Goal: Task Accomplishment & Management: Complete application form

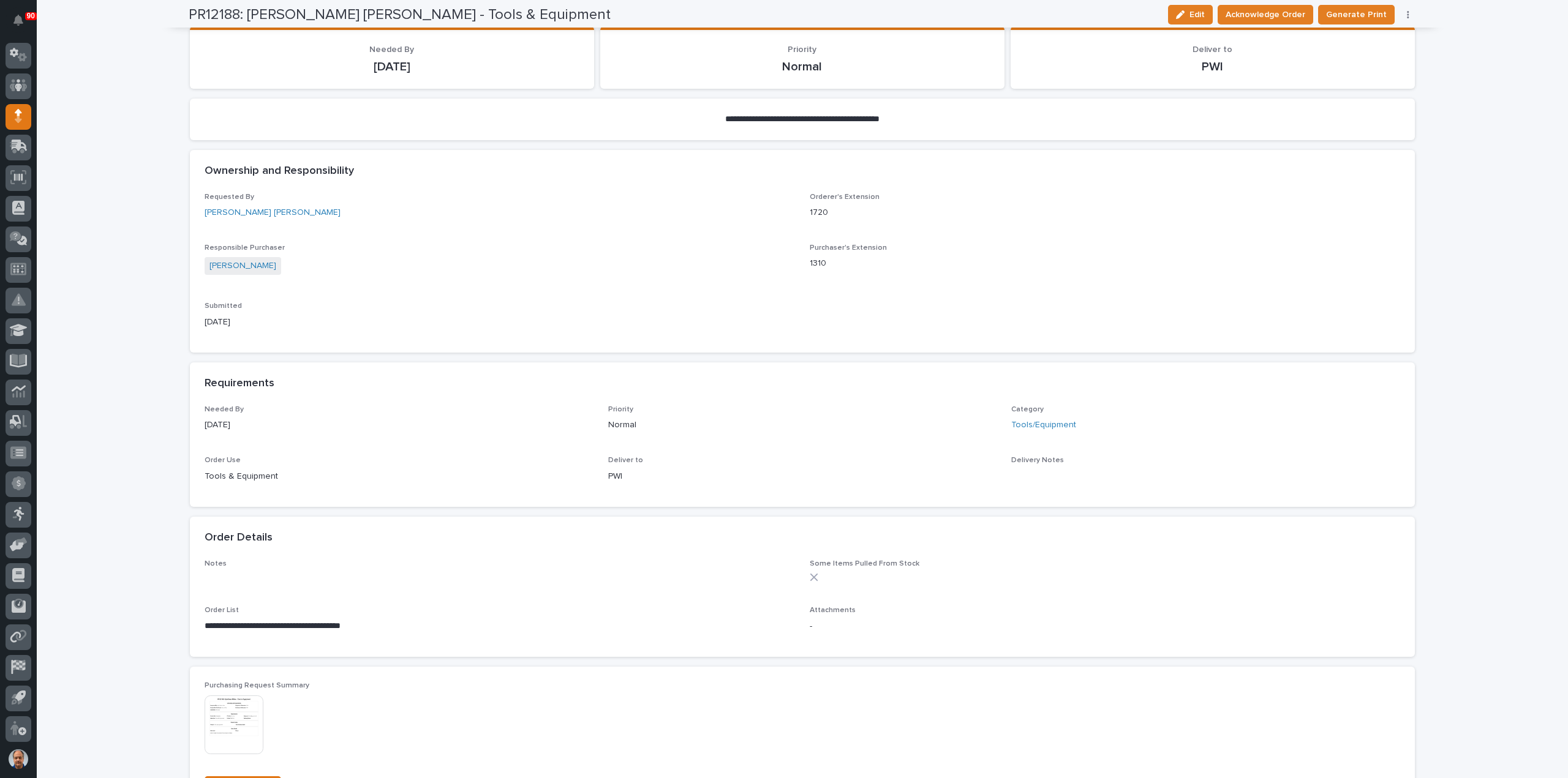
scroll to position [61, 0]
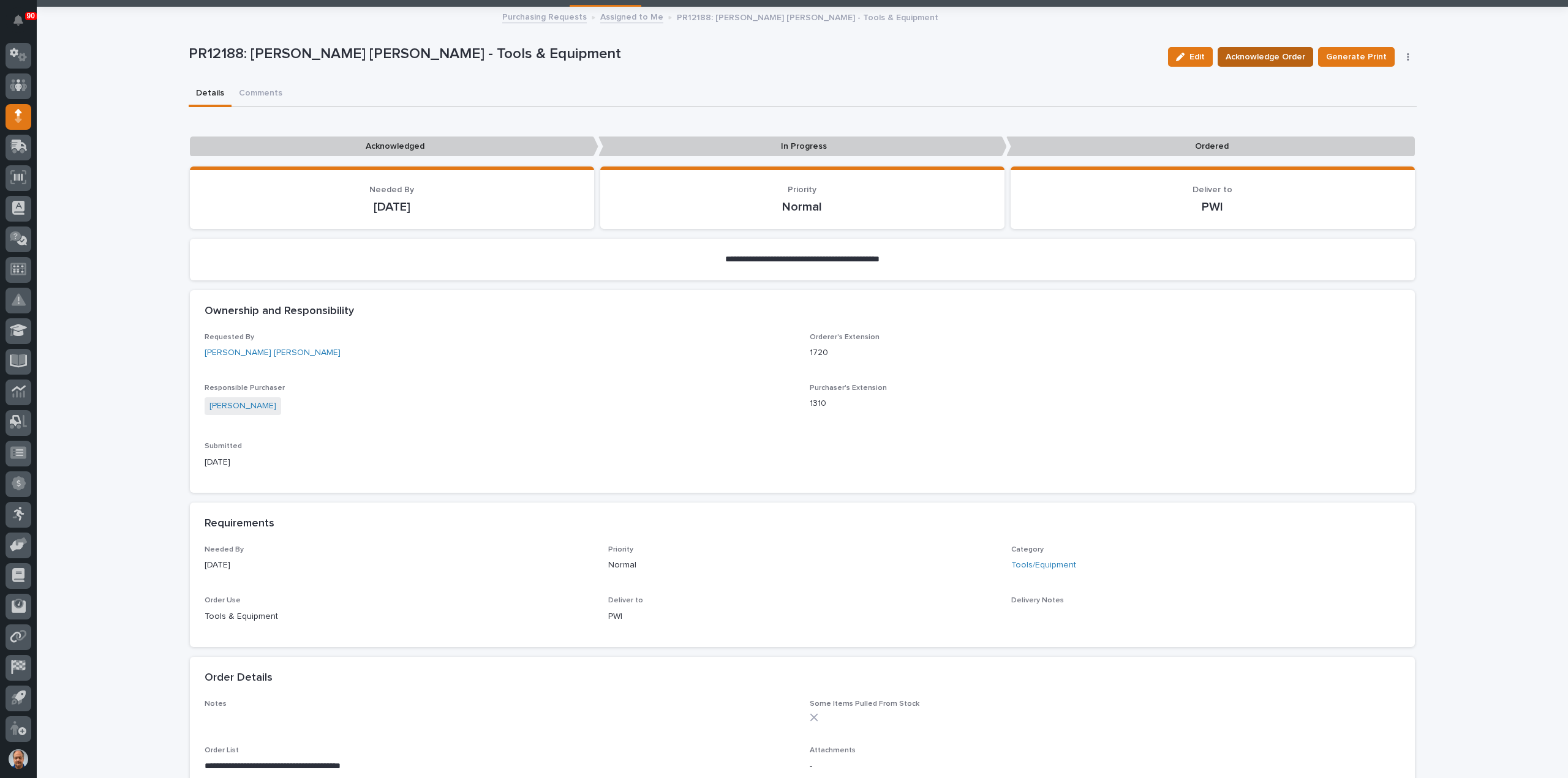
click at [1269, 56] on span "Acknowledge Order" at bounding box center [1265, 57] width 79 height 15
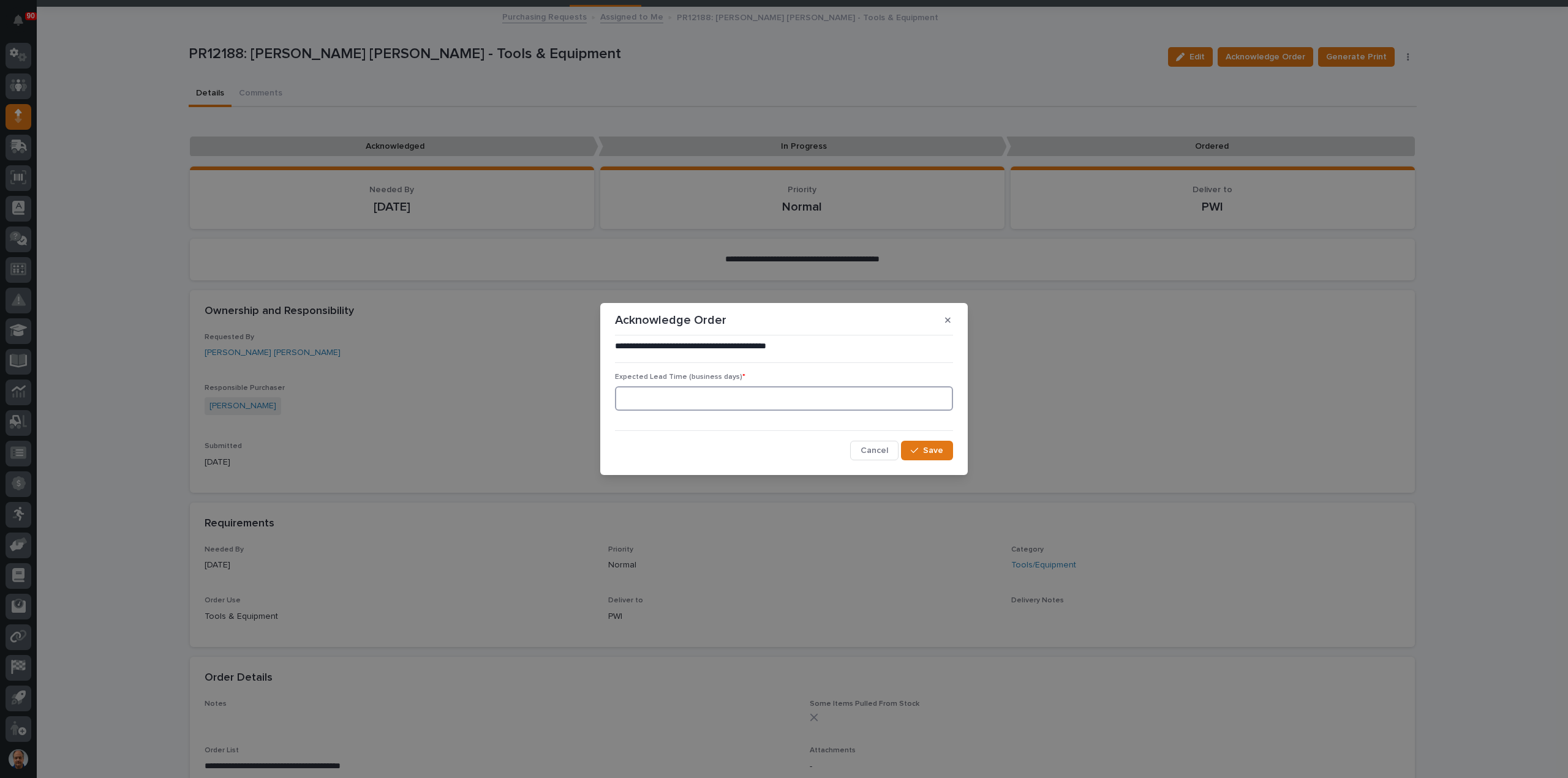
click at [695, 391] on input at bounding box center [784, 398] width 338 height 25
type input "3"
click at [935, 449] on span "Save" at bounding box center [933, 450] width 20 height 11
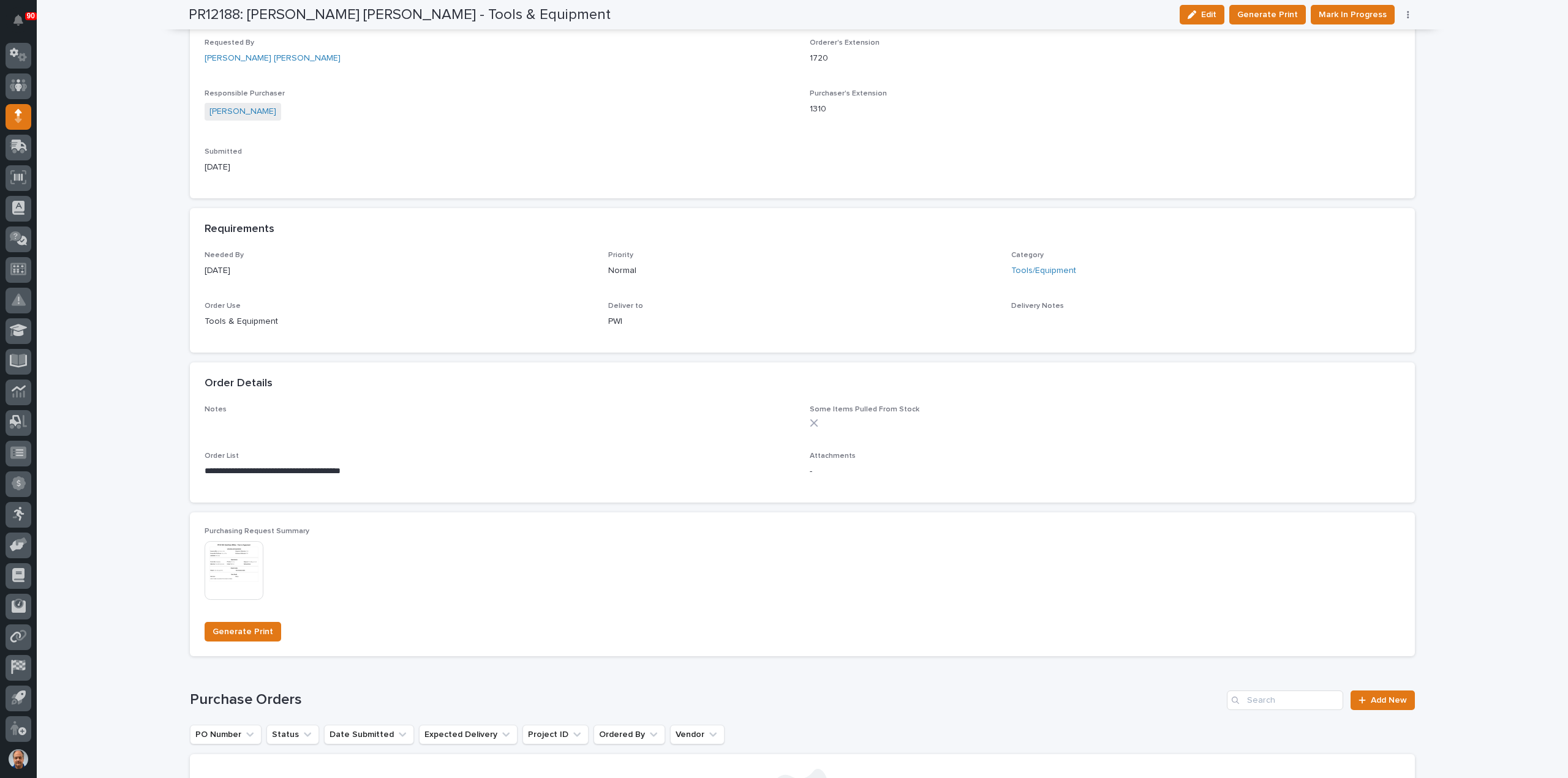
scroll to position [612, 0]
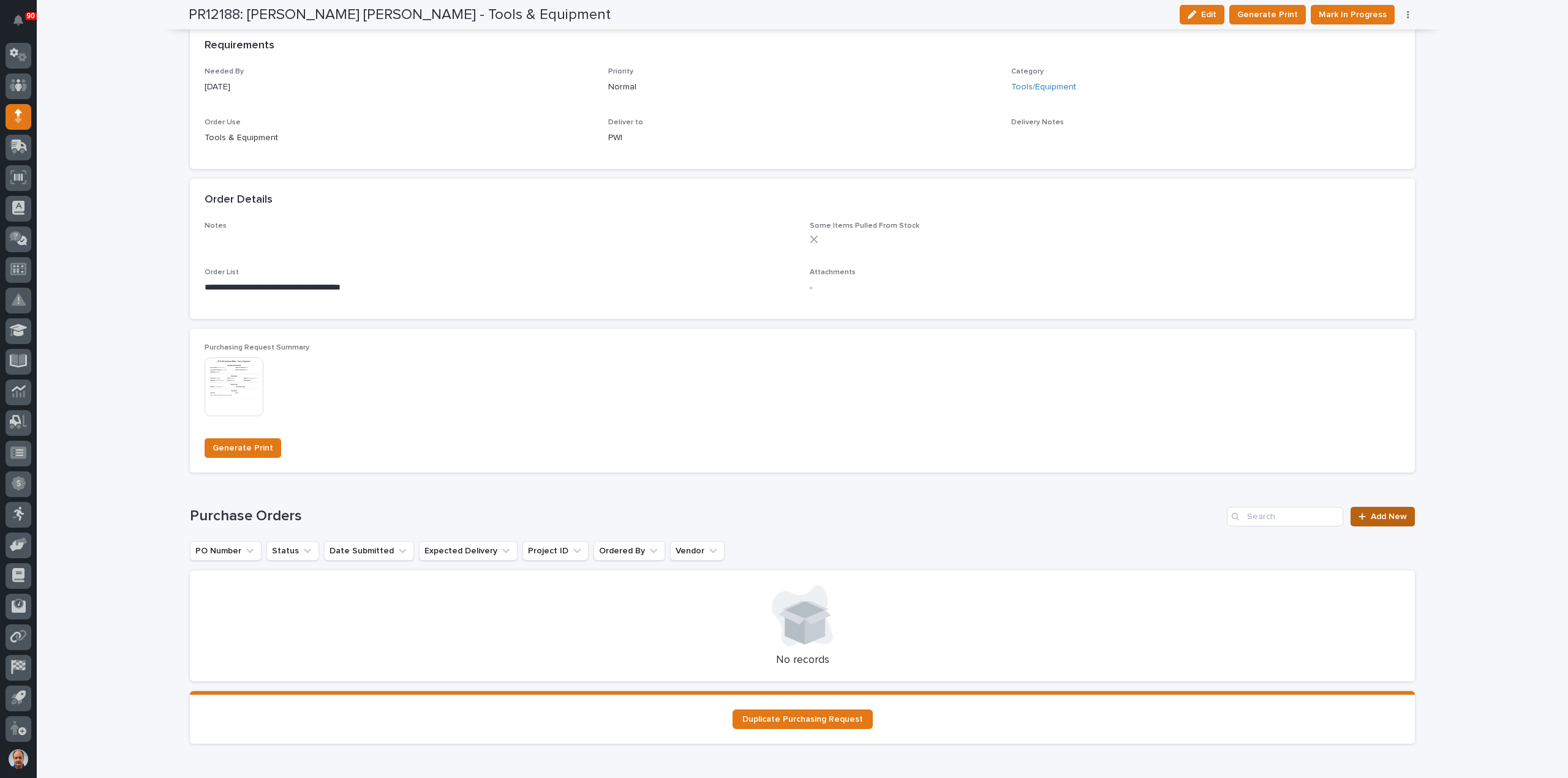
click at [1395, 516] on span "Add New" at bounding box center [1388, 516] width 36 height 8
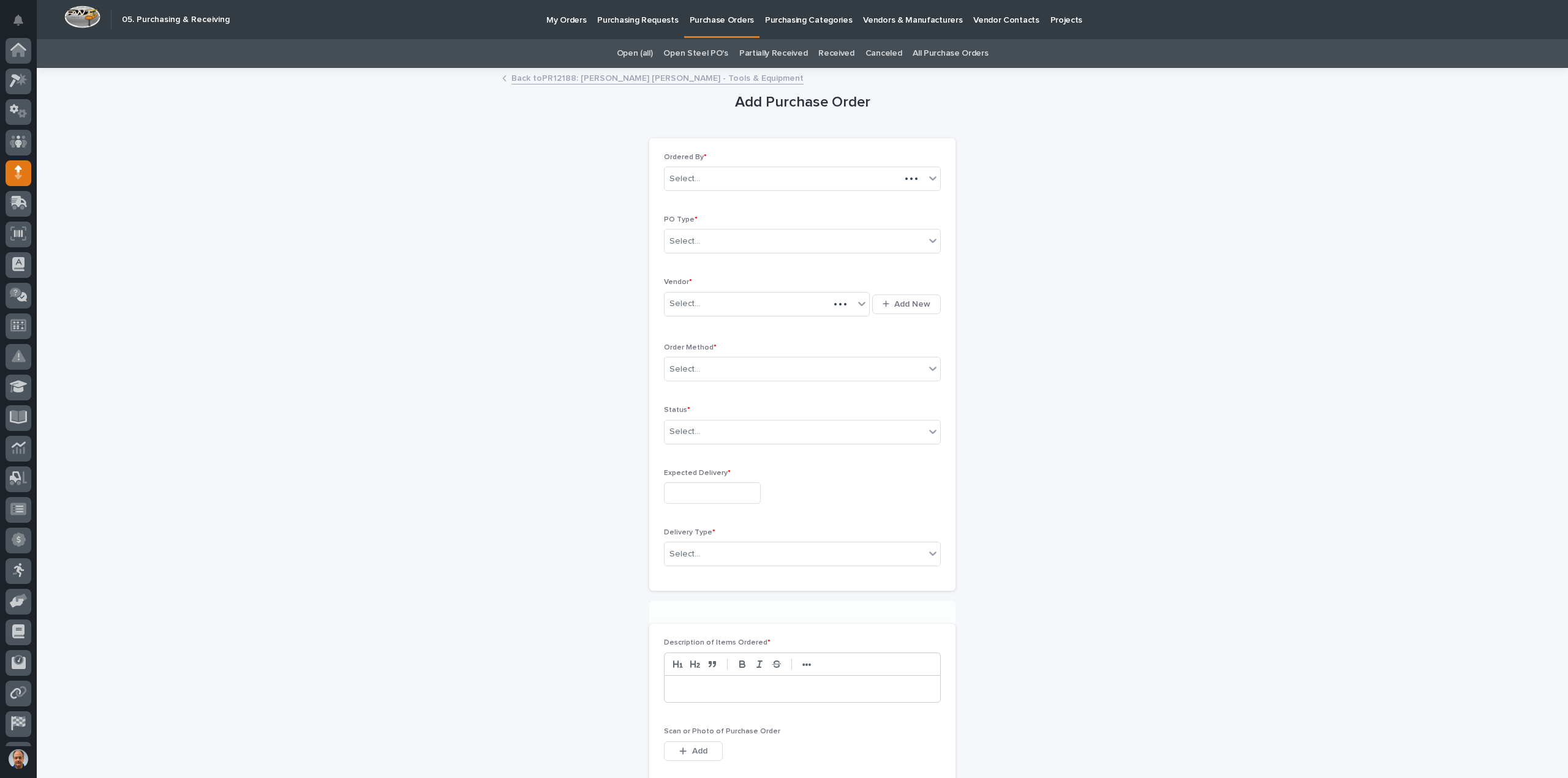
scroll to position [56, 0]
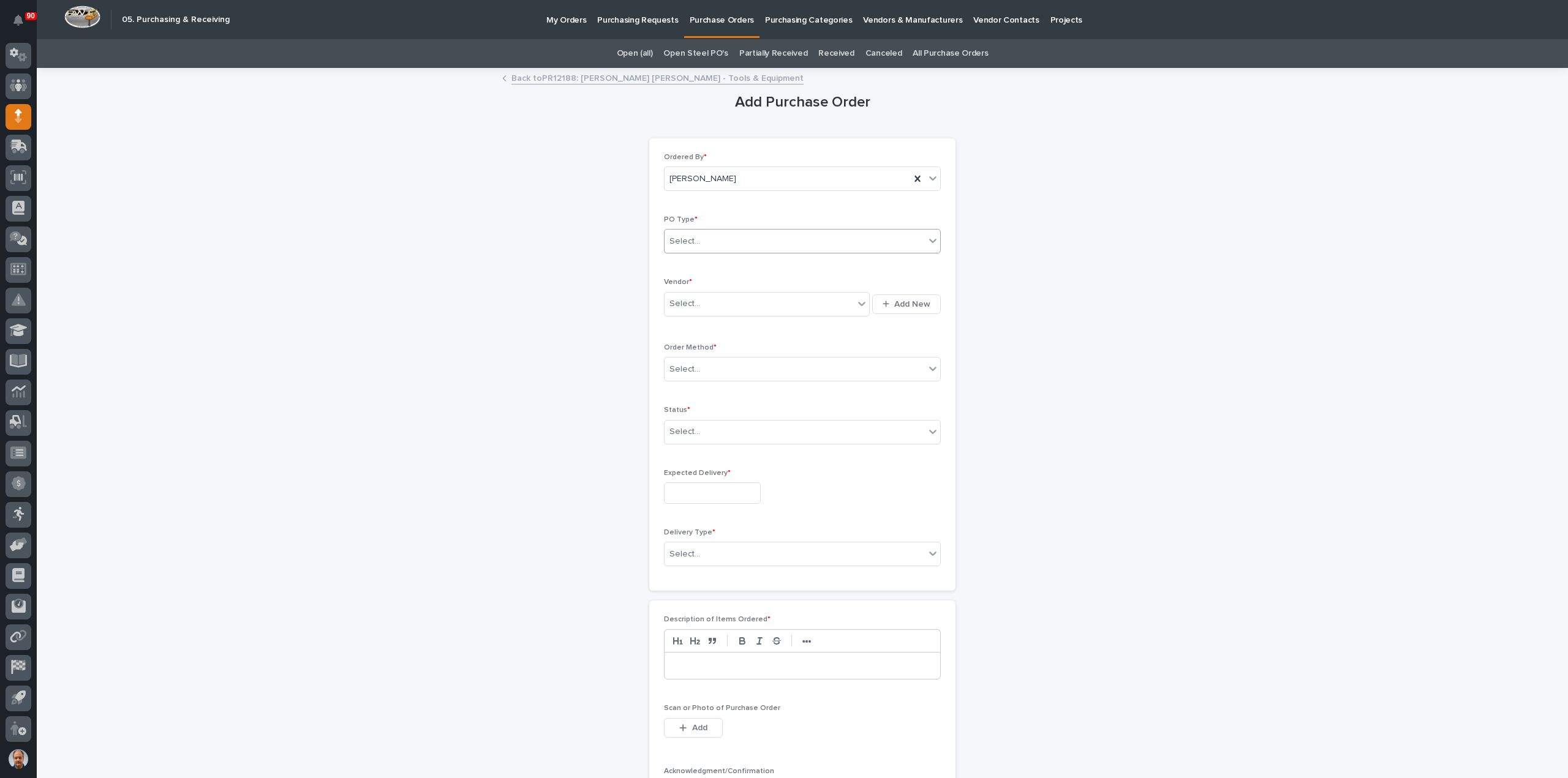
click at [721, 240] on div "Select..." at bounding box center [795, 241] width 261 height 20
click at [705, 283] on div "Paper" at bounding box center [797, 285] width 276 height 21
click at [714, 296] on div "Select..." at bounding box center [759, 303] width 189 height 20
type input "****"
click at [700, 341] on div "Mouser Electronics" at bounding box center [762, 347] width 206 height 21
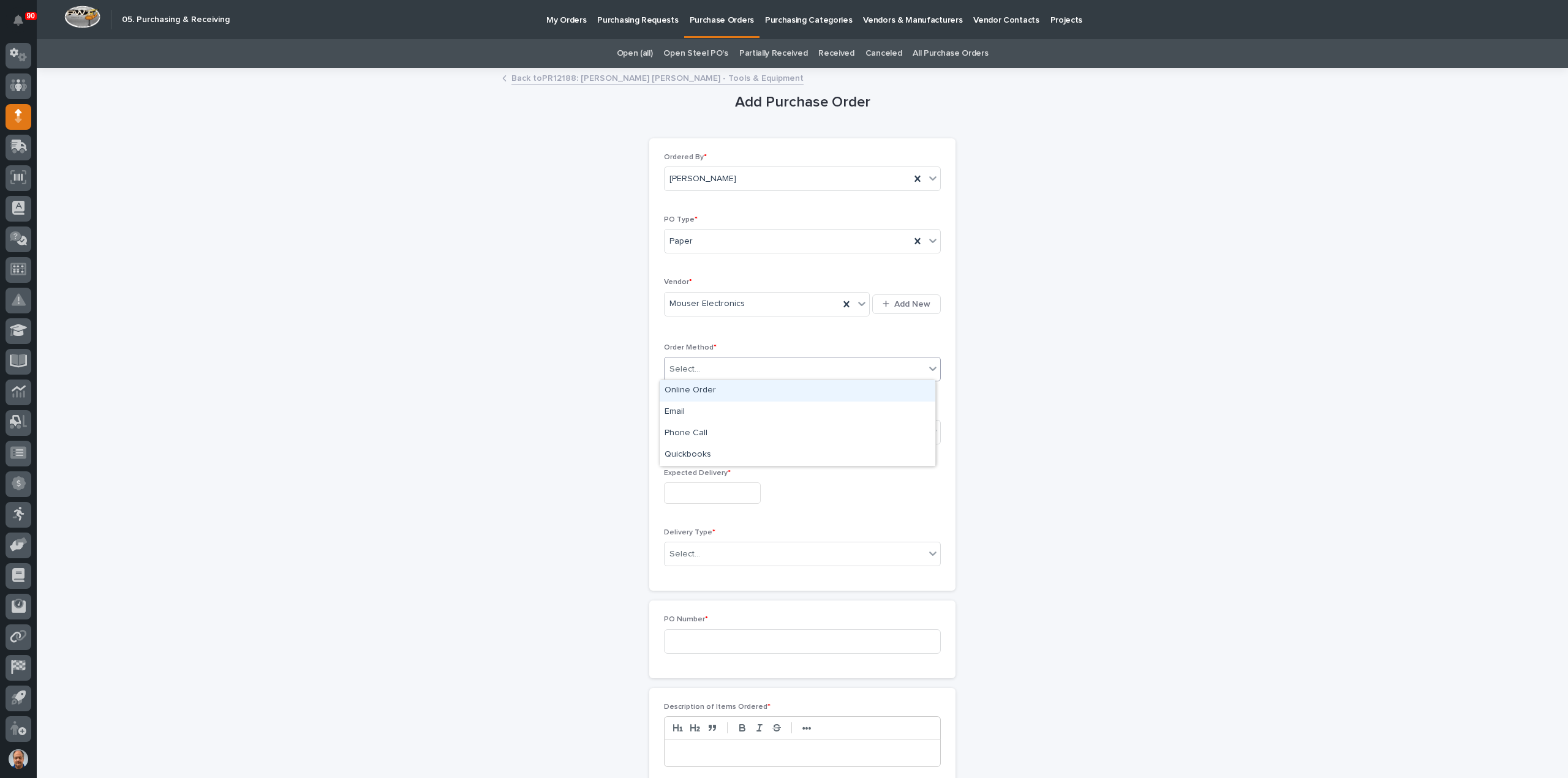
click at [721, 368] on div "Select..." at bounding box center [795, 369] width 261 height 20
click at [702, 390] on div "Online Order" at bounding box center [797, 391] width 276 height 21
click at [717, 428] on div "Select..." at bounding box center [795, 432] width 261 height 20
drag, startPoint x: 694, startPoint y: 475, endPoint x: 698, endPoint y: 492, distance: 17.5
click at [694, 475] on div "Submitted" at bounding box center [797, 475] width 276 height 21
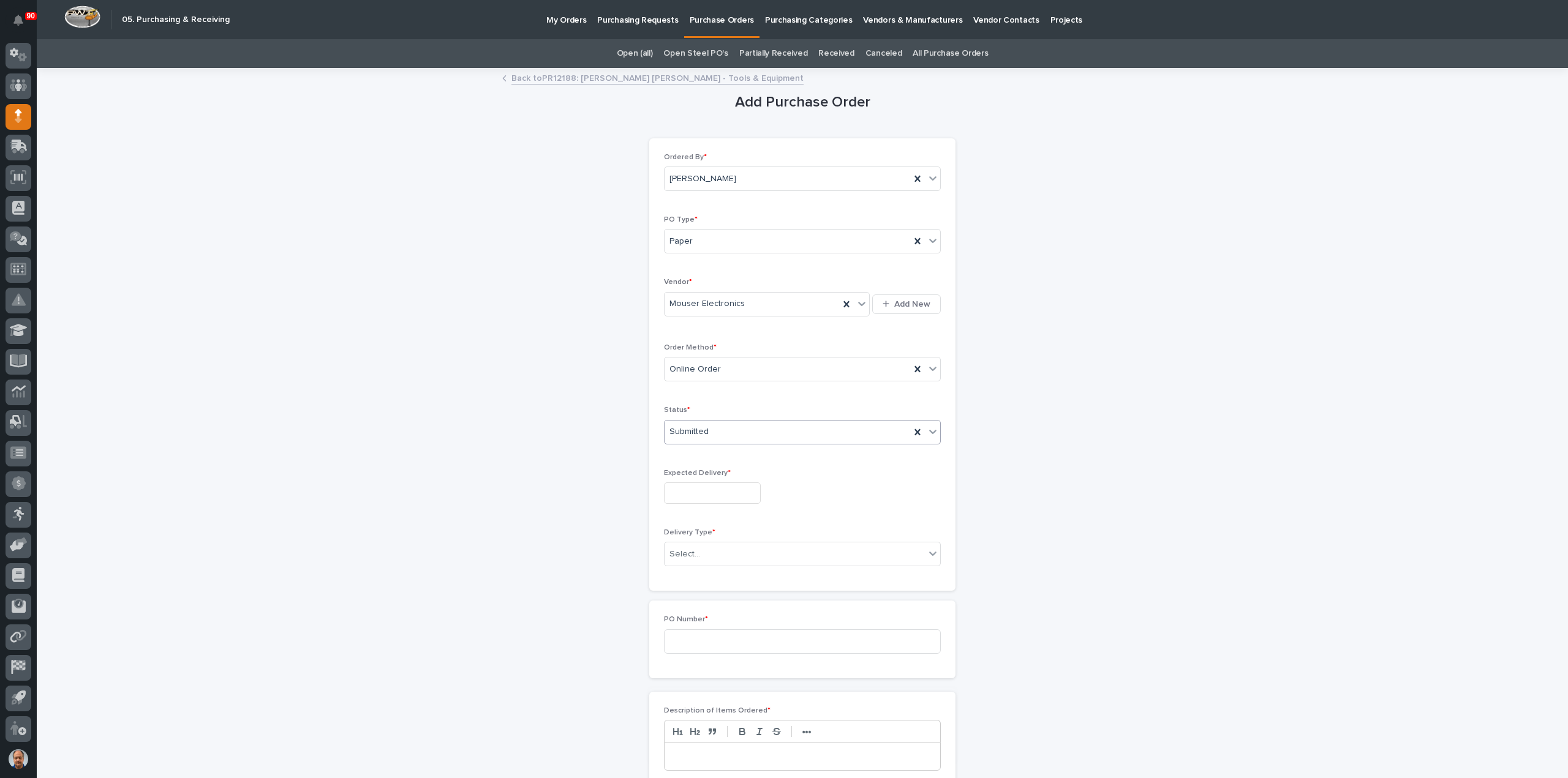
click at [698, 499] on input "text" at bounding box center [712, 493] width 97 height 21
click at [668, 387] on div "15" at bounding box center [664, 391] width 16 height 16
type input "**********"
drag, startPoint x: 708, startPoint y: 541, endPoint x: 713, endPoint y: 556, distance: 15.8
click at [707, 544] on div "Select..." at bounding box center [795, 554] width 261 height 20
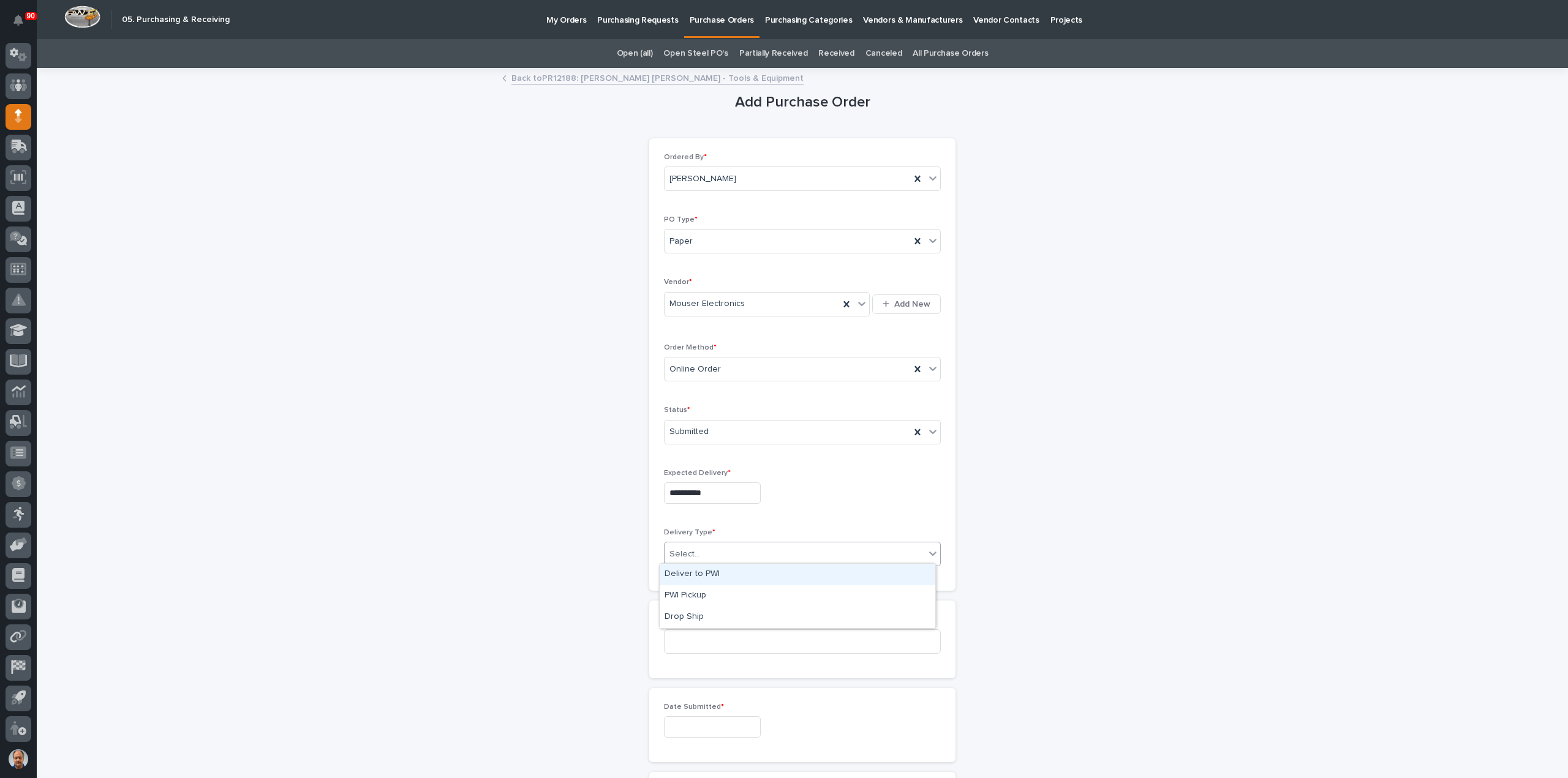
click at [710, 572] on div "Deliver to PWI" at bounding box center [797, 574] width 276 height 21
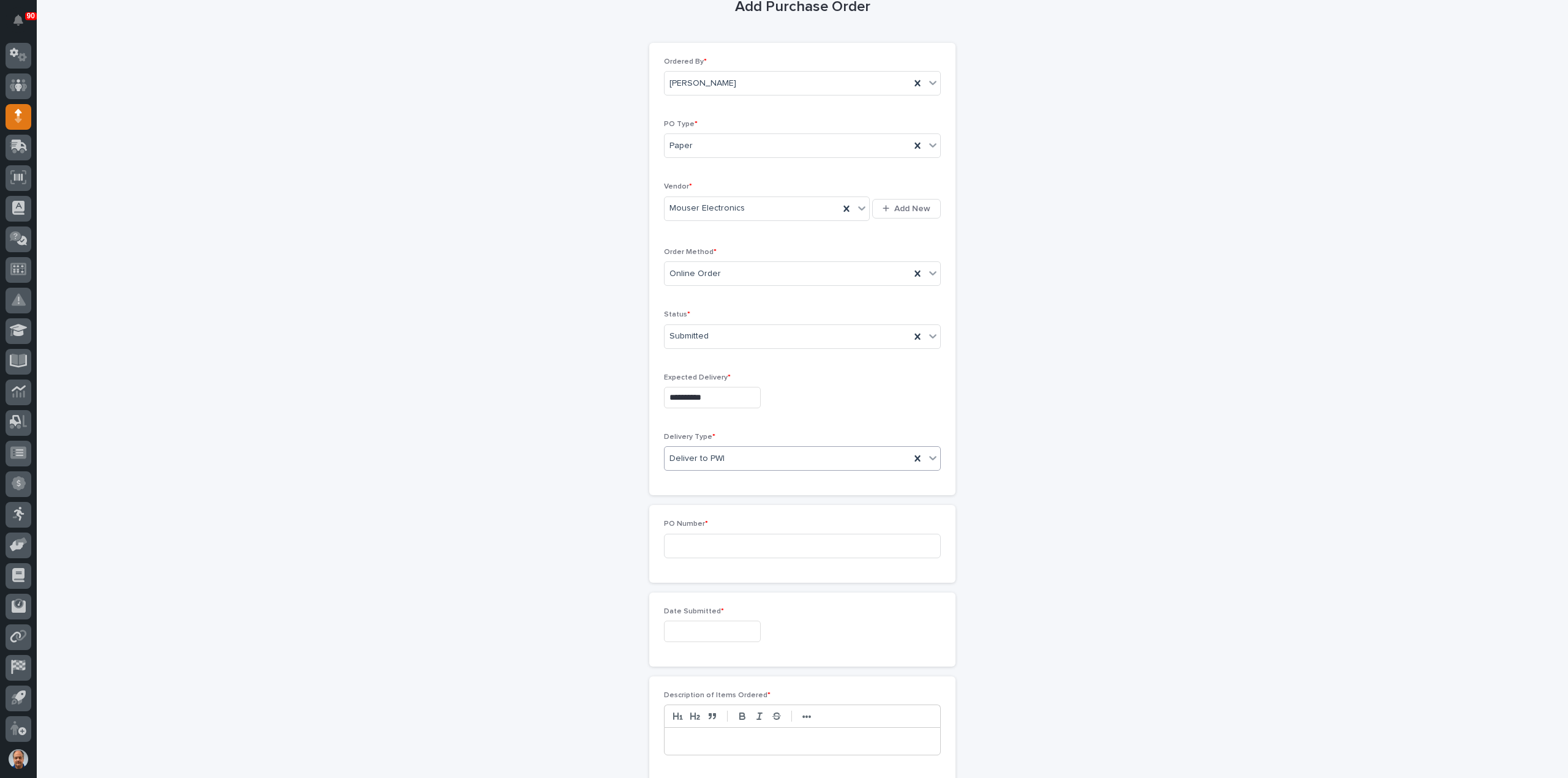
scroll to position [184, 0]
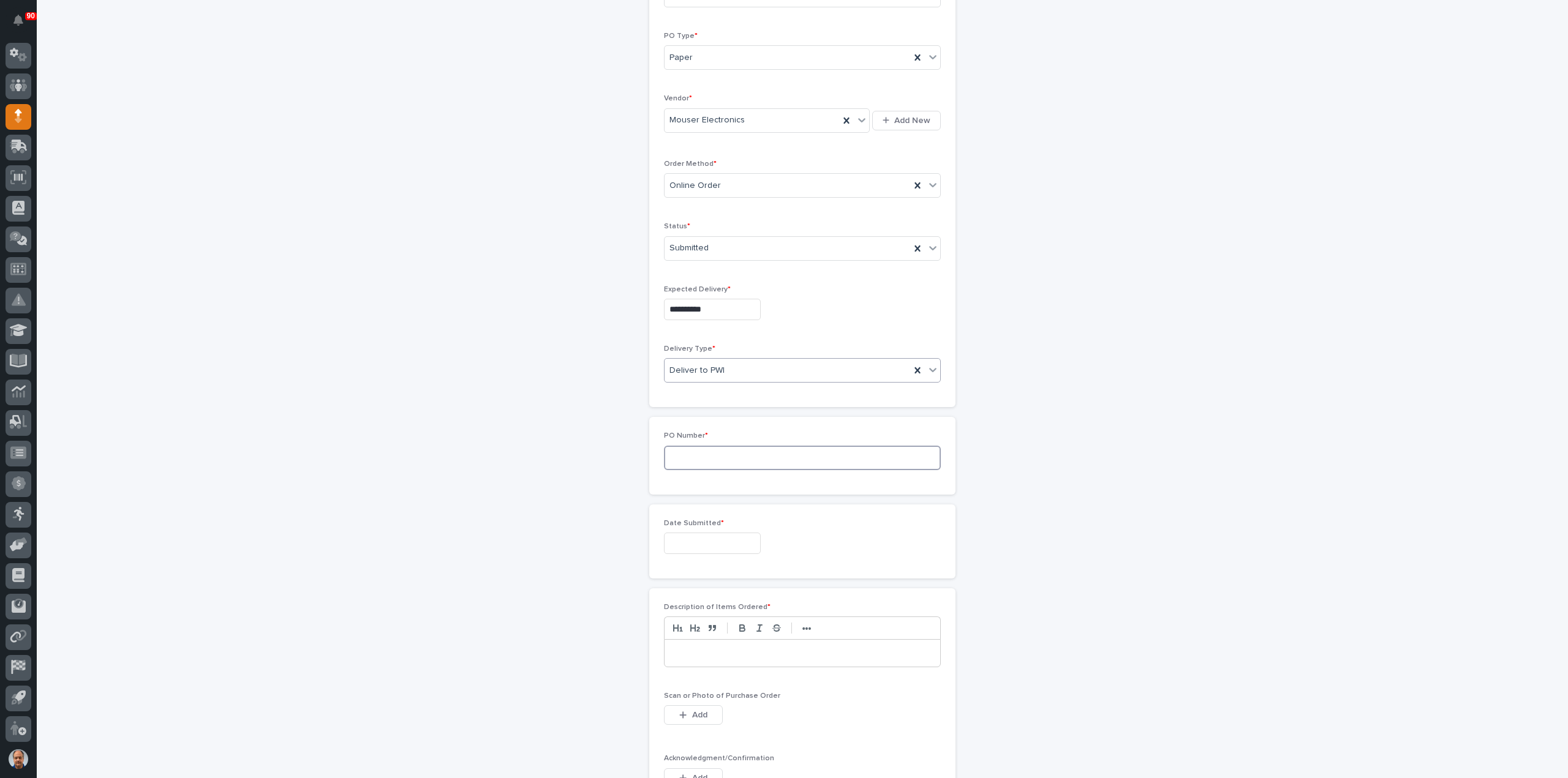
drag, startPoint x: 714, startPoint y: 454, endPoint x: 722, endPoint y: 455, distance: 8.1
click at [717, 454] on input at bounding box center [802, 458] width 277 height 25
type input "18938"
click at [738, 541] on input "text" at bounding box center [712, 543] width 97 height 21
click at [703, 422] on div "10" at bounding box center [704, 420] width 16 height 16
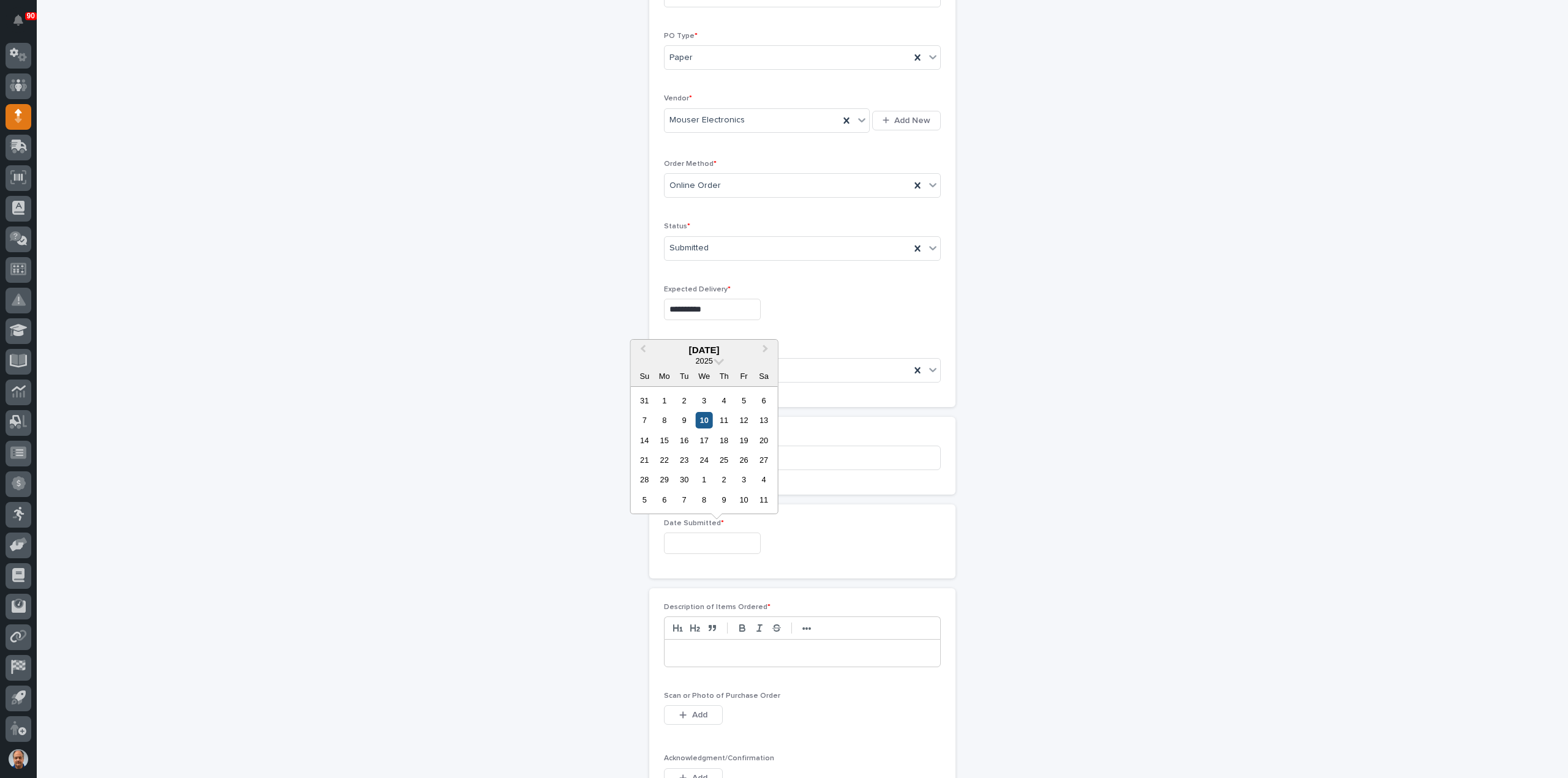
type input "**********"
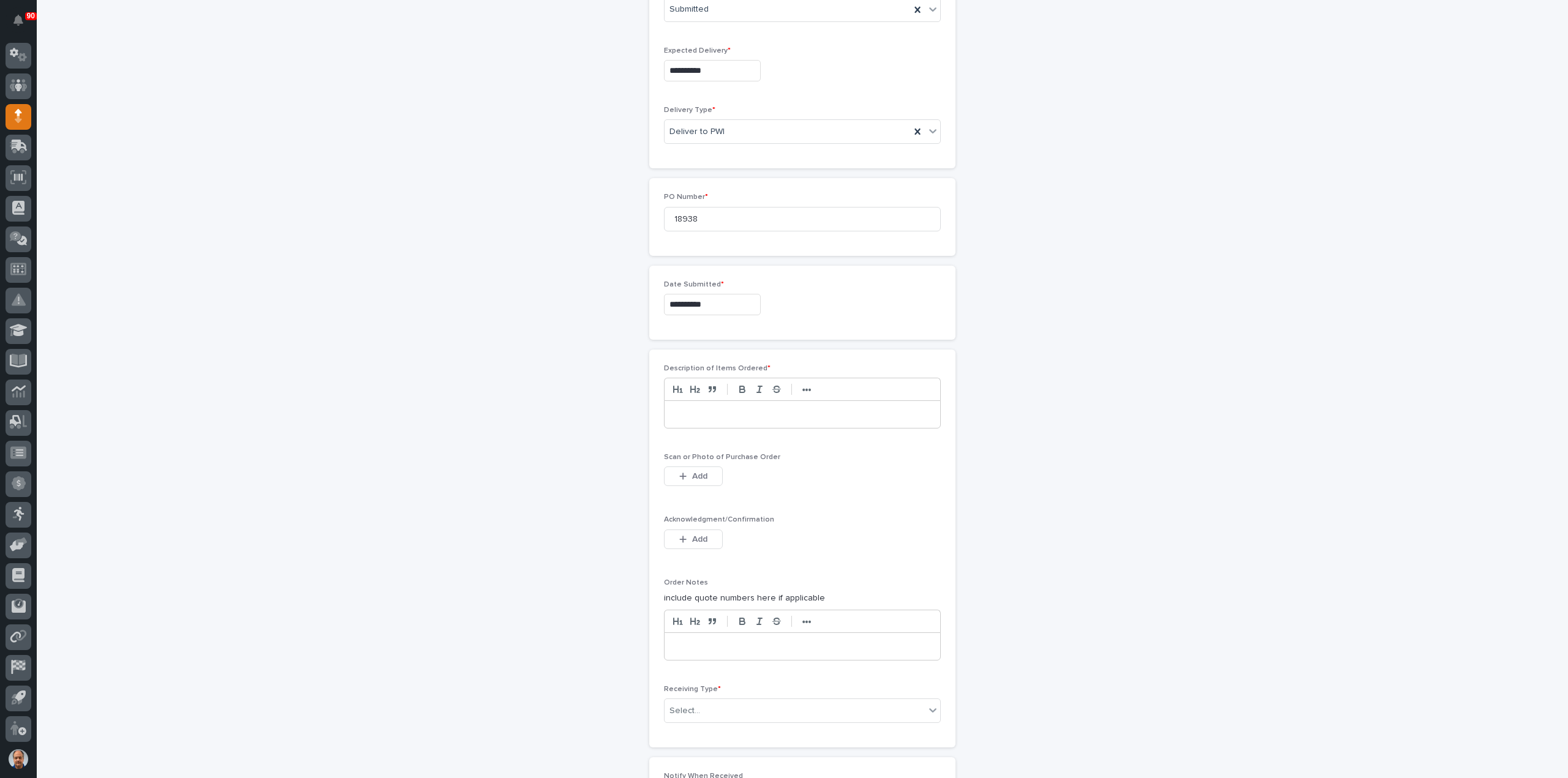
scroll to position [428, 0]
click at [712, 403] on p at bounding box center [802, 408] width 257 height 12
click at [679, 465] on icon "button" at bounding box center [683, 469] width 7 height 8
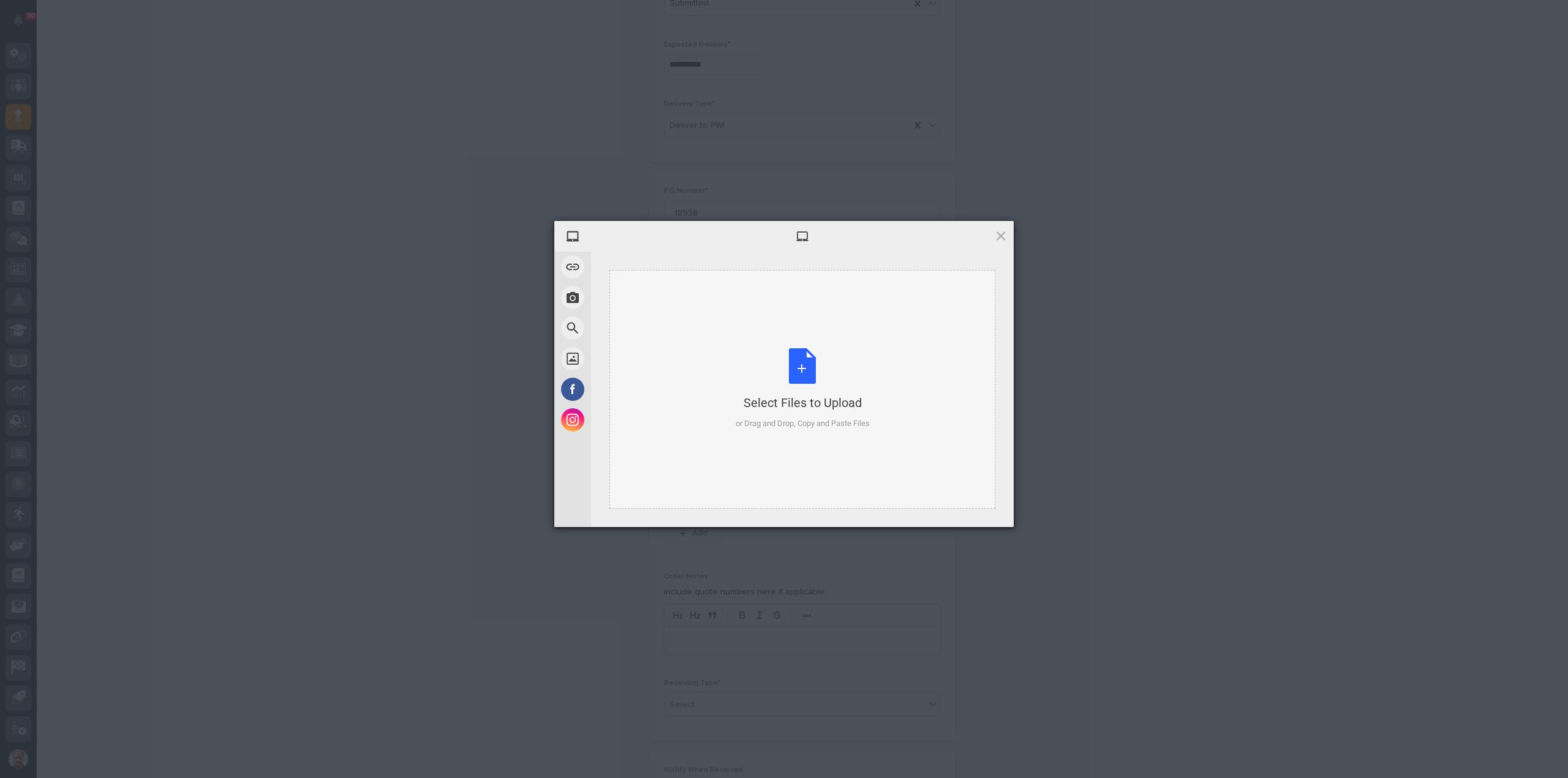
click at [805, 368] on div "Select Files to Upload or Drag and Drop, Copy and Paste Files" at bounding box center [803, 389] width 134 height 81
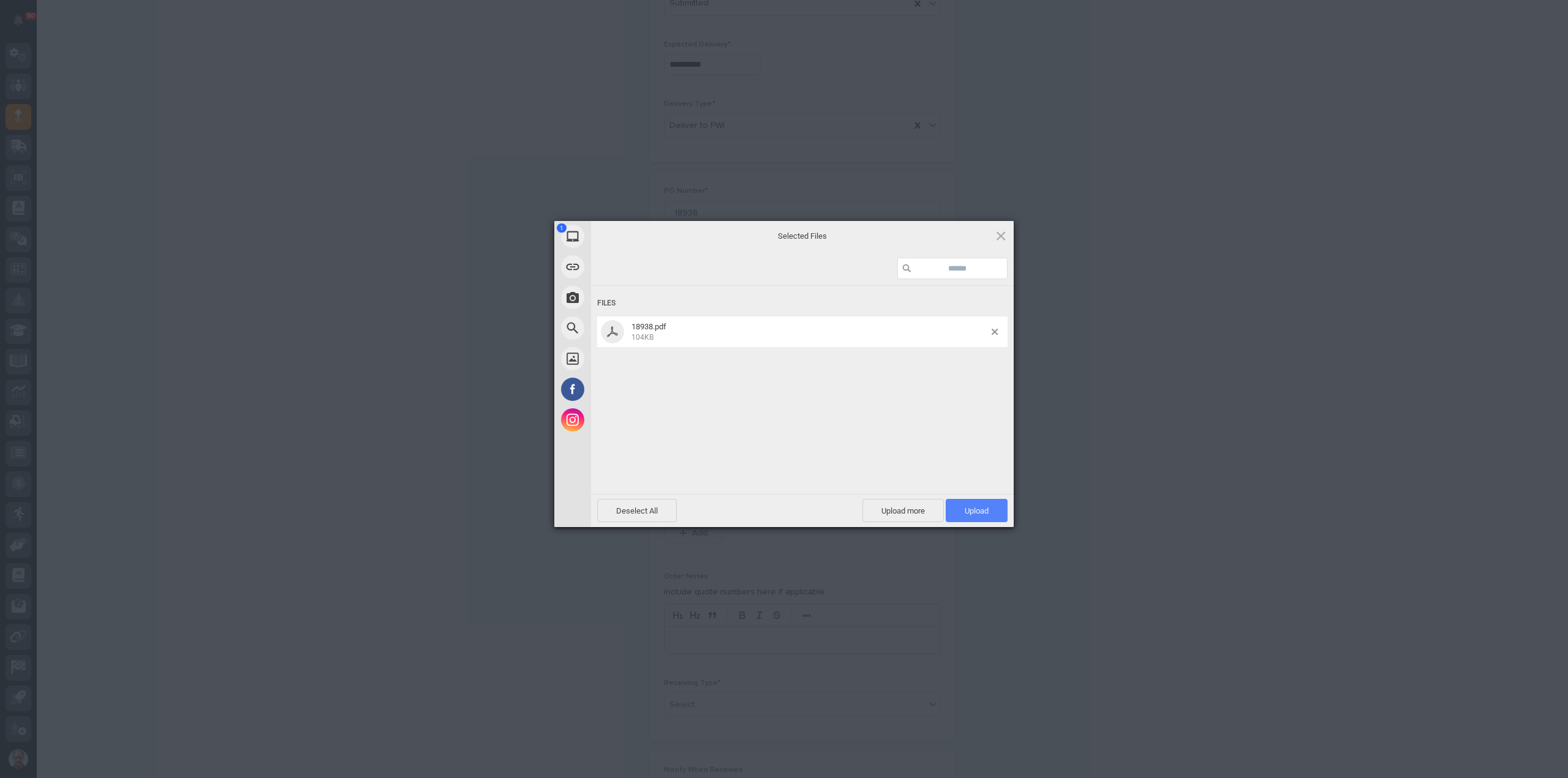
click at [982, 514] on span "Upload 1" at bounding box center [976, 510] width 24 height 9
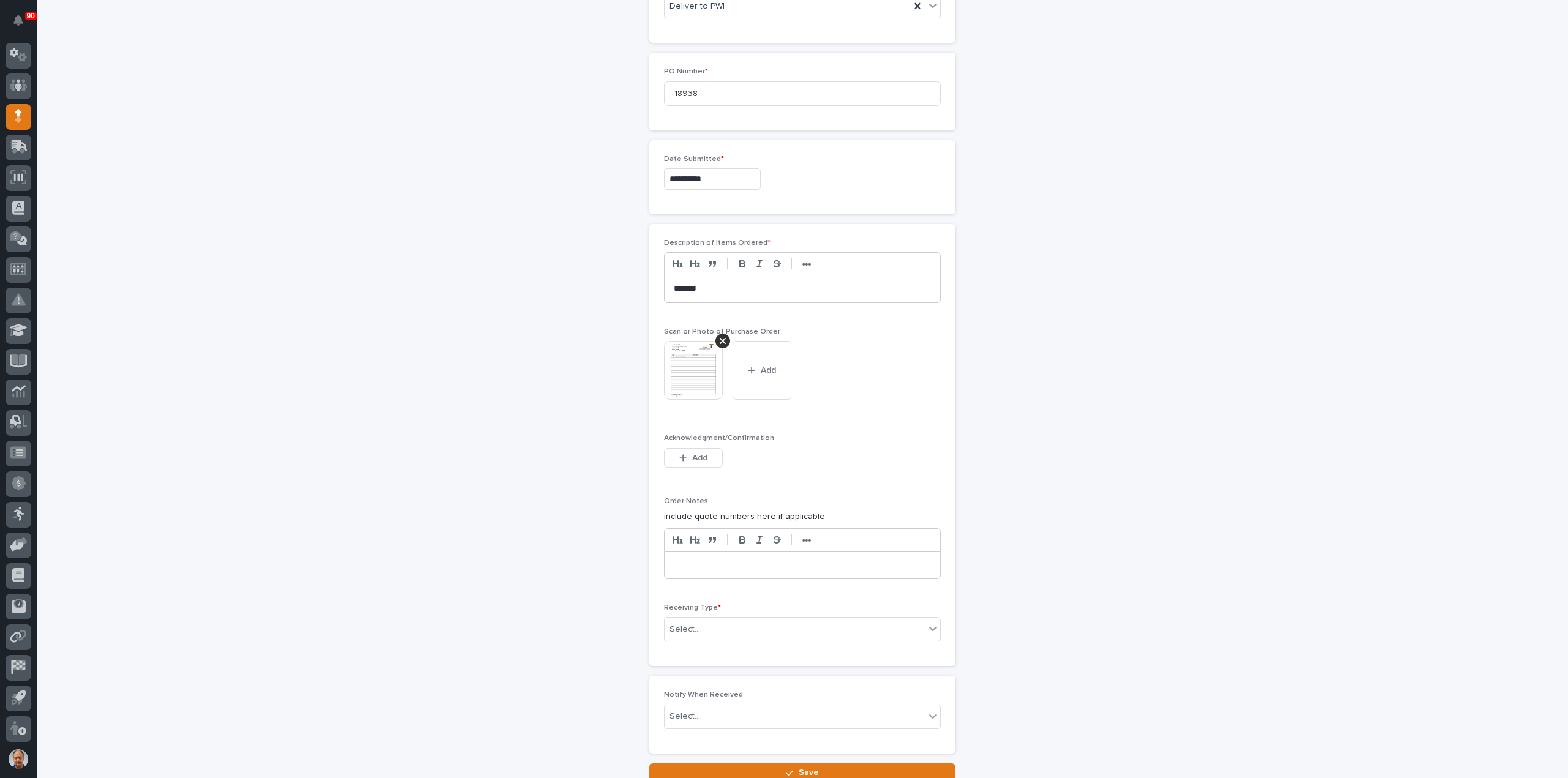
scroll to position [634, 0]
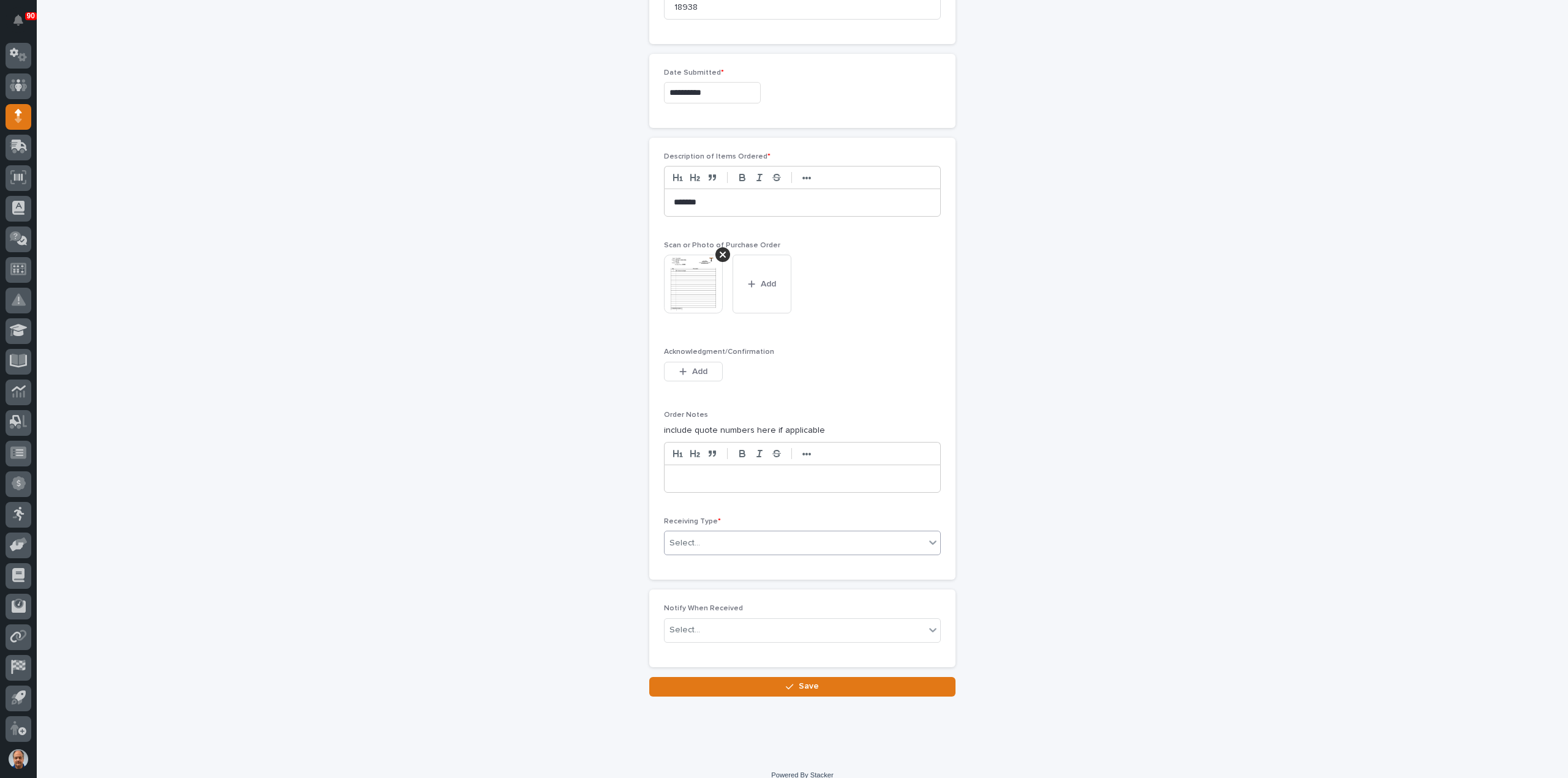
click at [724, 539] on div "Select..." at bounding box center [795, 543] width 261 height 20
click at [700, 628] on div "Deliver to" at bounding box center [797, 626] width 276 height 21
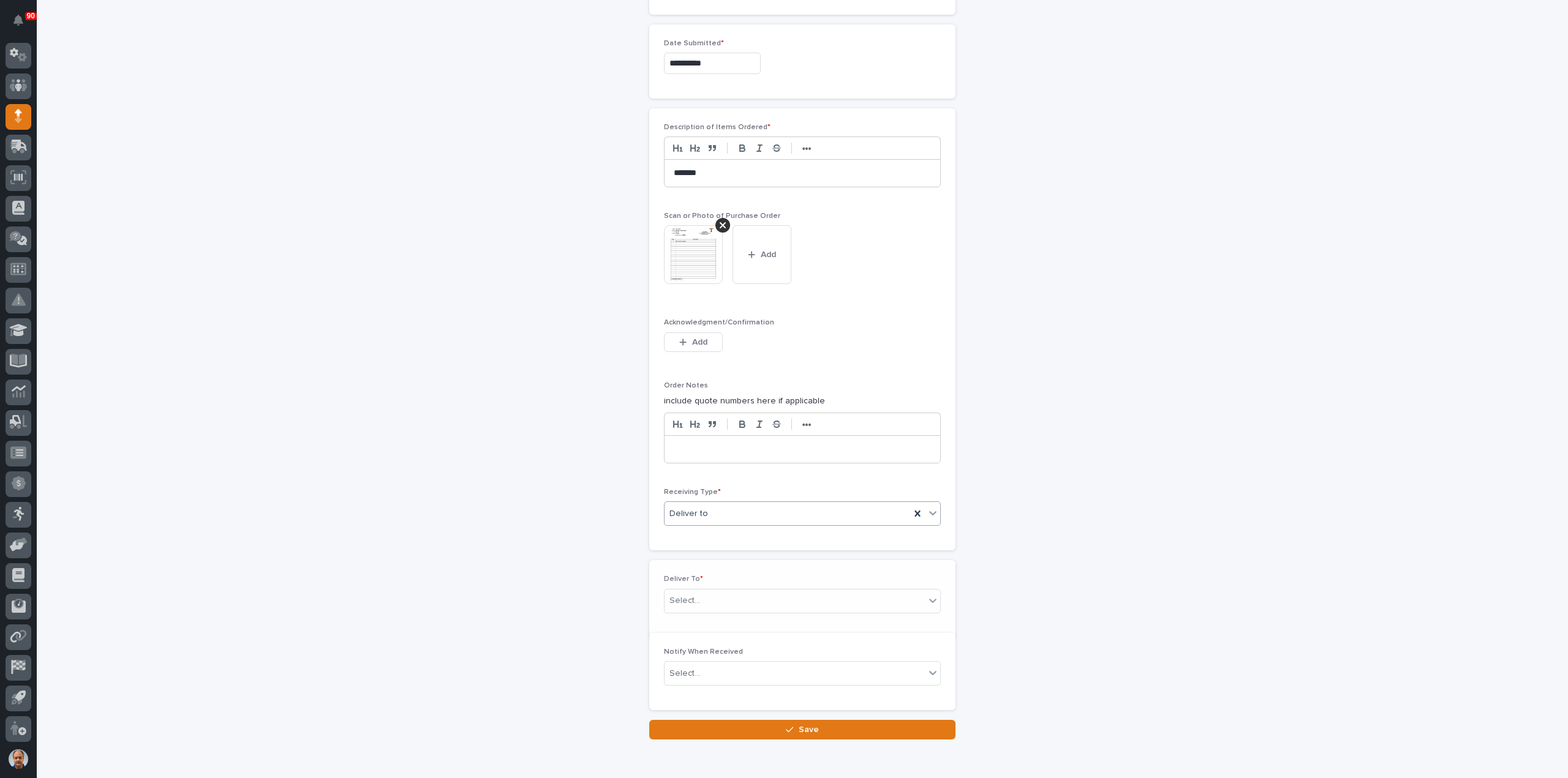
scroll to position [678, 0]
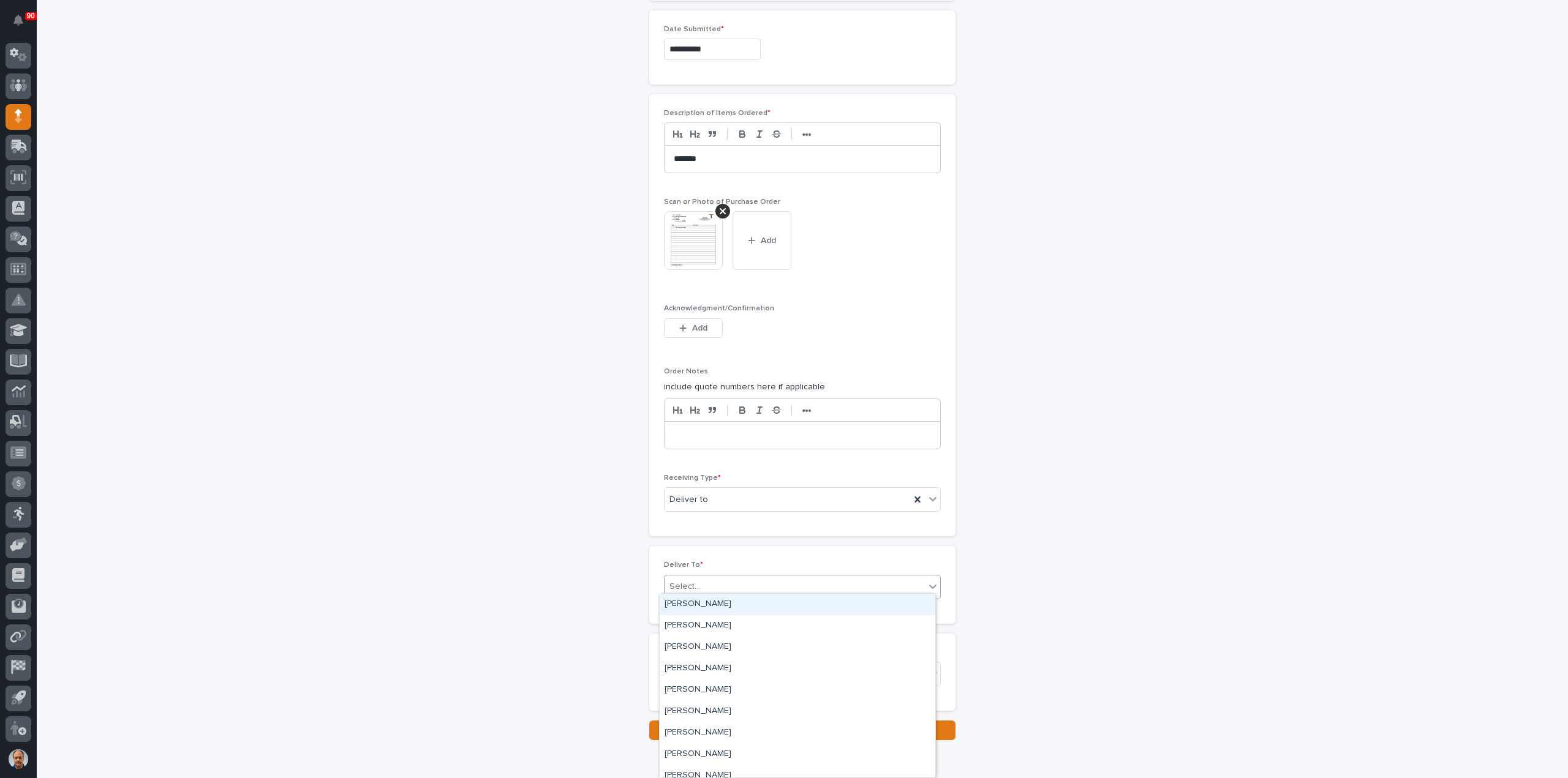
click at [716, 583] on div "Select..." at bounding box center [795, 587] width 261 height 20
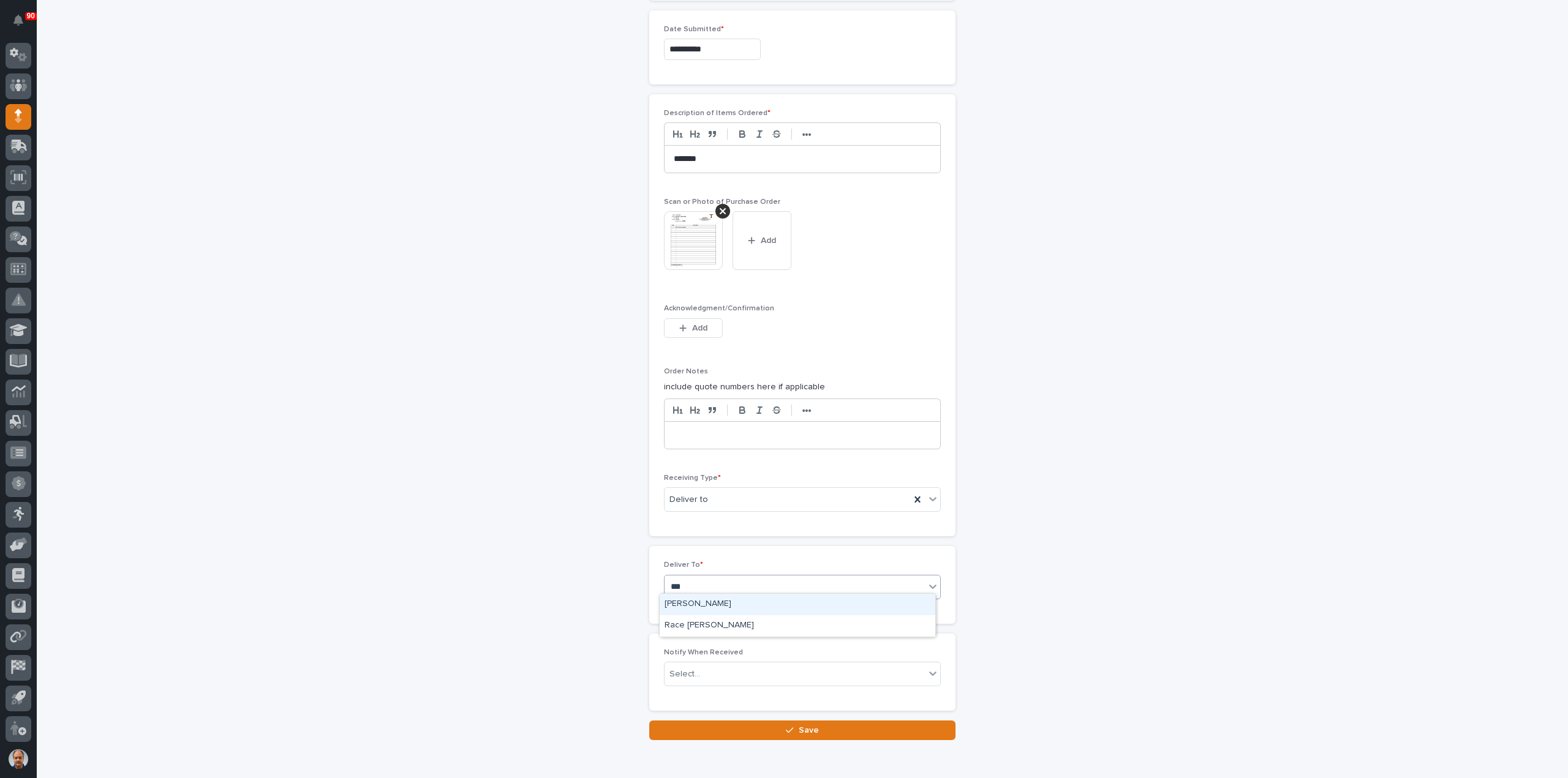
type input "****"
click at [693, 626] on div "Race Berkey" at bounding box center [797, 626] width 276 height 21
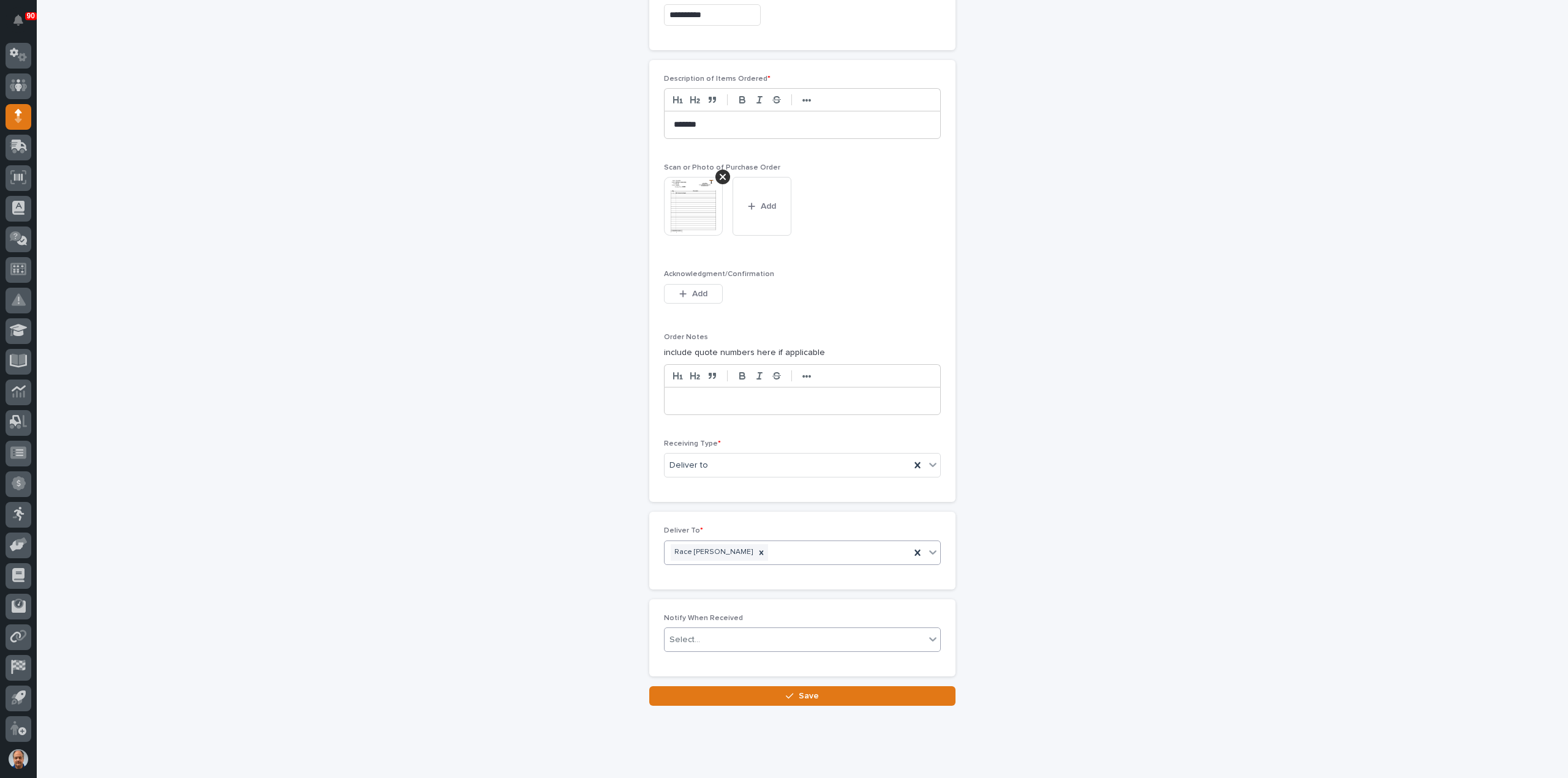
scroll to position [730, 0]
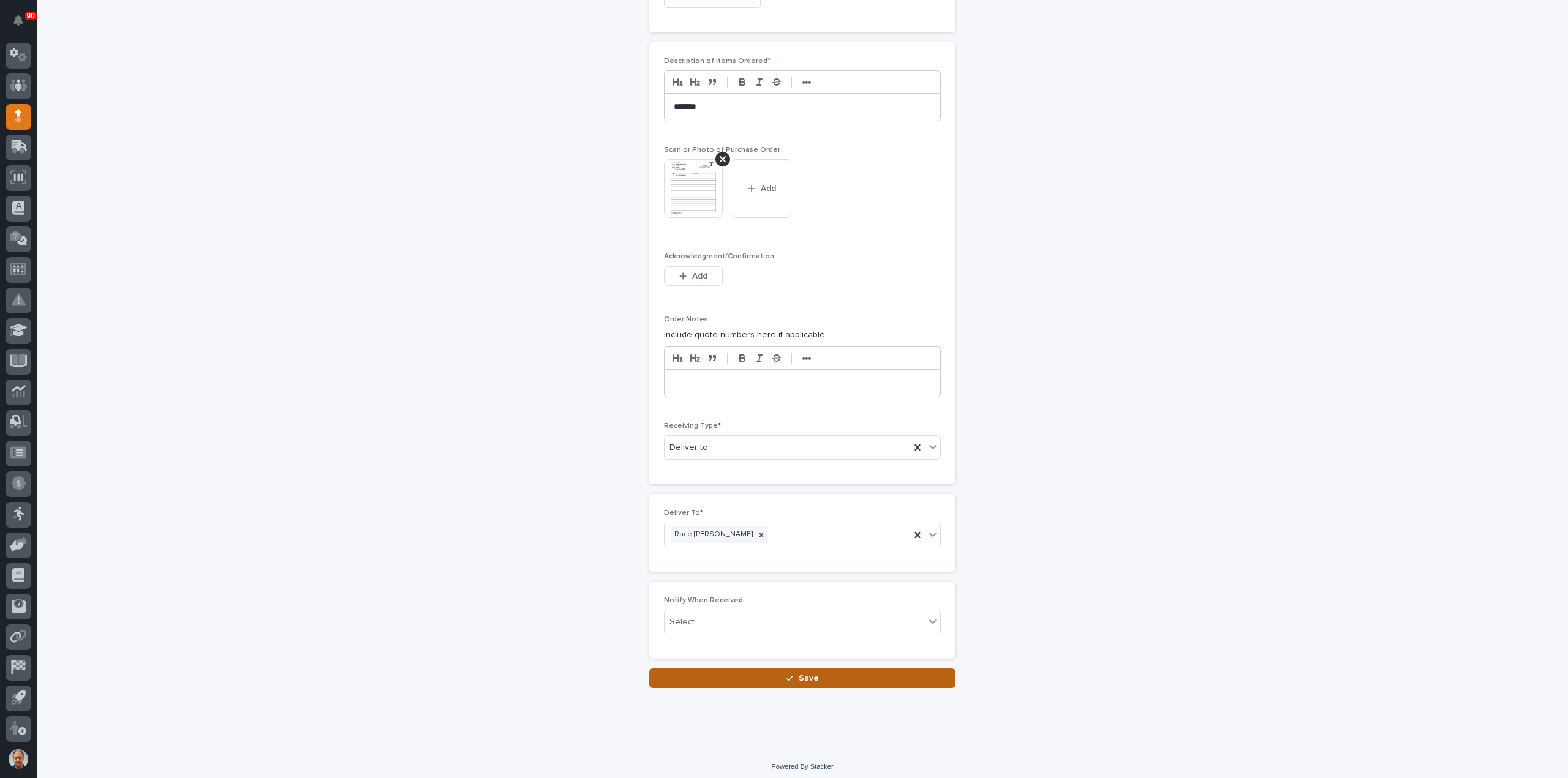
click at [799, 673] on span "Save" at bounding box center [808, 678] width 20 height 11
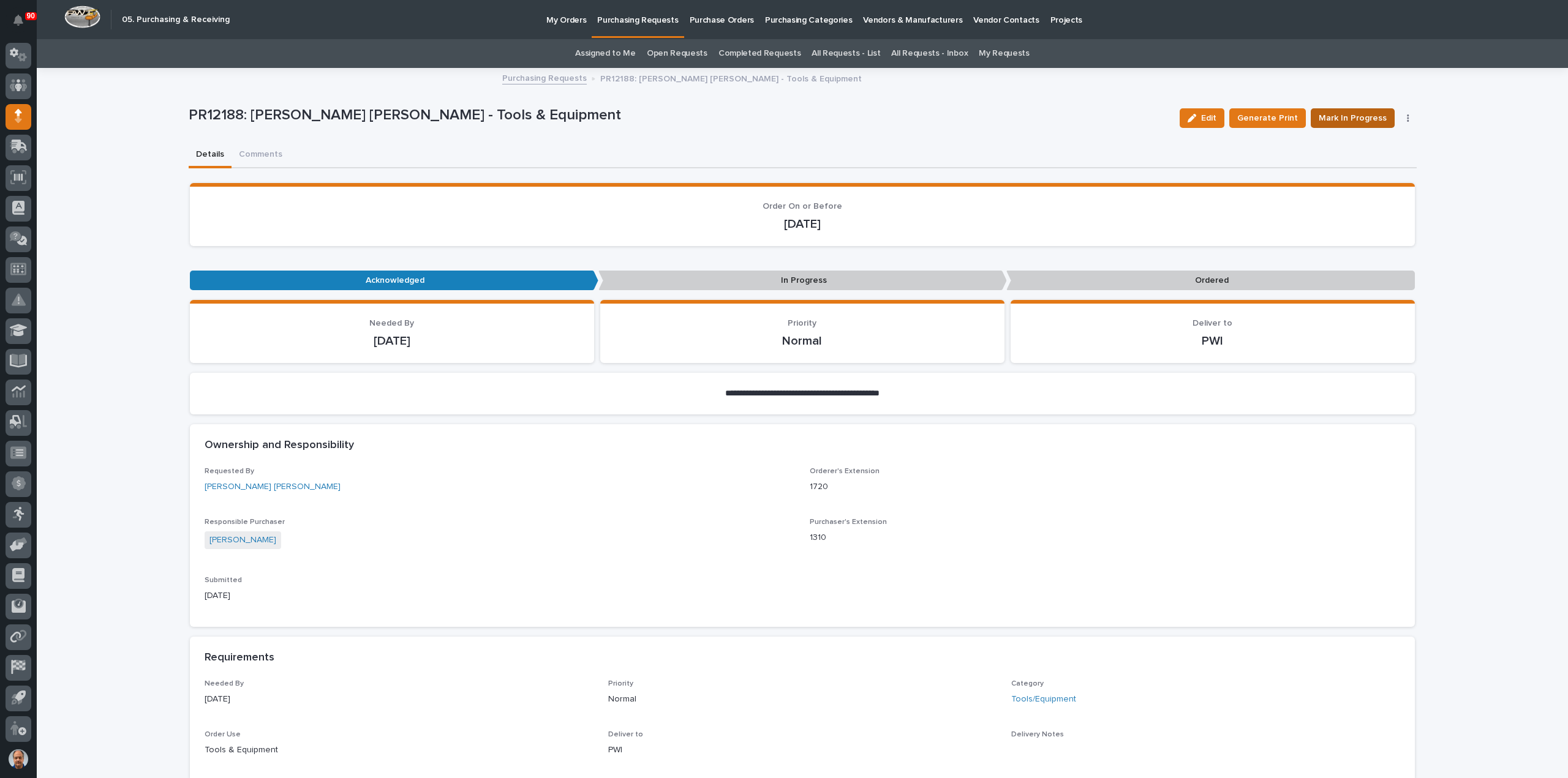
click at [1360, 114] on span "Mark In Progress" at bounding box center [1352, 118] width 68 height 15
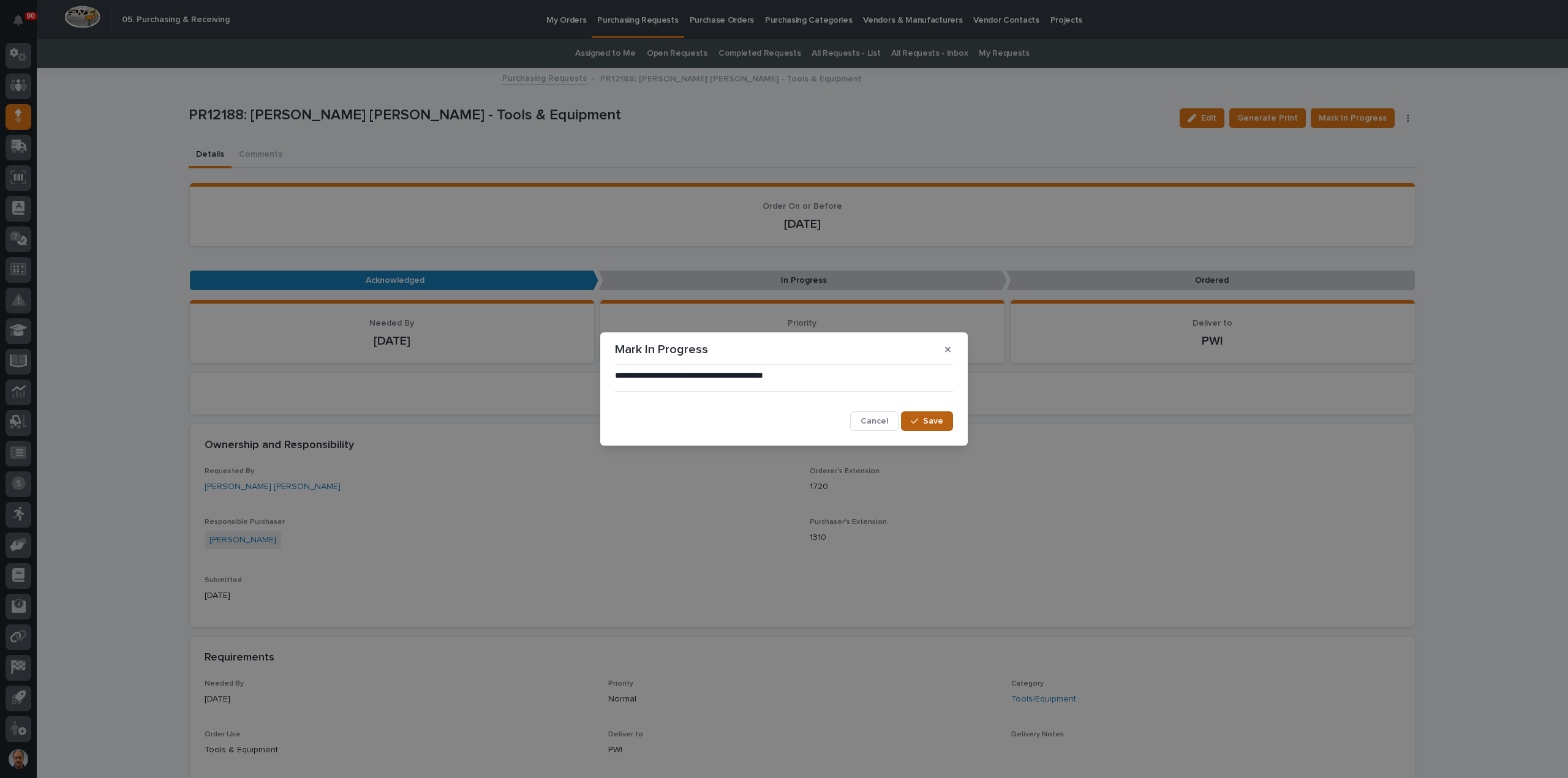
click at [926, 422] on span "Save" at bounding box center [933, 421] width 20 height 11
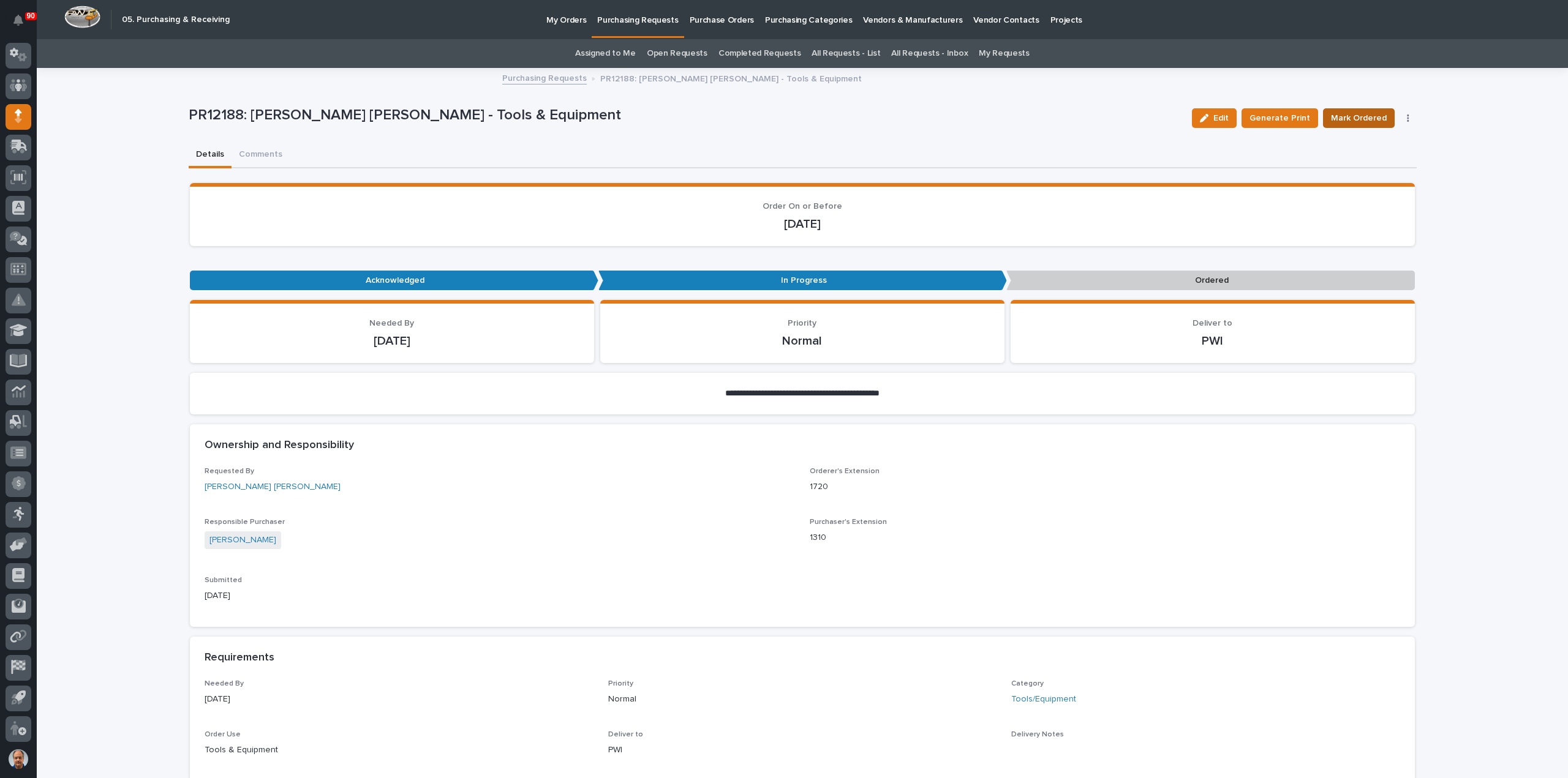
click at [1364, 113] on span "Mark Ordered" at bounding box center [1359, 118] width 56 height 15
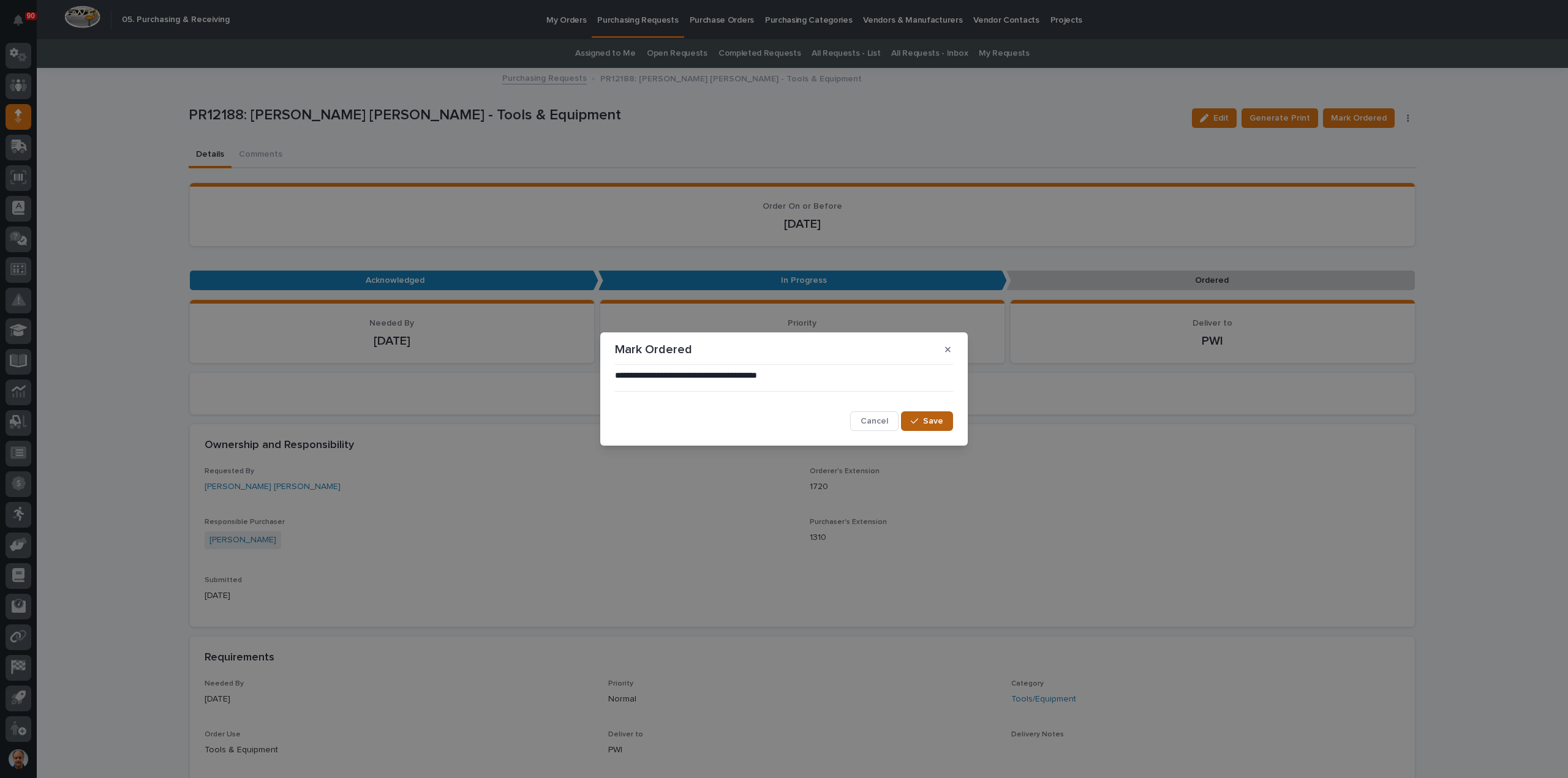
click at [935, 414] on button "Save" at bounding box center [927, 421] width 52 height 20
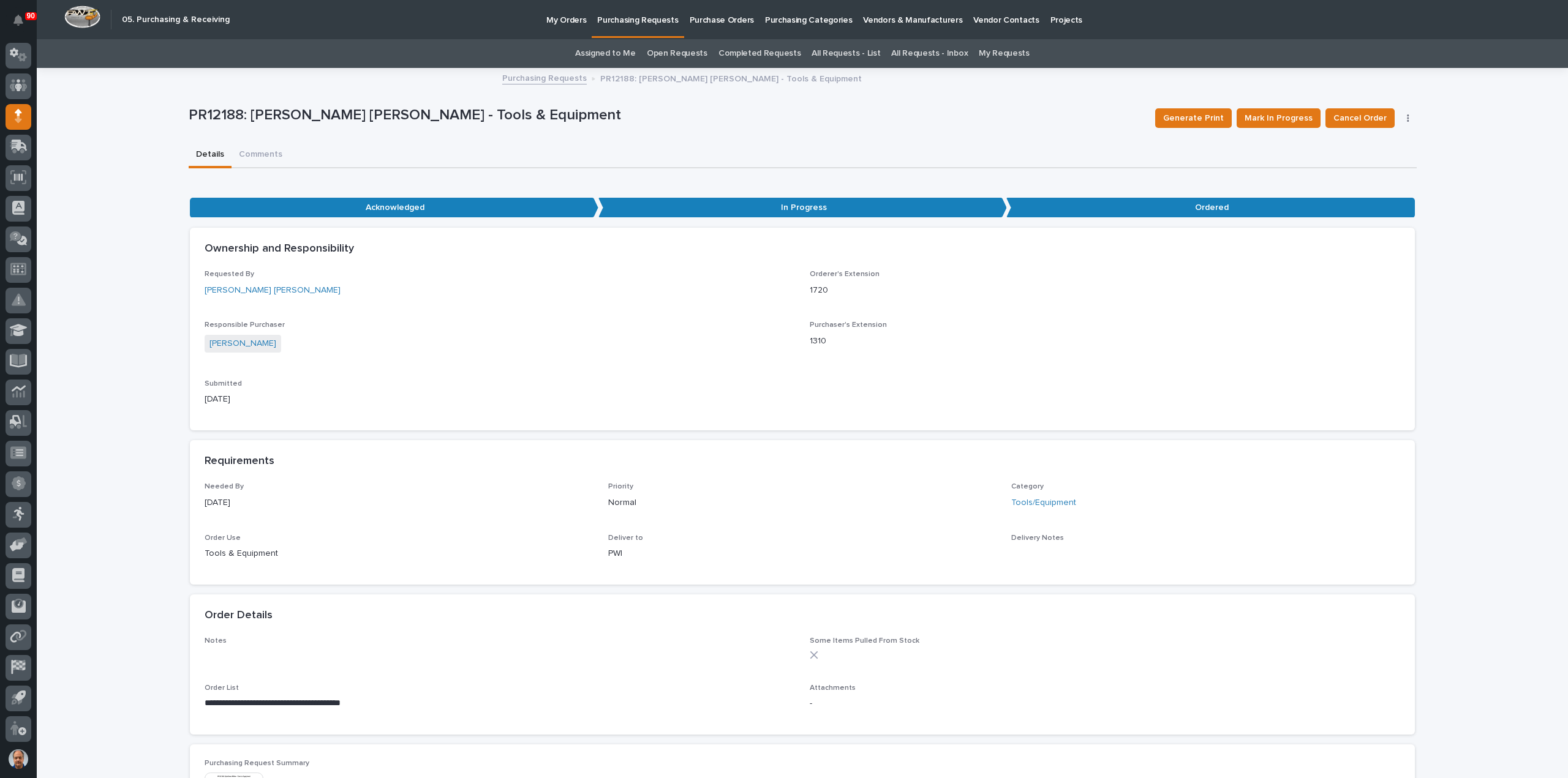
click at [646, 22] on p "Purchasing Requests" at bounding box center [638, 12] width 81 height 25
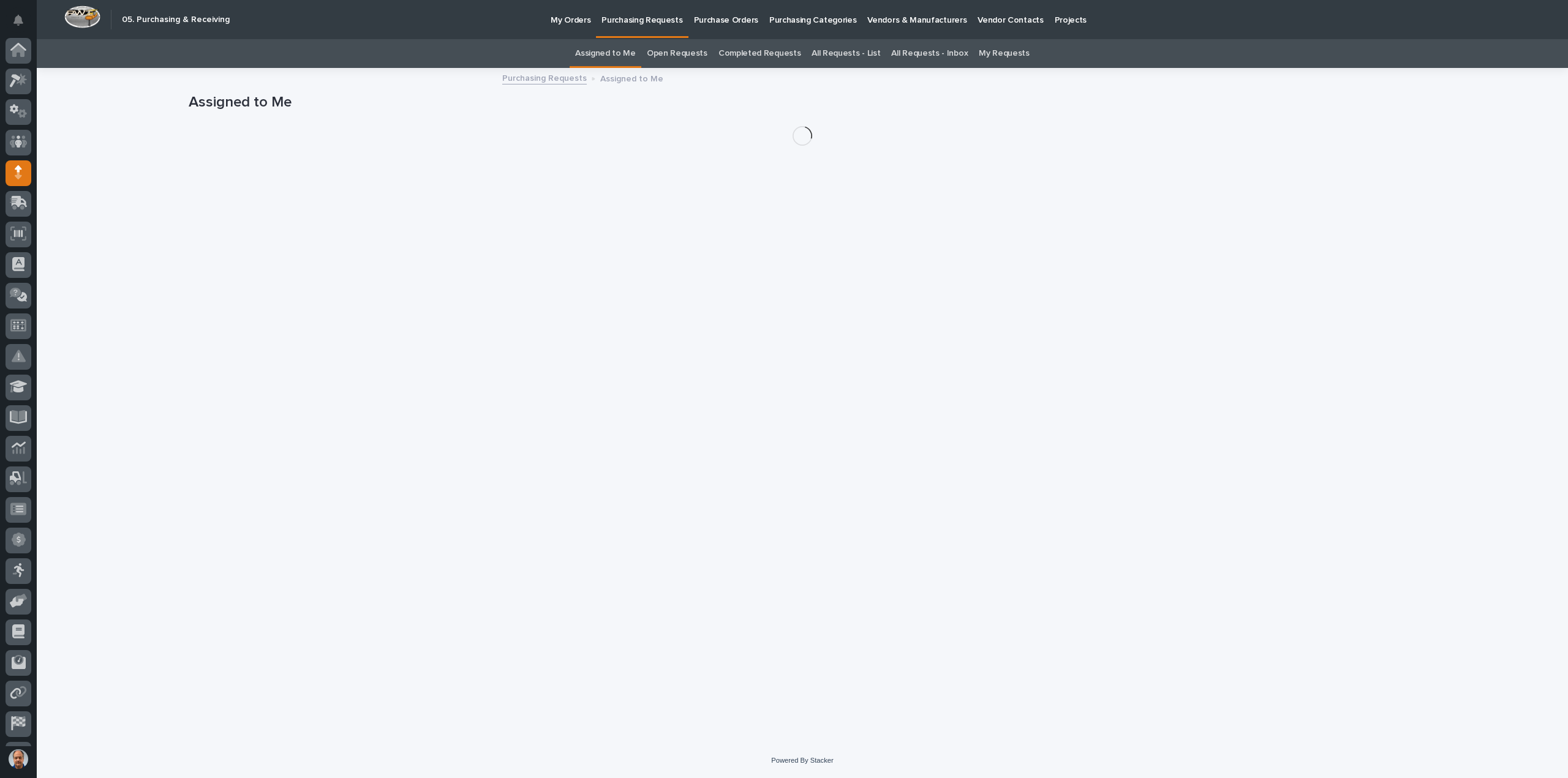
scroll to position [56, 0]
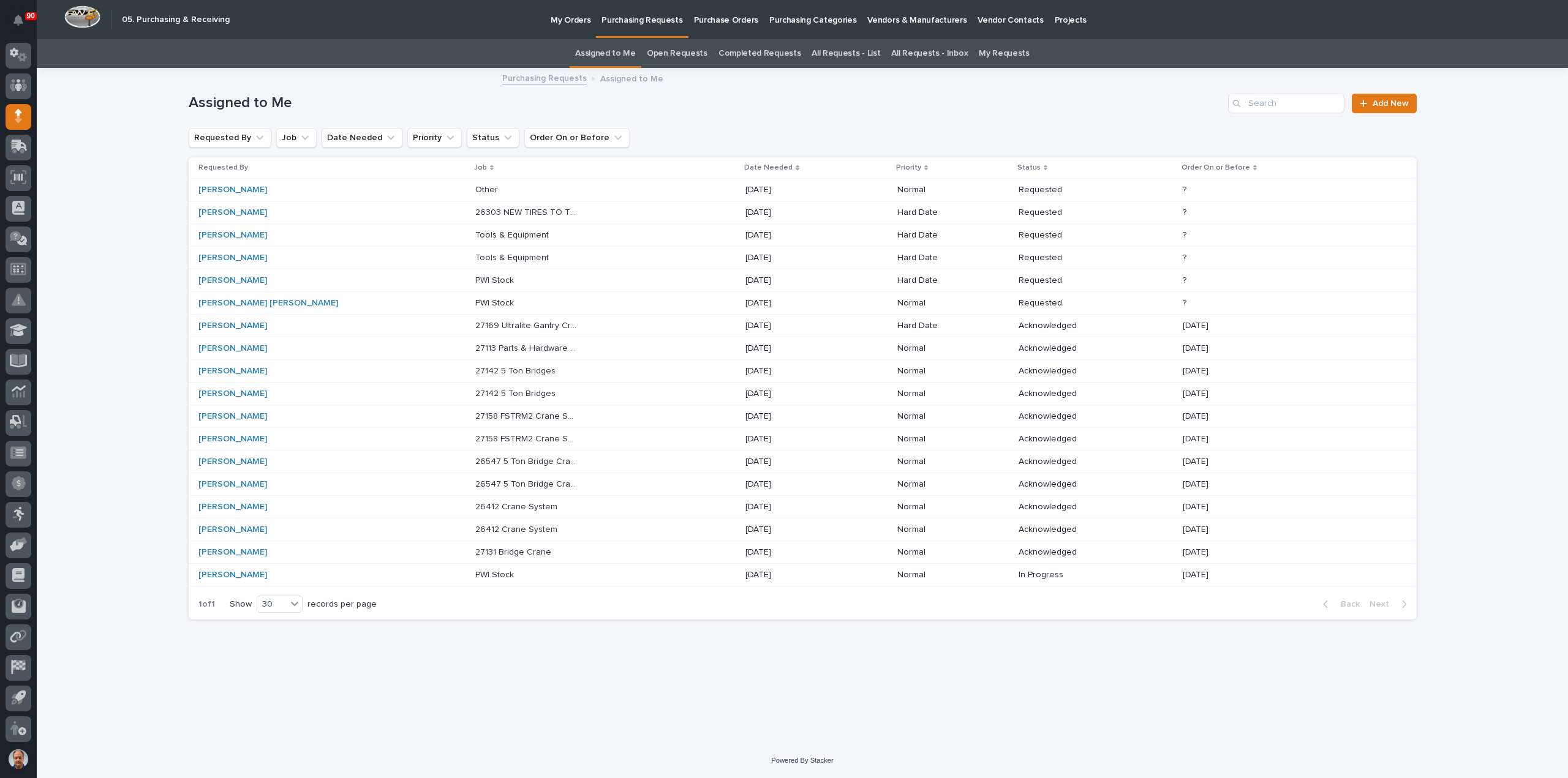
click at [479, 210] on p "26303 NEW TIRES TO TRY OUT" at bounding box center [527, 212] width 105 height 13
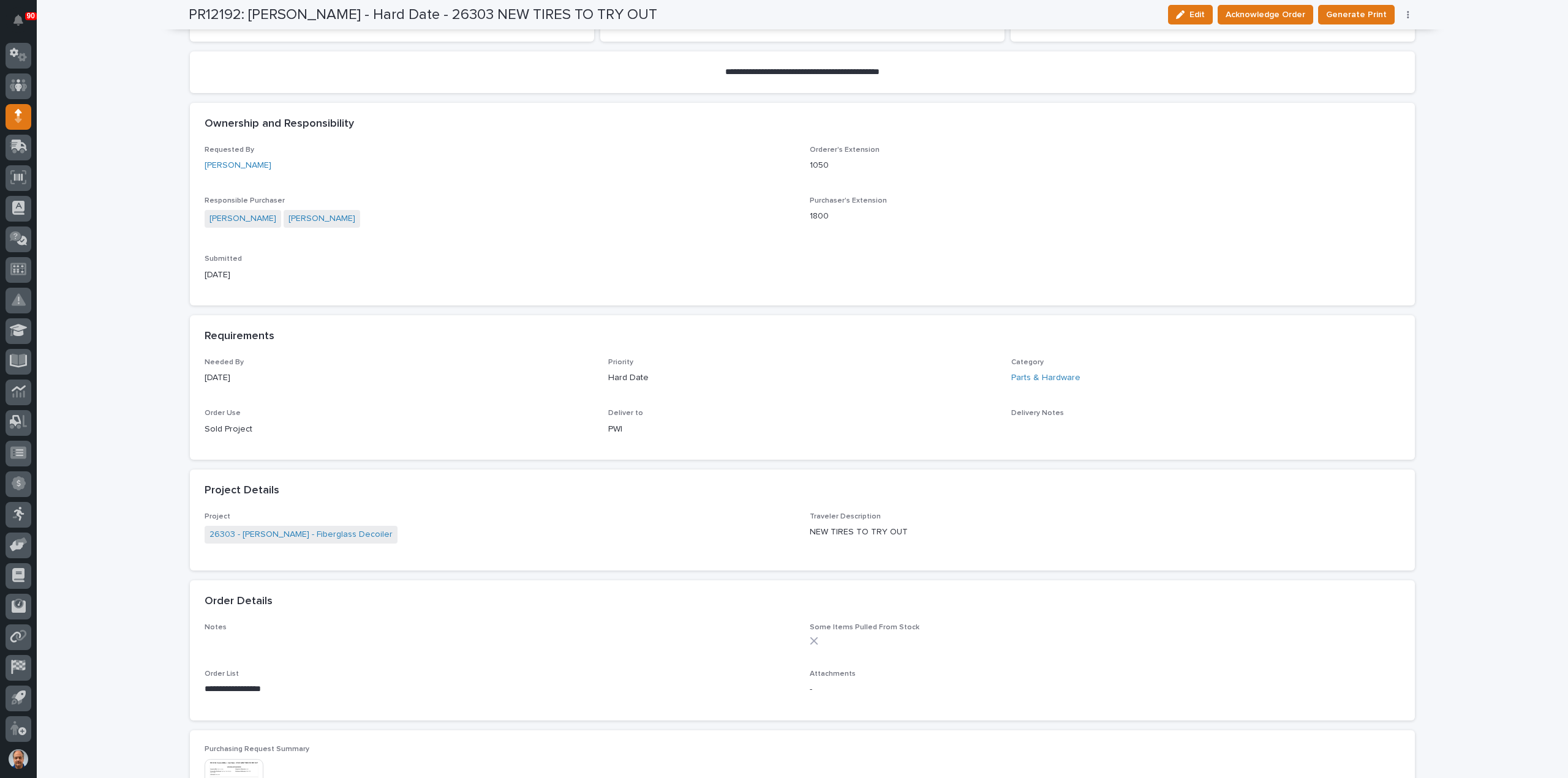
scroll to position [306, 0]
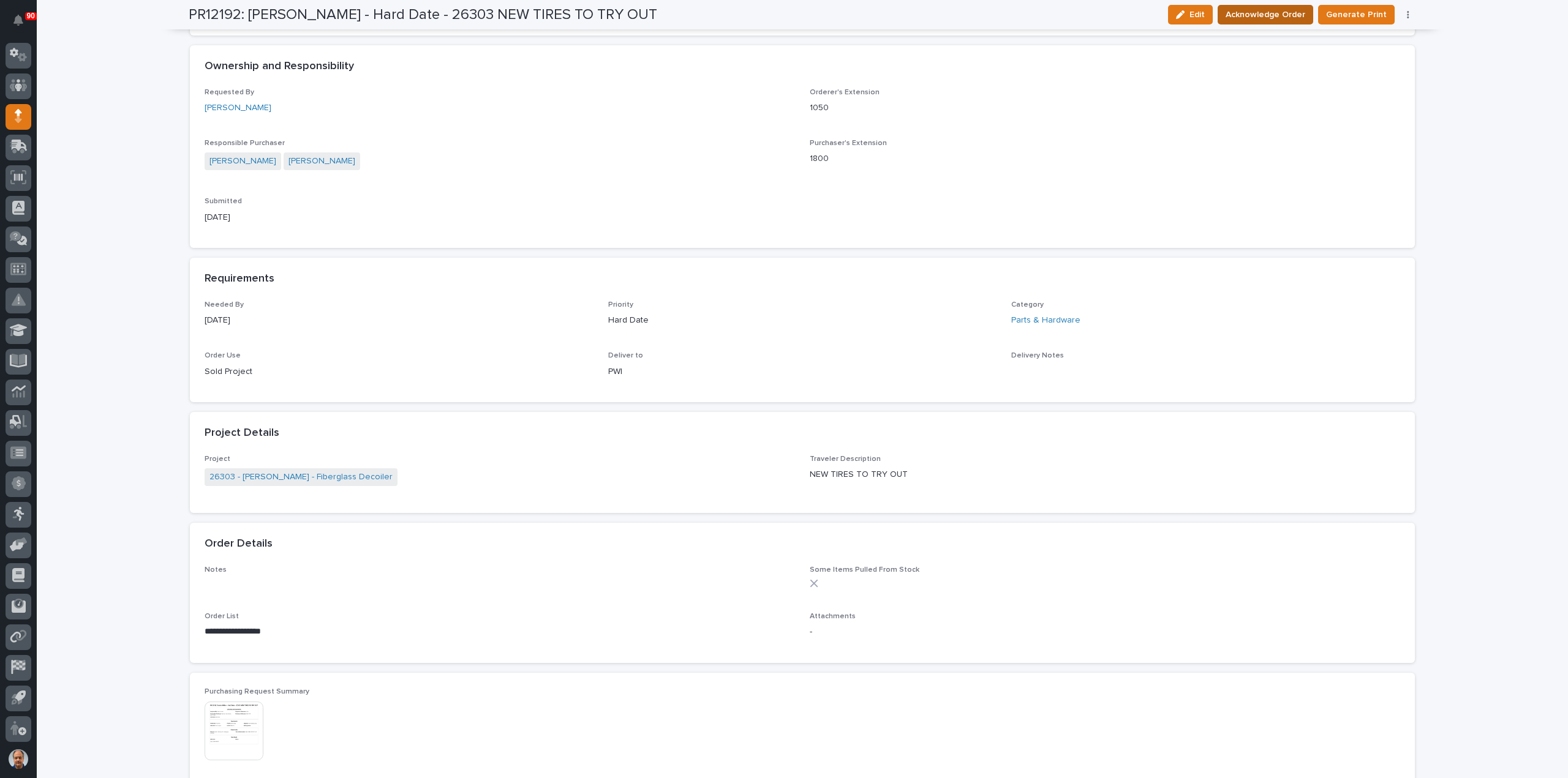
click at [1285, 16] on span "Acknowledge Order" at bounding box center [1265, 14] width 79 height 15
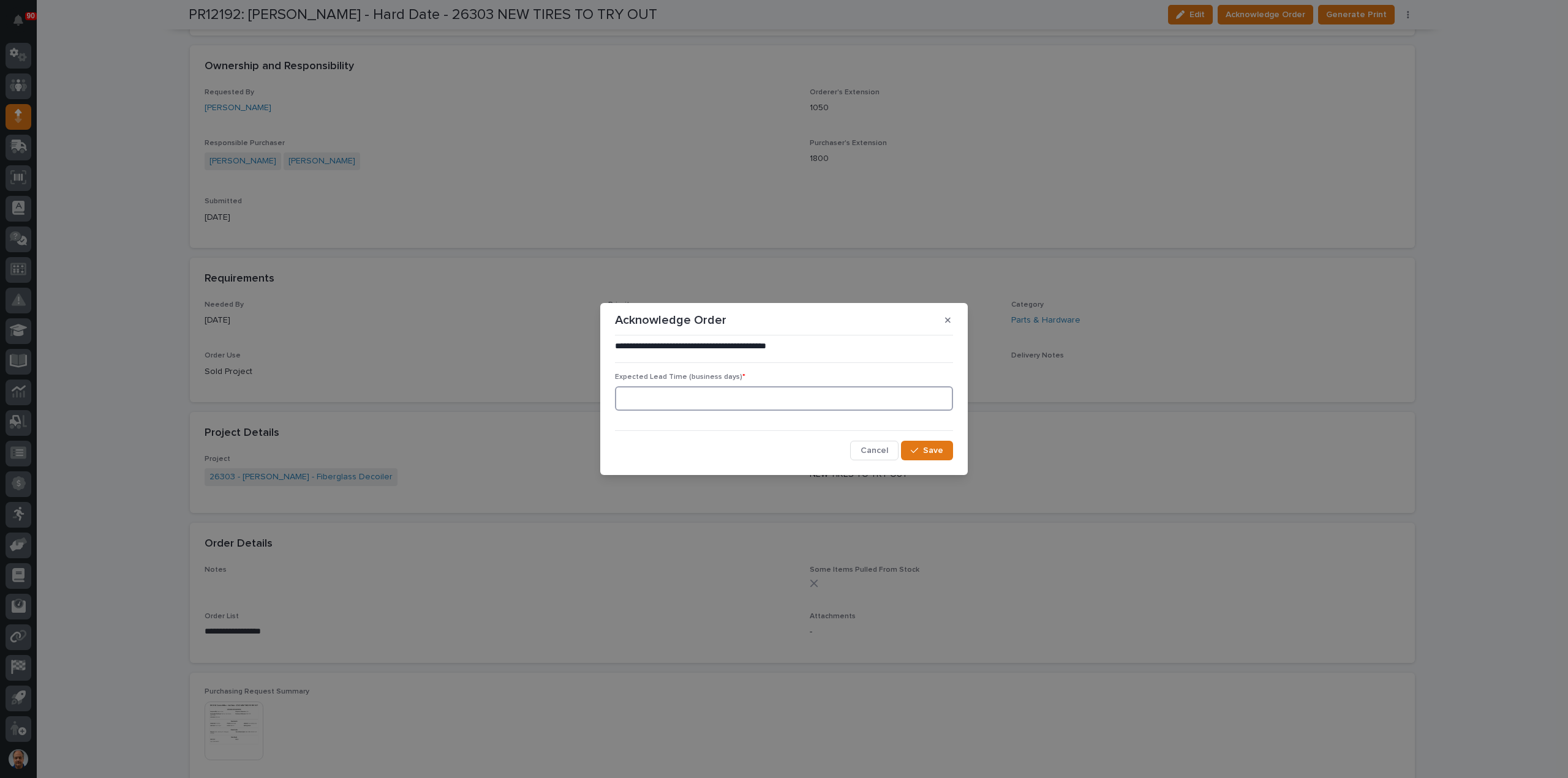
click at [750, 396] on input at bounding box center [784, 398] width 338 height 25
type input "2"
click at [935, 451] on span "Save" at bounding box center [933, 450] width 20 height 11
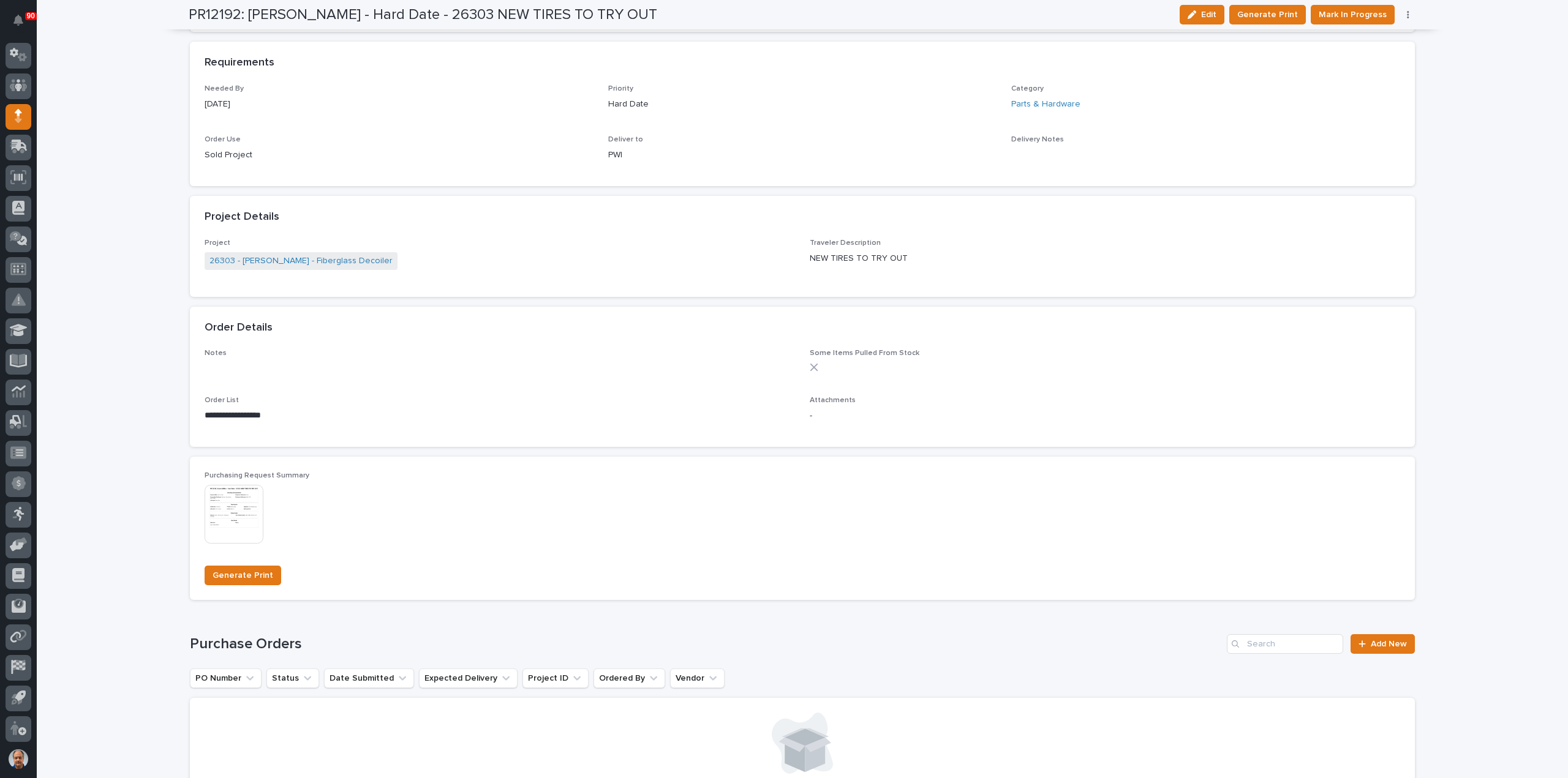
scroll to position [779, 0]
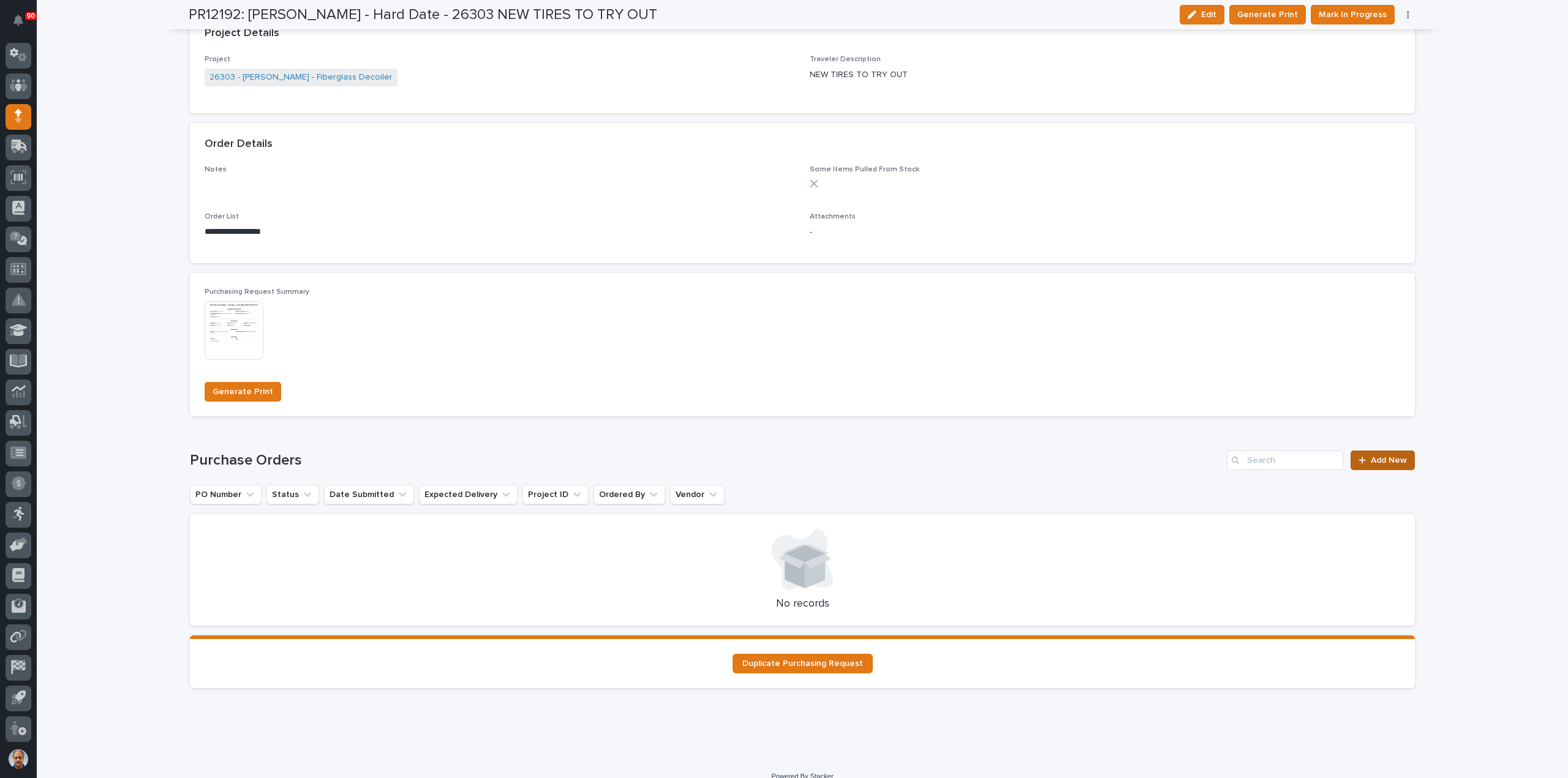
click at [1384, 457] on span "Add New" at bounding box center [1388, 460] width 36 height 8
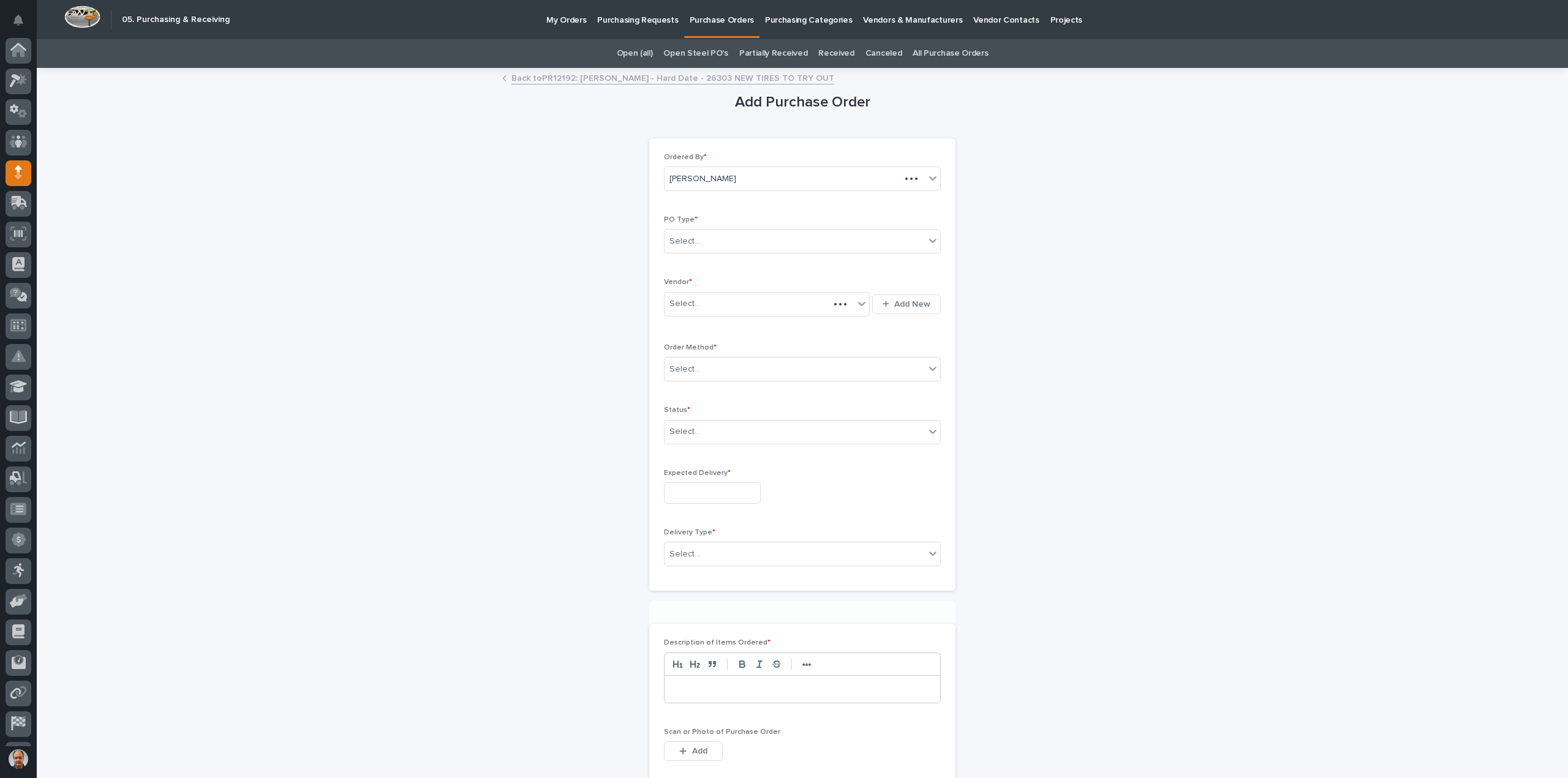
scroll to position [56, 0]
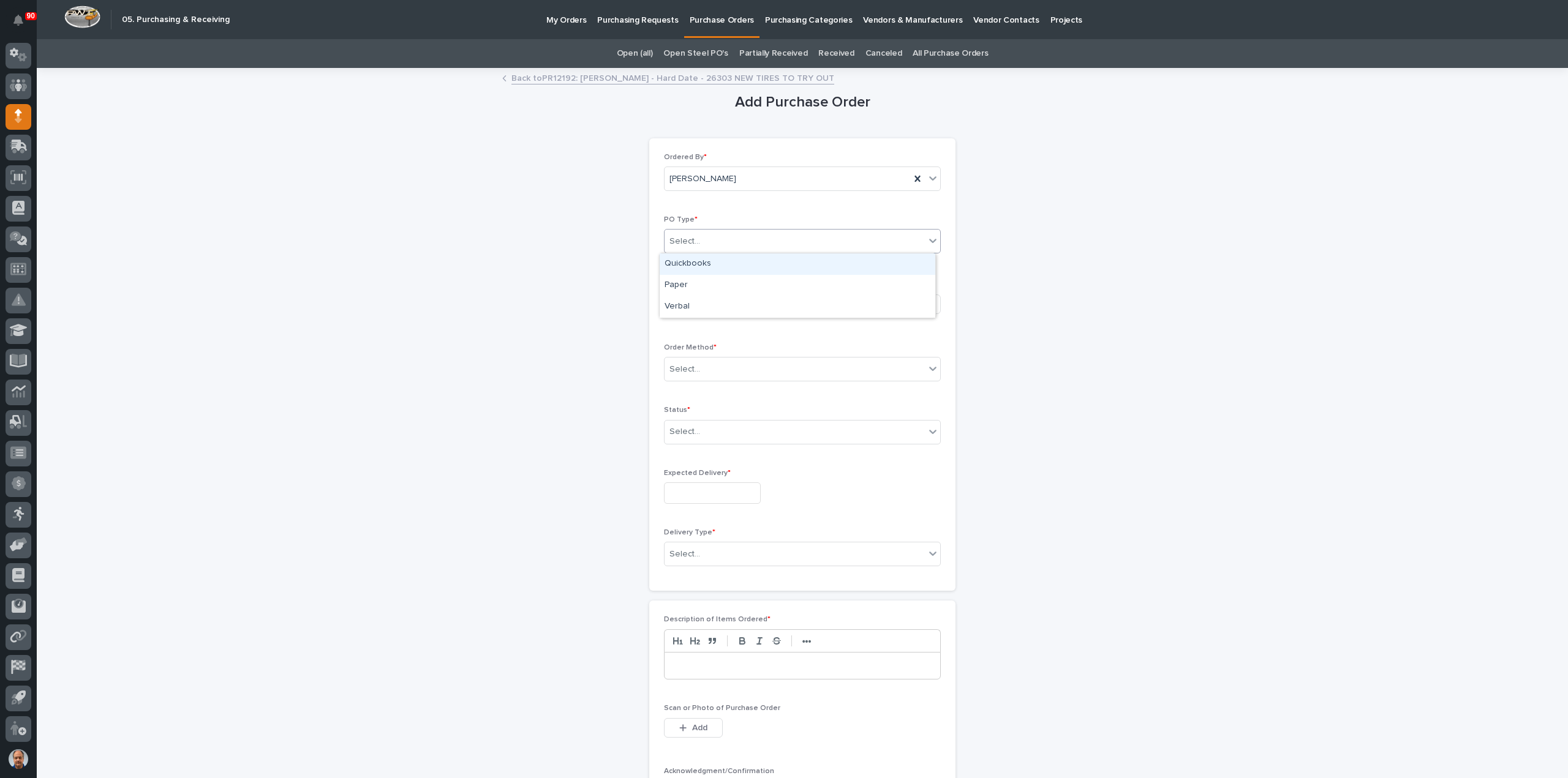
click at [756, 240] on div "Select..." at bounding box center [795, 241] width 261 height 20
click at [702, 280] on div "Paper" at bounding box center [797, 285] width 276 height 21
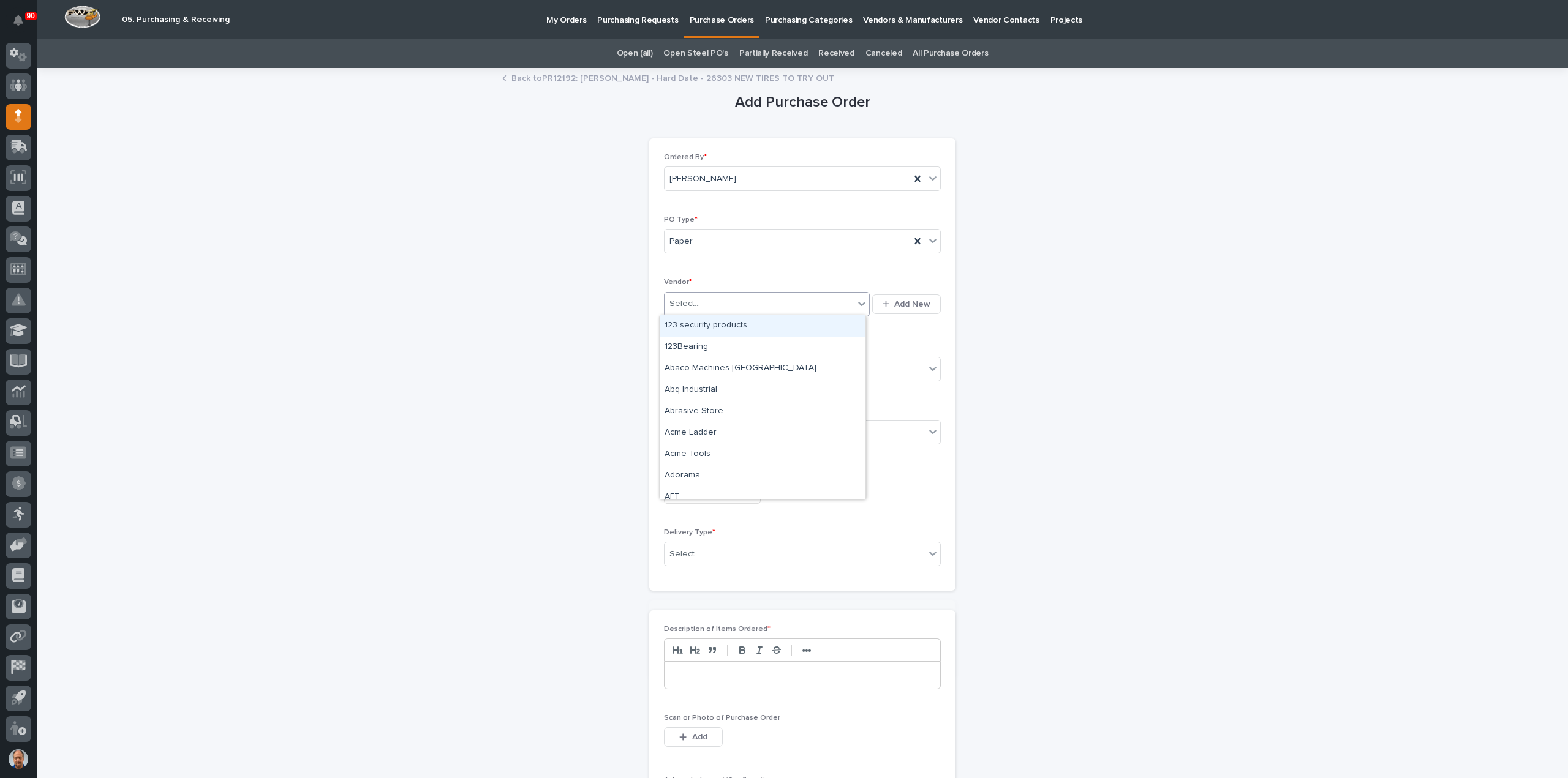
click at [712, 311] on div "Select..." at bounding box center [759, 303] width 189 height 20
type input "***"
click at [712, 320] on div "etrailer" at bounding box center [762, 326] width 206 height 21
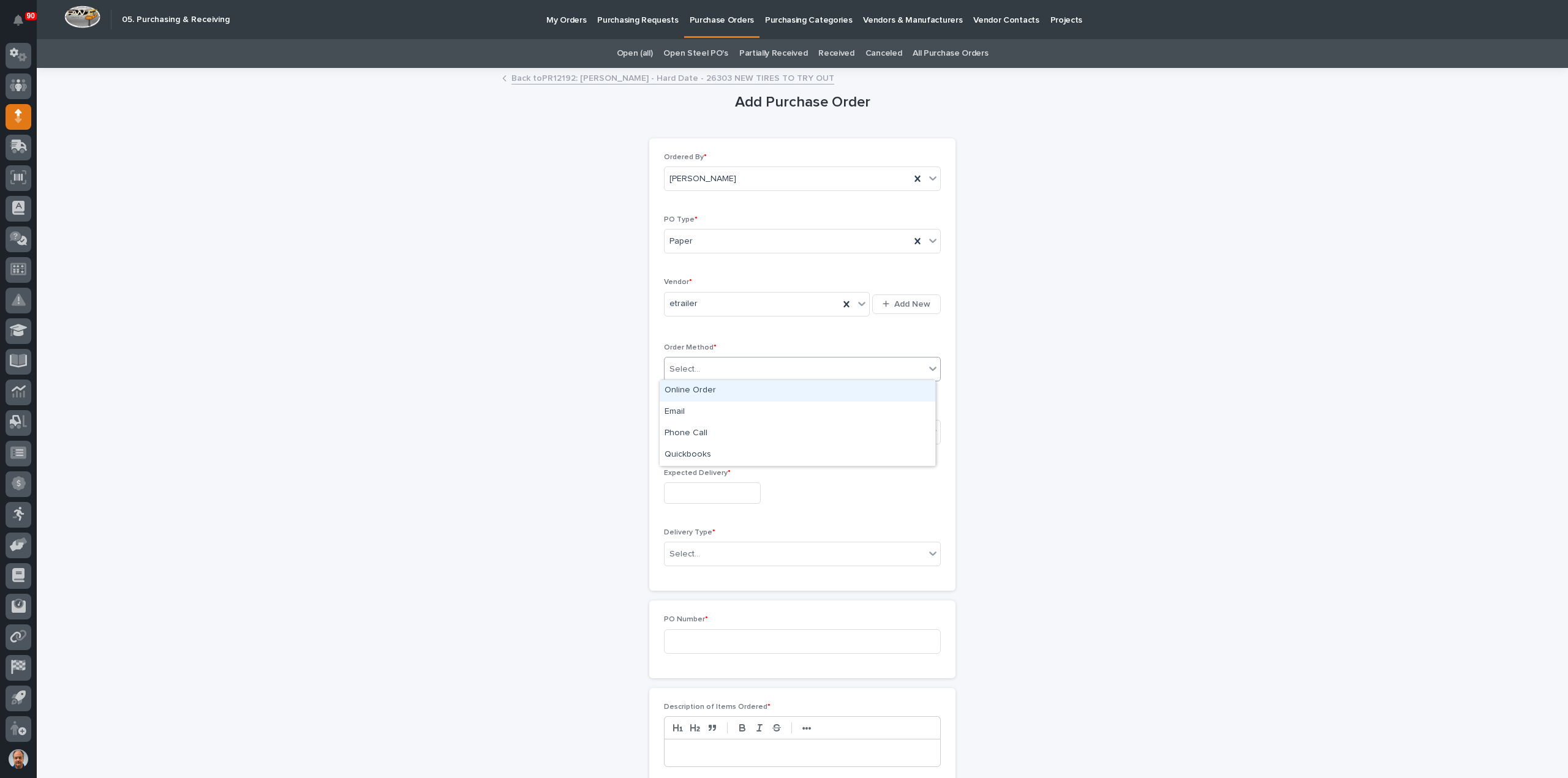
drag, startPoint x: 722, startPoint y: 359, endPoint x: 730, endPoint y: 374, distance: 17.0
click at [724, 363] on div "Select..." at bounding box center [795, 369] width 261 height 20
click at [709, 387] on div "Online Order" at bounding box center [797, 391] width 276 height 21
drag, startPoint x: 704, startPoint y: 428, endPoint x: 707, endPoint y: 440, distance: 12.4
click at [704, 429] on div "Select..." at bounding box center [795, 432] width 261 height 20
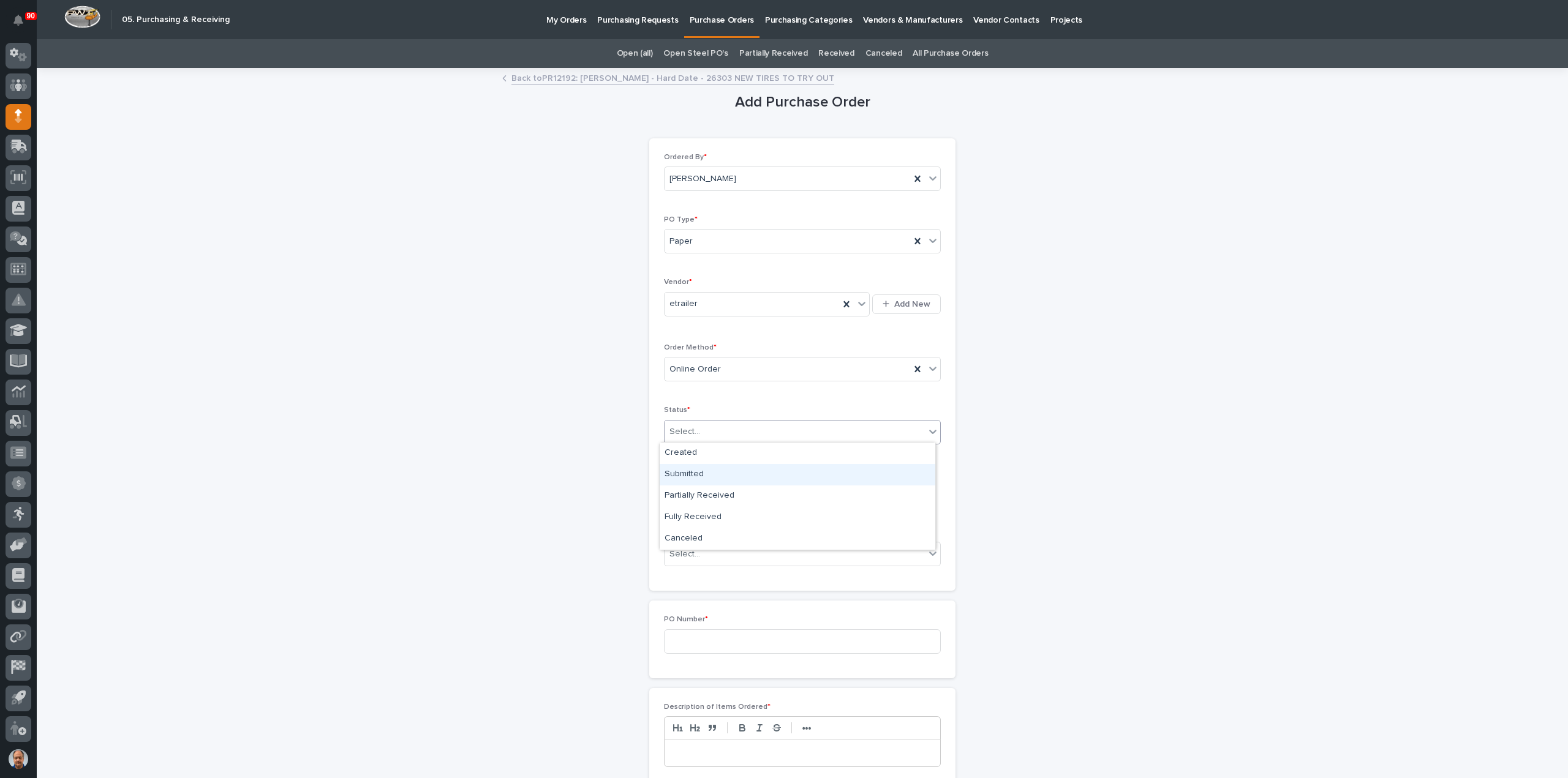
click at [696, 471] on div "Submitted" at bounding box center [797, 475] width 276 height 21
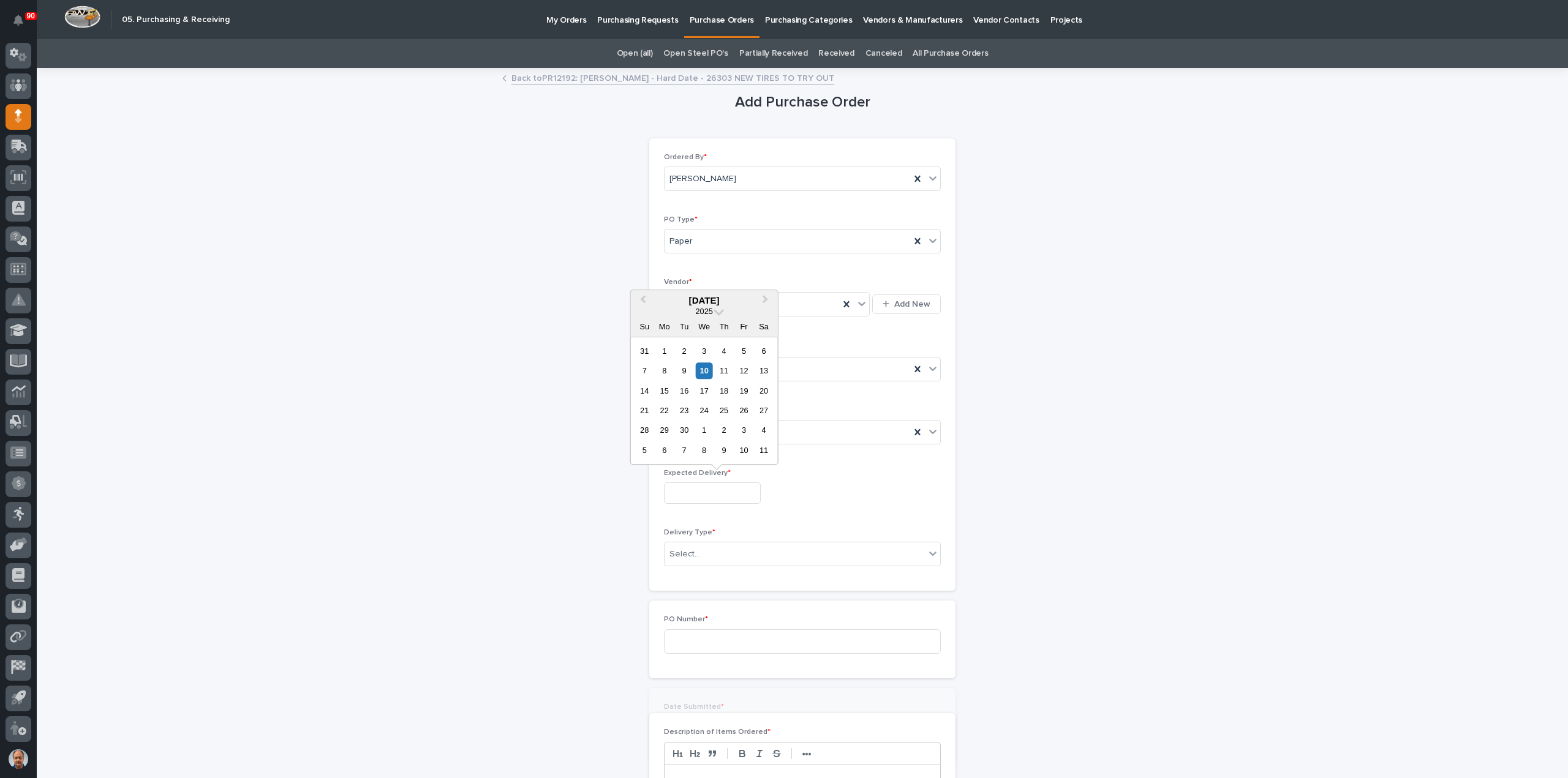
drag, startPoint x: 691, startPoint y: 485, endPoint x: 690, endPoint y: 493, distance: 8.1
click at [691, 486] on input "text" at bounding box center [712, 493] width 97 height 21
click at [664, 393] on div "15" at bounding box center [664, 391] width 16 height 16
type input "**********"
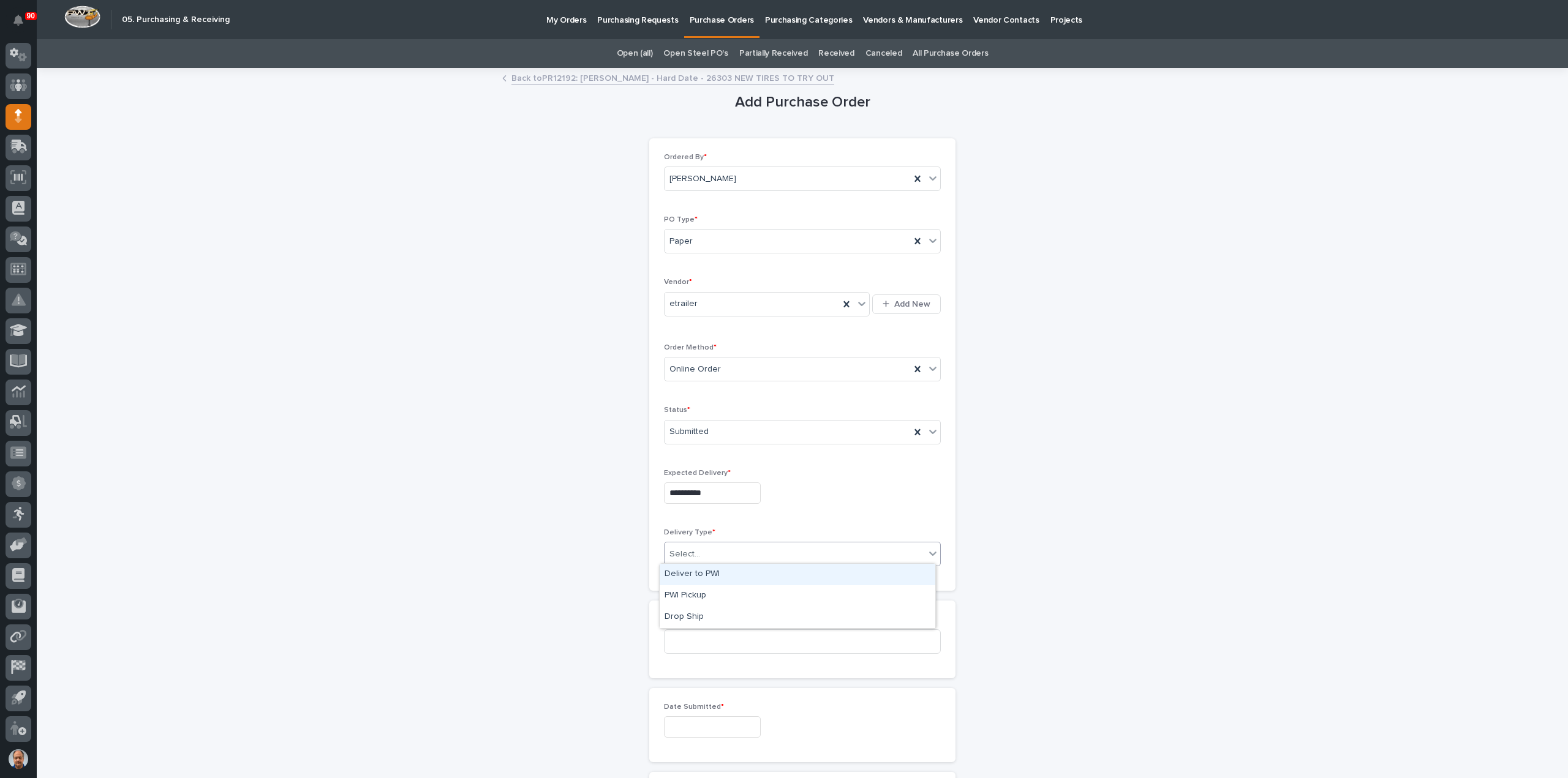
drag, startPoint x: 701, startPoint y: 559, endPoint x: 708, endPoint y: 561, distance: 7.3
click at [702, 559] on div "Select..." at bounding box center [795, 554] width 261 height 20
click at [689, 572] on div "Deliver to PWI" at bounding box center [797, 574] width 276 height 21
drag, startPoint x: 704, startPoint y: 643, endPoint x: 779, endPoint y: 645, distance: 75.0
click at [704, 643] on input at bounding box center [802, 641] width 277 height 25
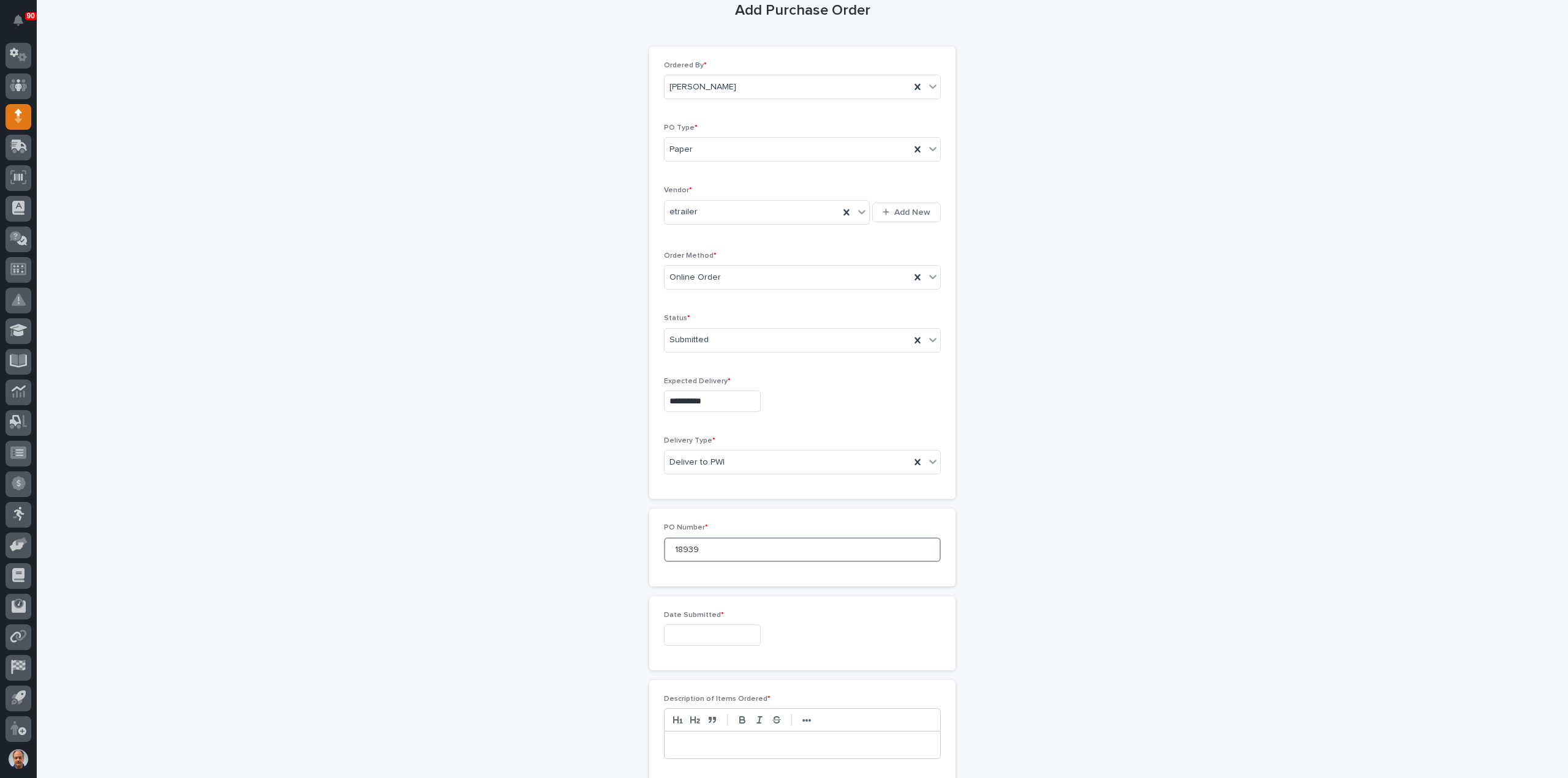
scroll to position [184, 0]
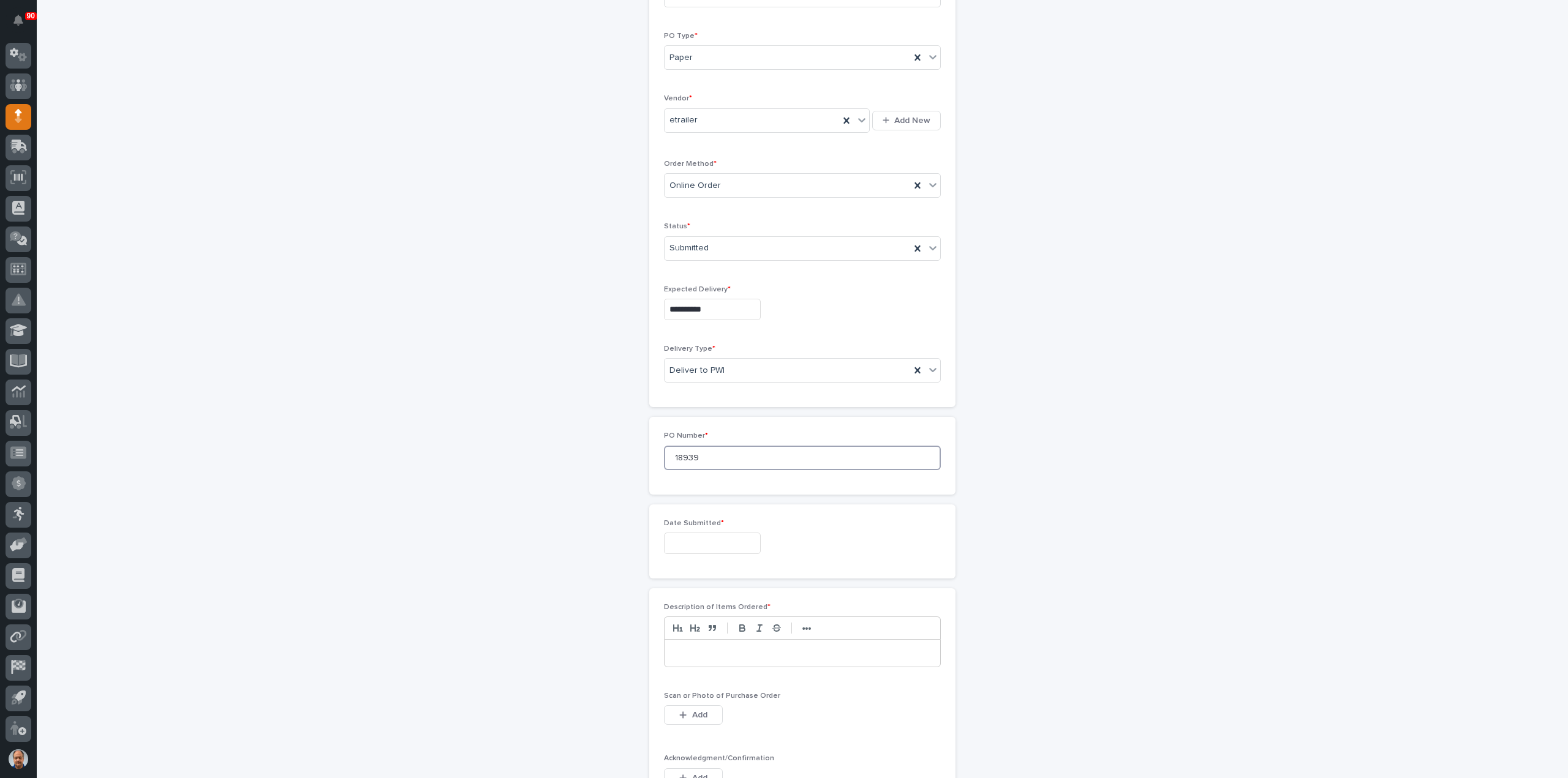
type input "18939"
click at [696, 538] on input "text" at bounding box center [712, 543] width 97 height 21
click at [701, 415] on div "10" at bounding box center [704, 420] width 16 height 16
type input "**********"
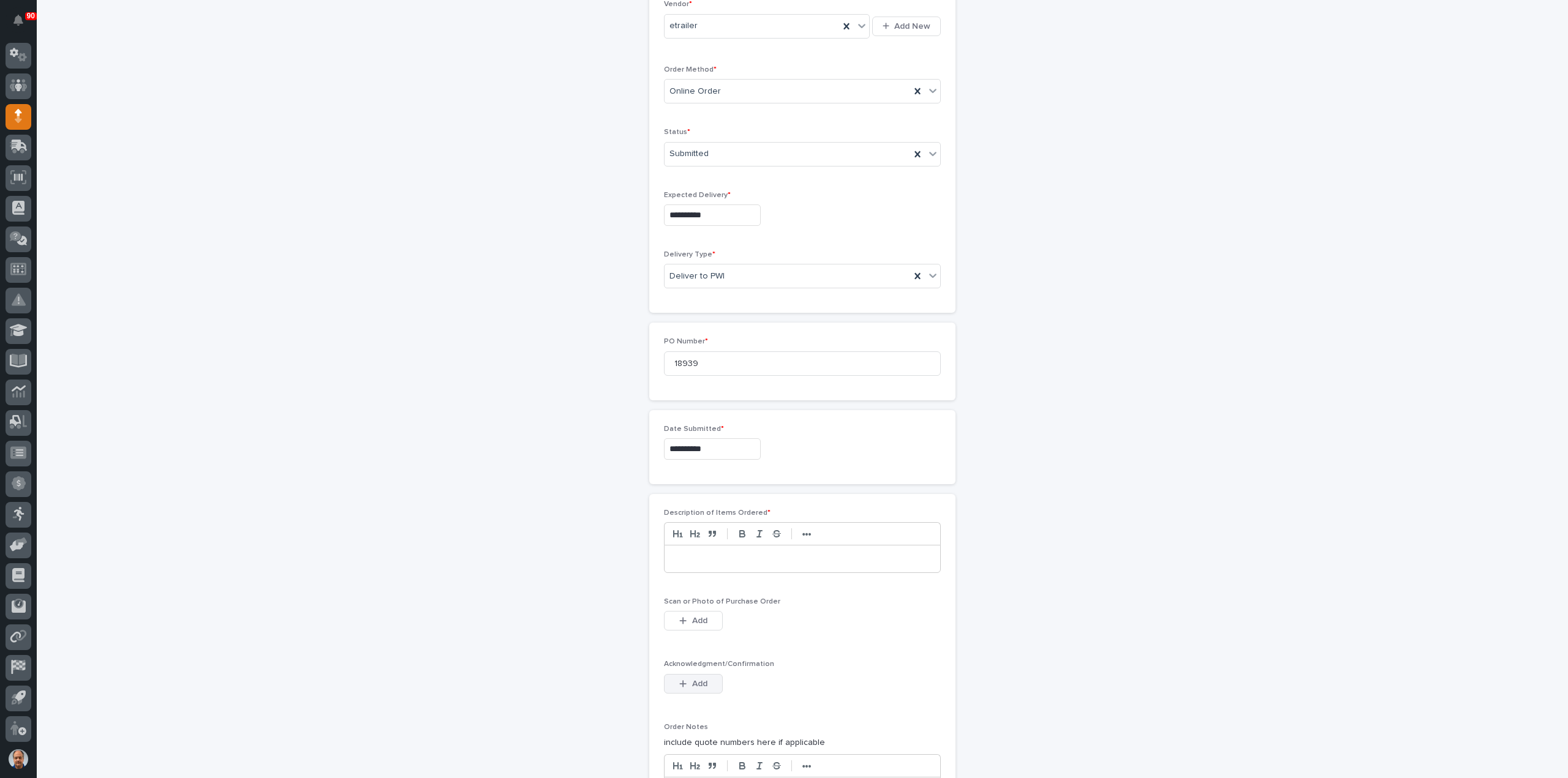
scroll to position [367, 0]
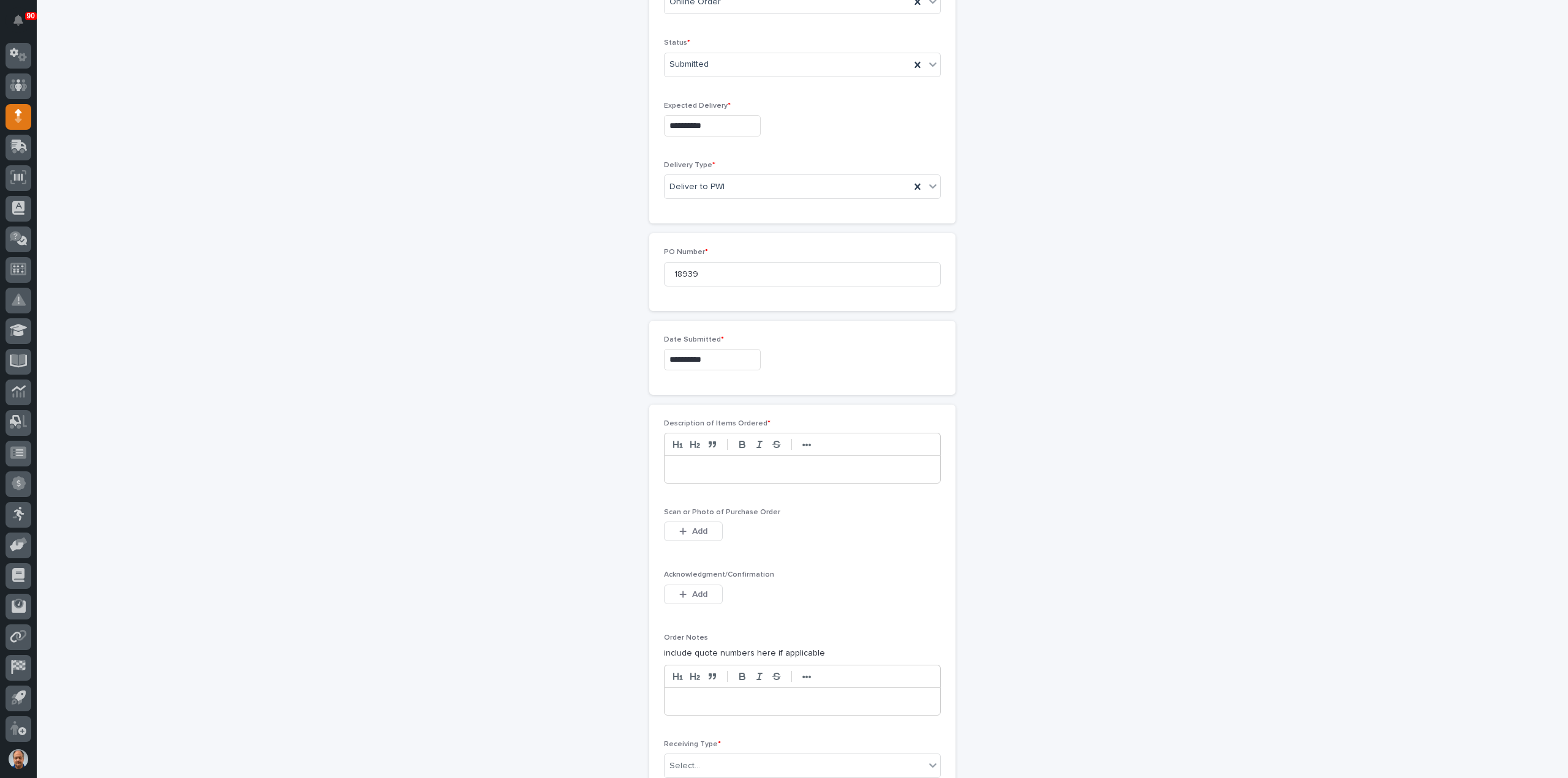
click at [697, 466] on p at bounding box center [802, 469] width 257 height 12
click at [700, 525] on span "Add" at bounding box center [700, 531] width 16 height 11
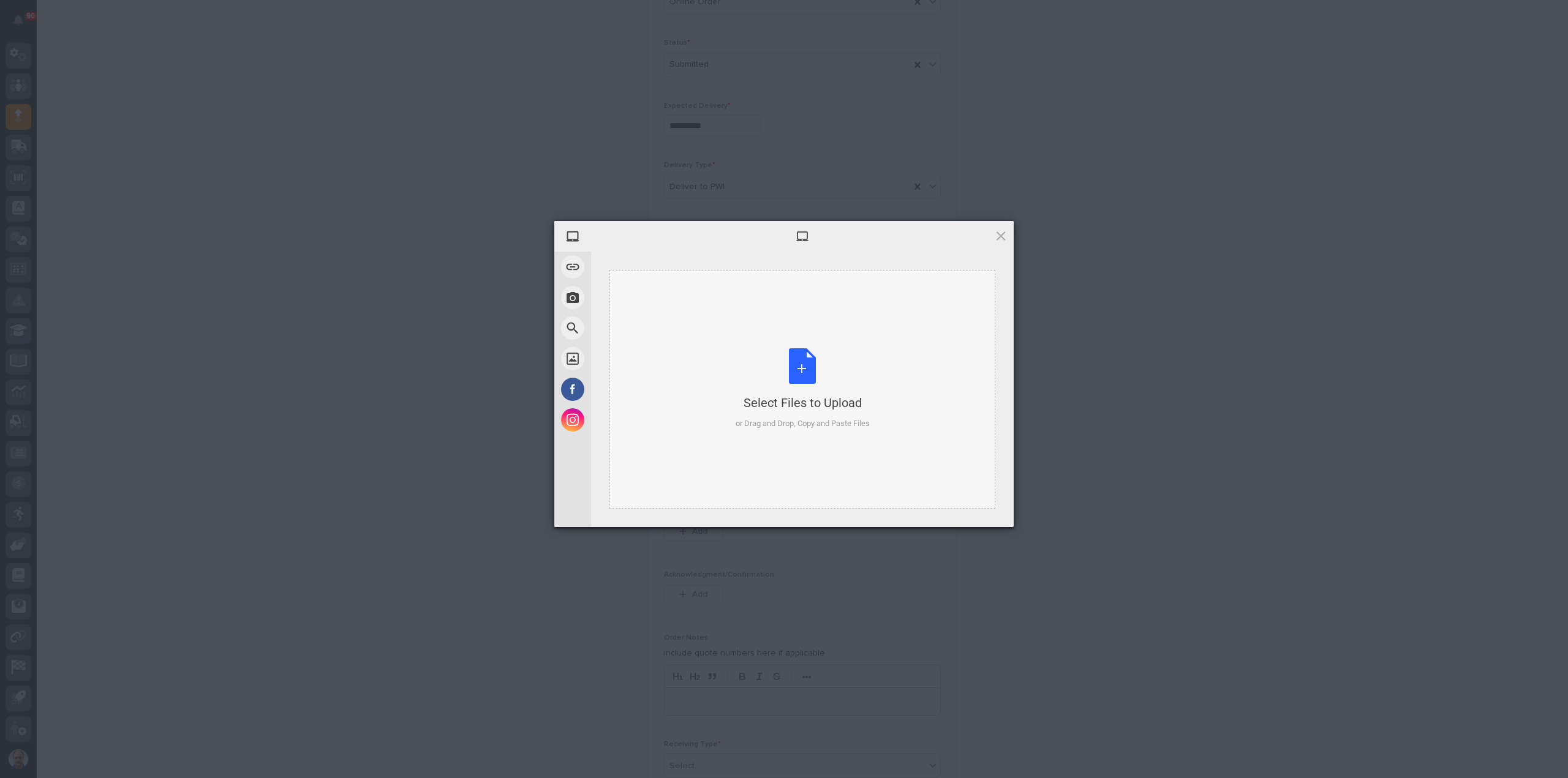
click at [801, 374] on div "Select Files to Upload or Drag and Drop, Copy and Paste Files" at bounding box center [803, 389] width 134 height 81
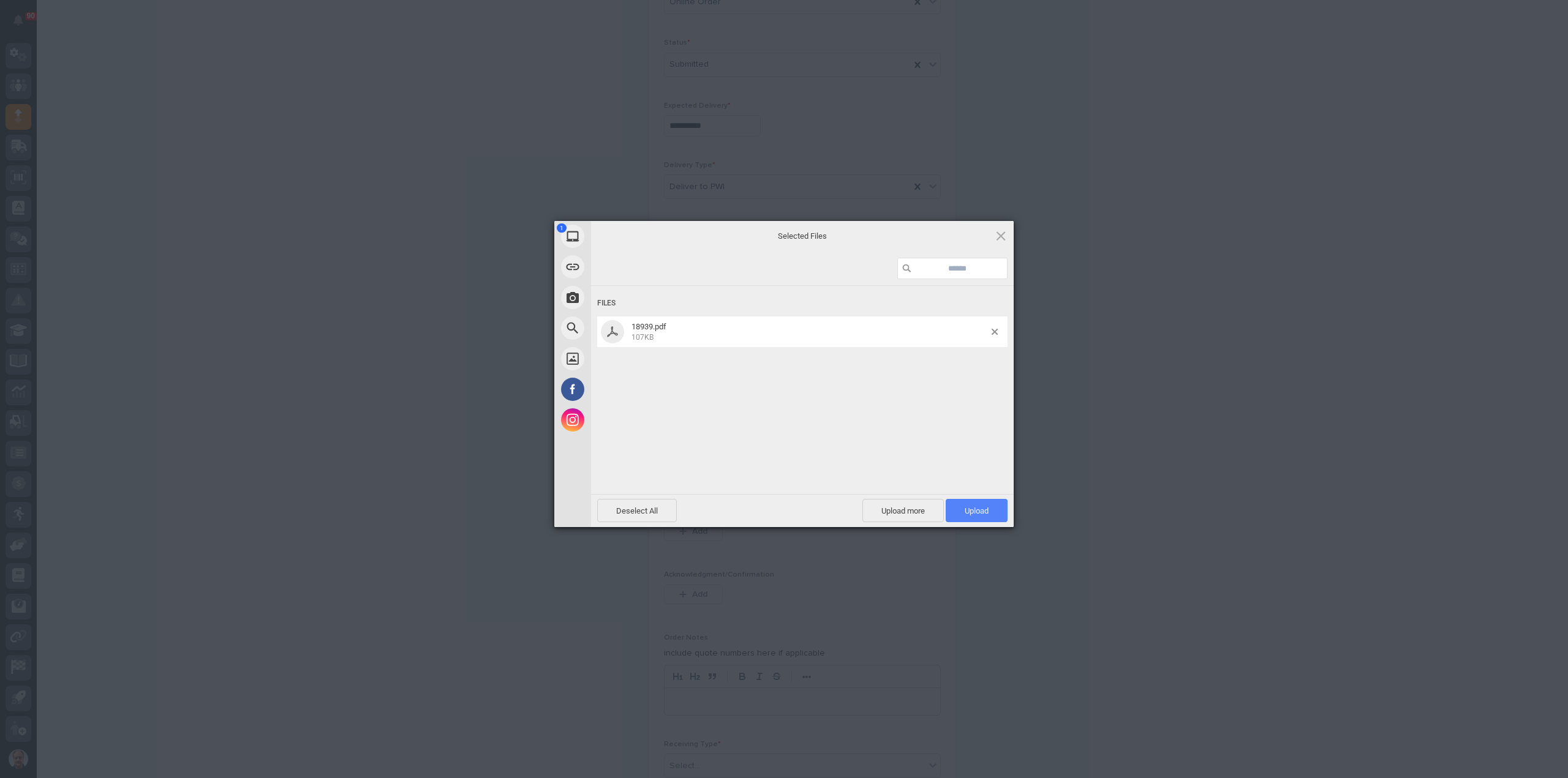
click at [974, 508] on span "Upload 1" at bounding box center [976, 510] width 24 height 9
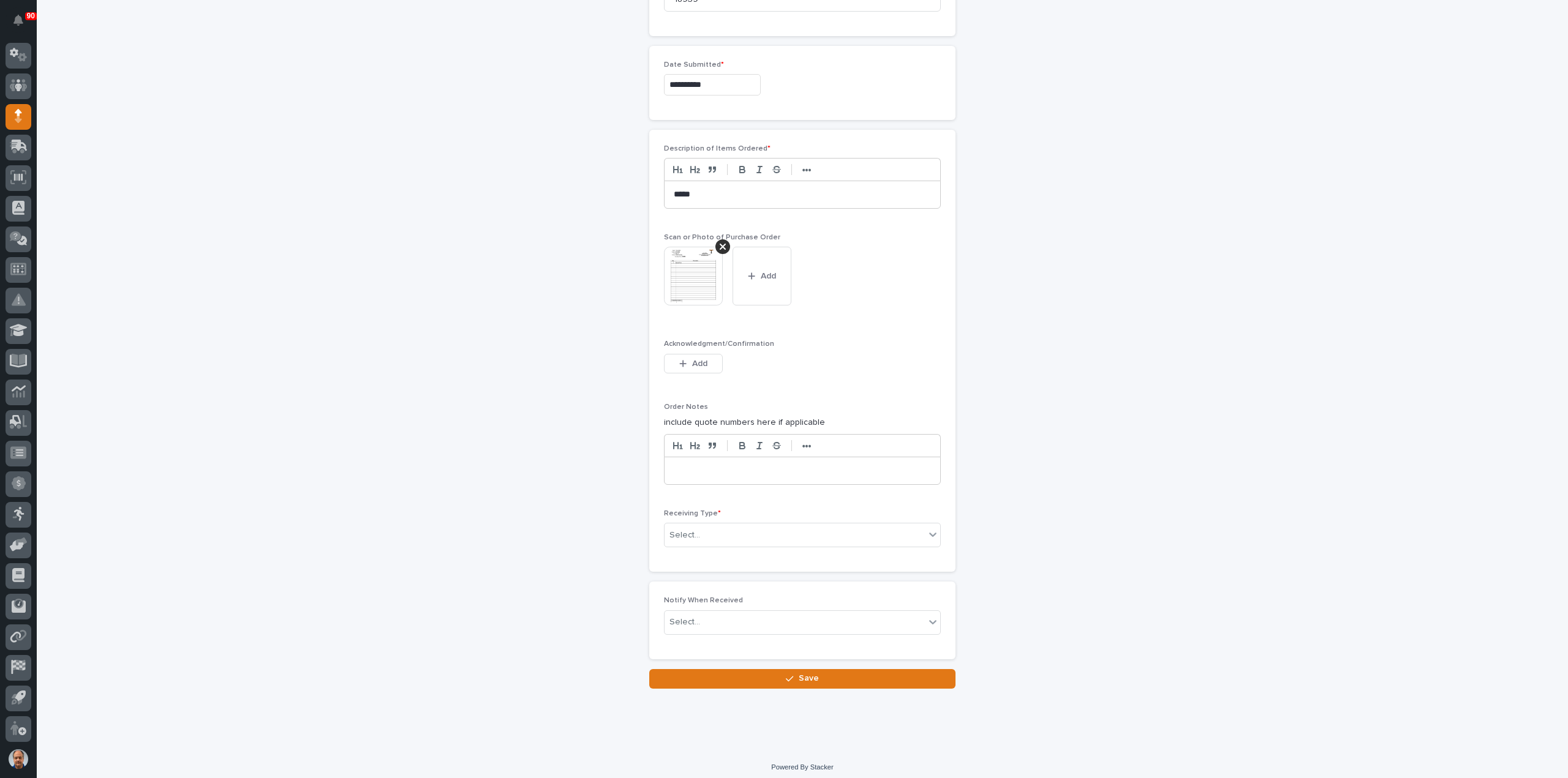
scroll to position [643, 0]
click at [713, 525] on div "Select..." at bounding box center [795, 535] width 261 height 20
click at [697, 611] on div "Deliver to" at bounding box center [797, 617] width 276 height 21
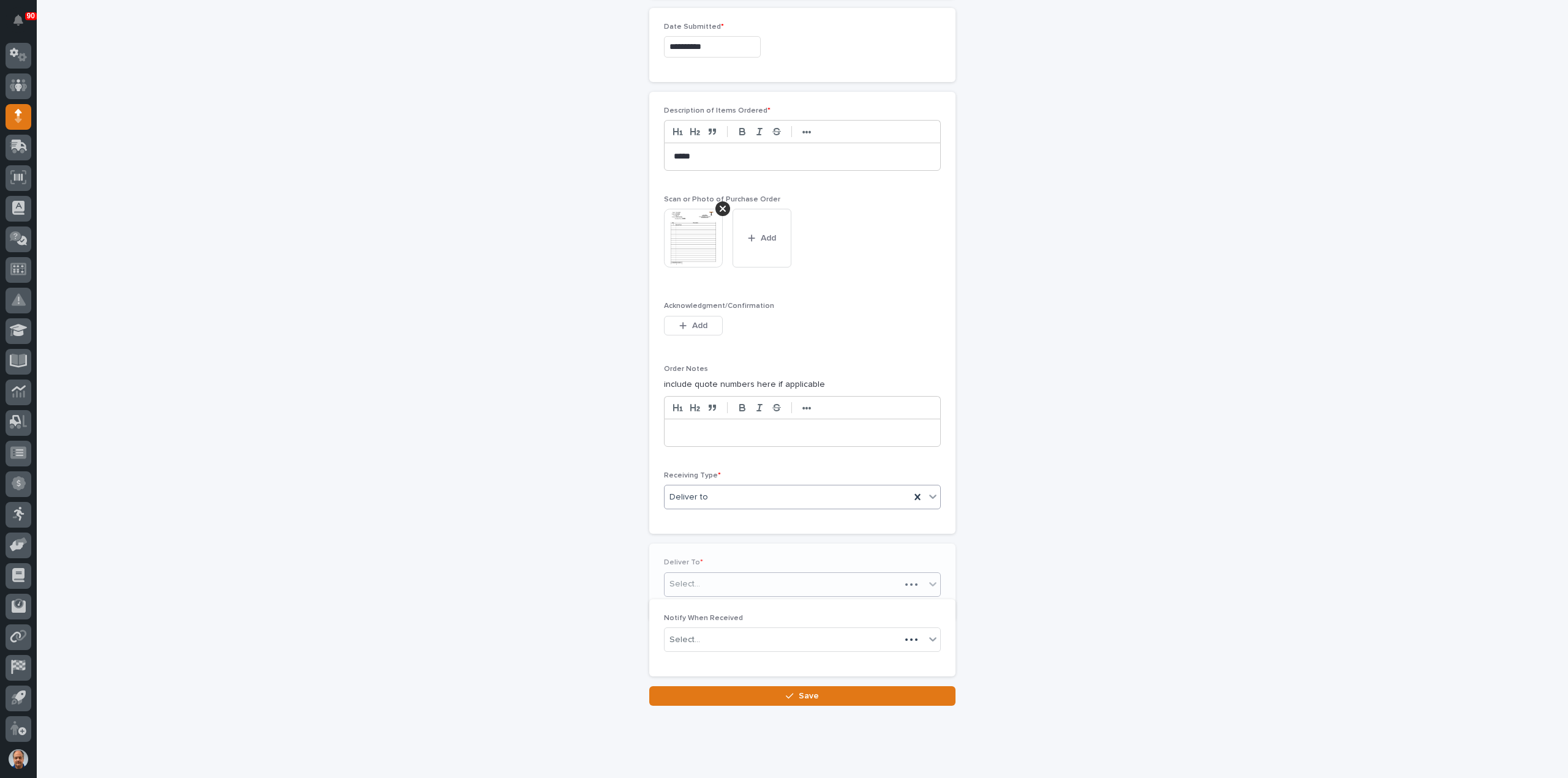
scroll to position [686, 0]
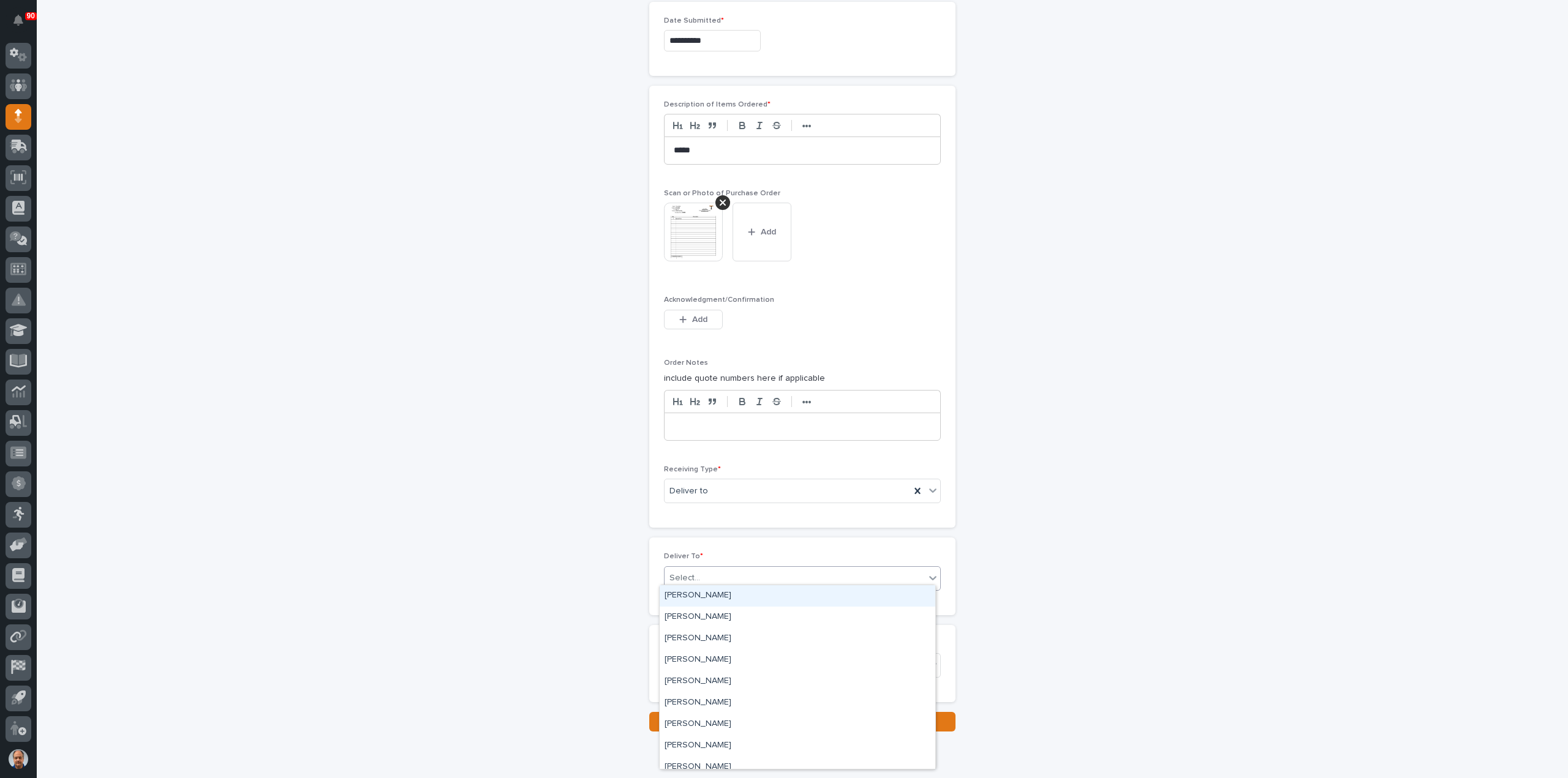
click at [729, 573] on div "Select..." at bounding box center [795, 577] width 261 height 20
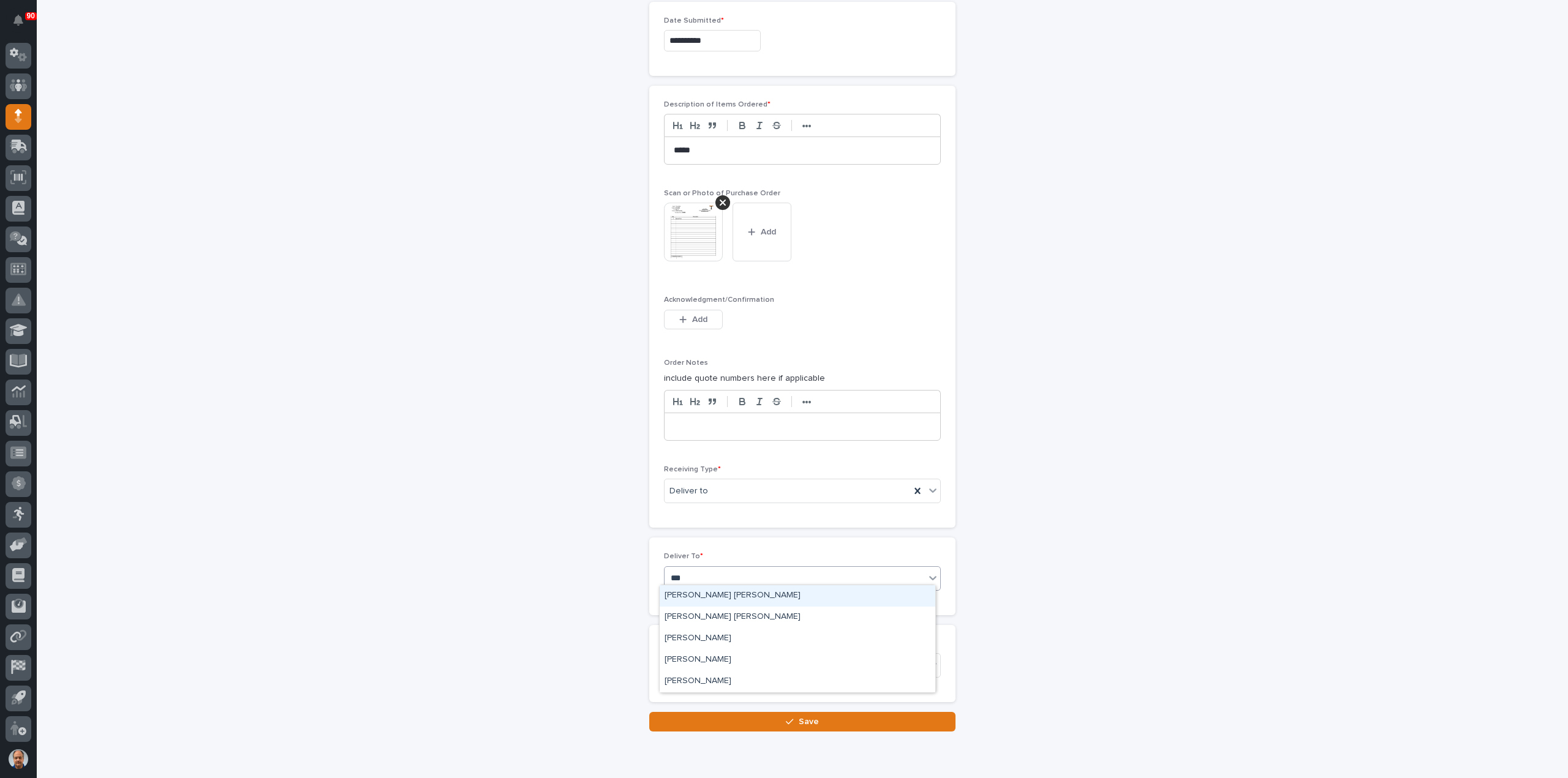
type input "****"
click at [720, 610] on div "Kyle Dean Miller" at bounding box center [797, 617] width 276 height 21
click at [803, 716] on span "Save" at bounding box center [808, 721] width 20 height 11
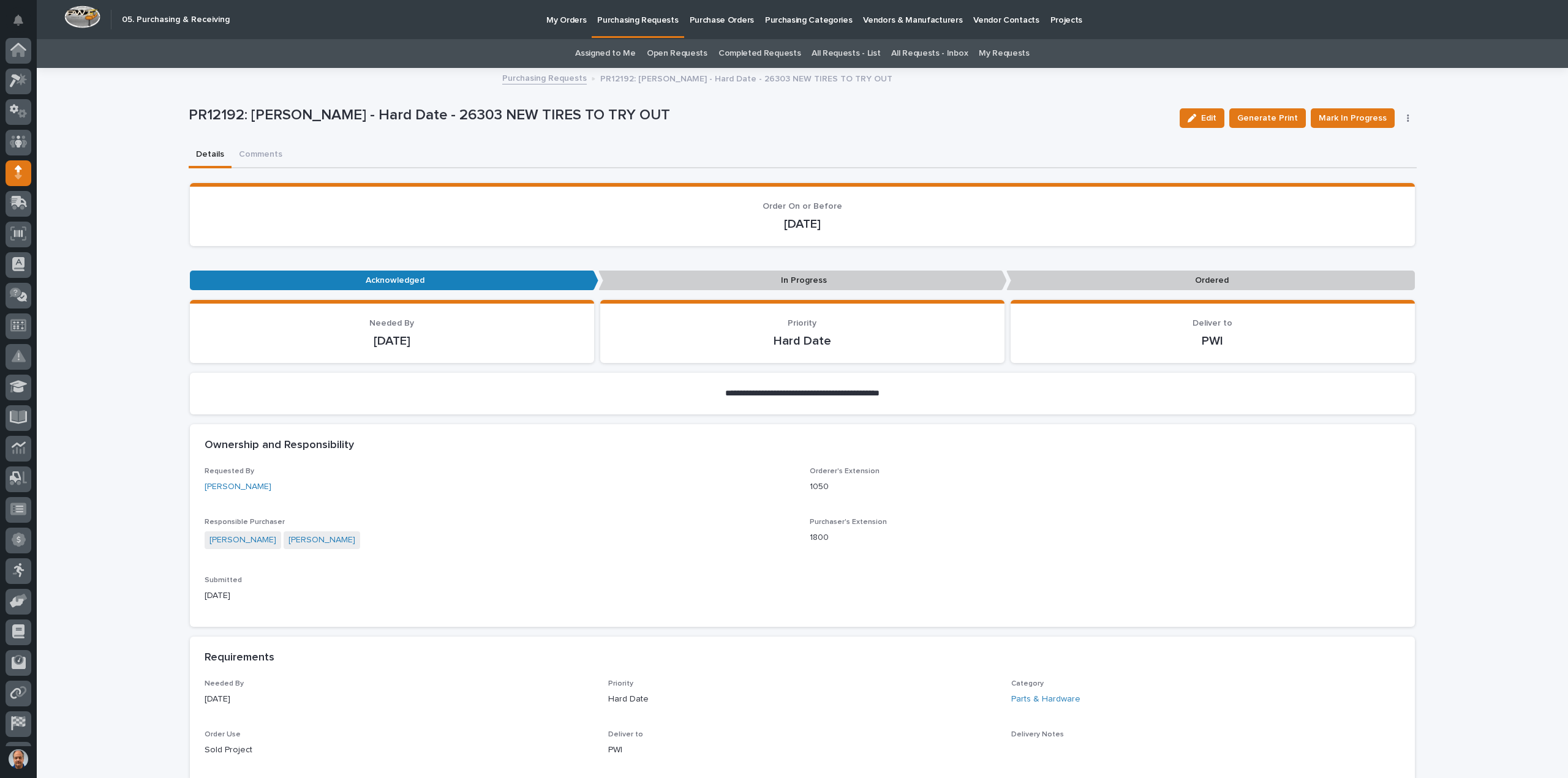
scroll to position [56, 0]
click at [1365, 119] on span "Mark In Progress" at bounding box center [1352, 118] width 68 height 15
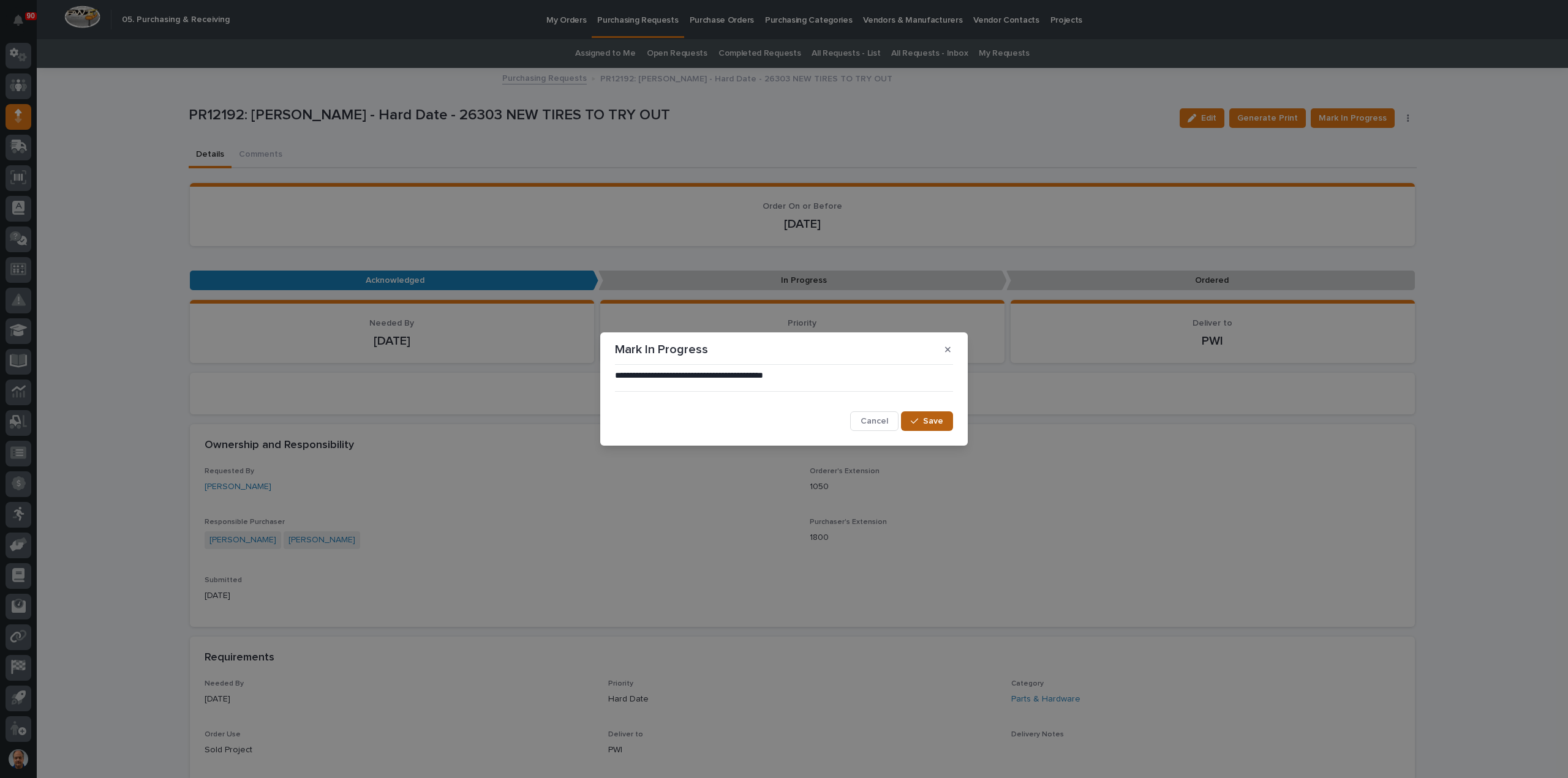
click at [919, 421] on div "button" at bounding box center [917, 421] width 12 height 8
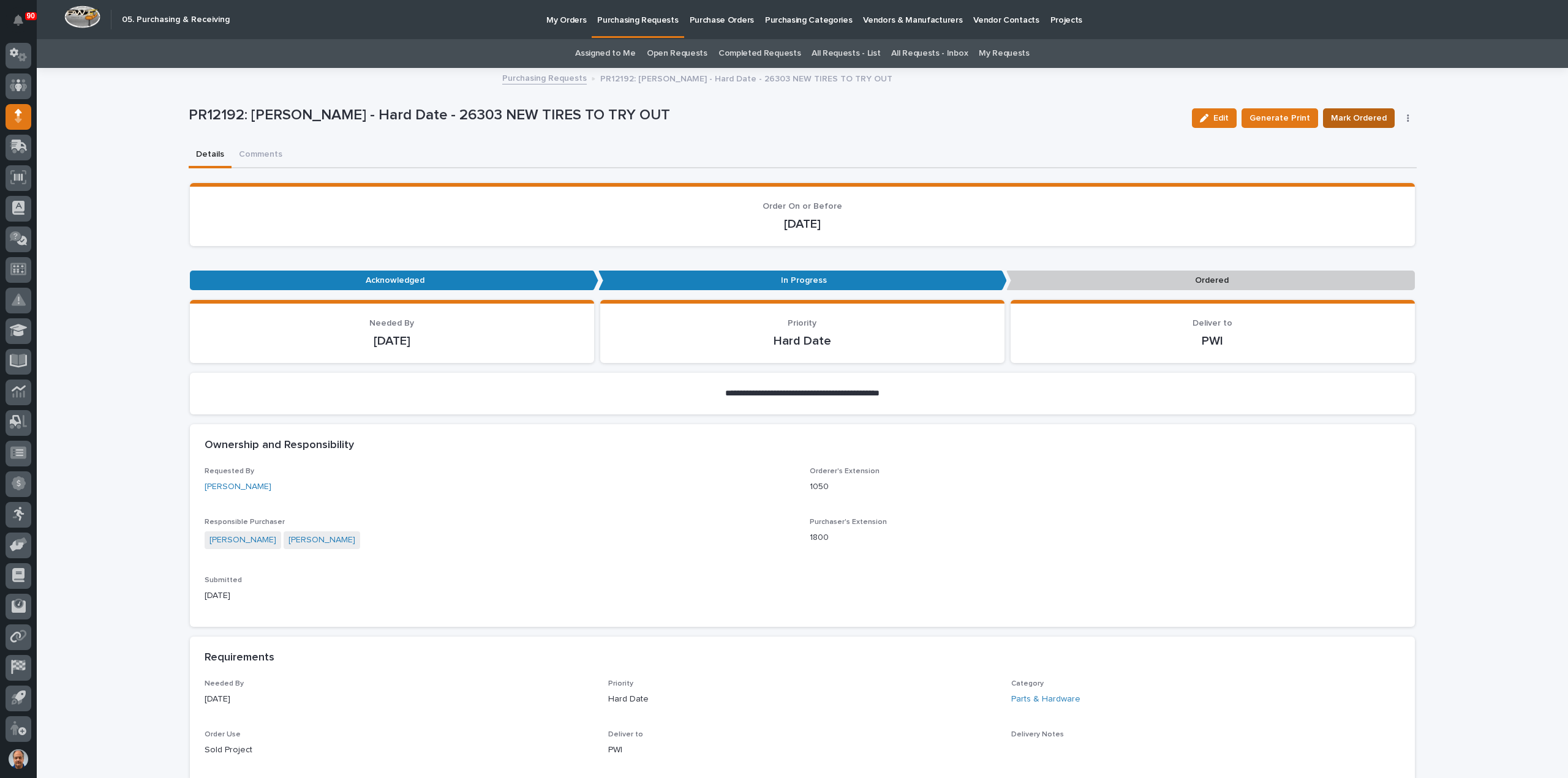
click at [1356, 117] on span "Mark Ordered" at bounding box center [1359, 118] width 56 height 15
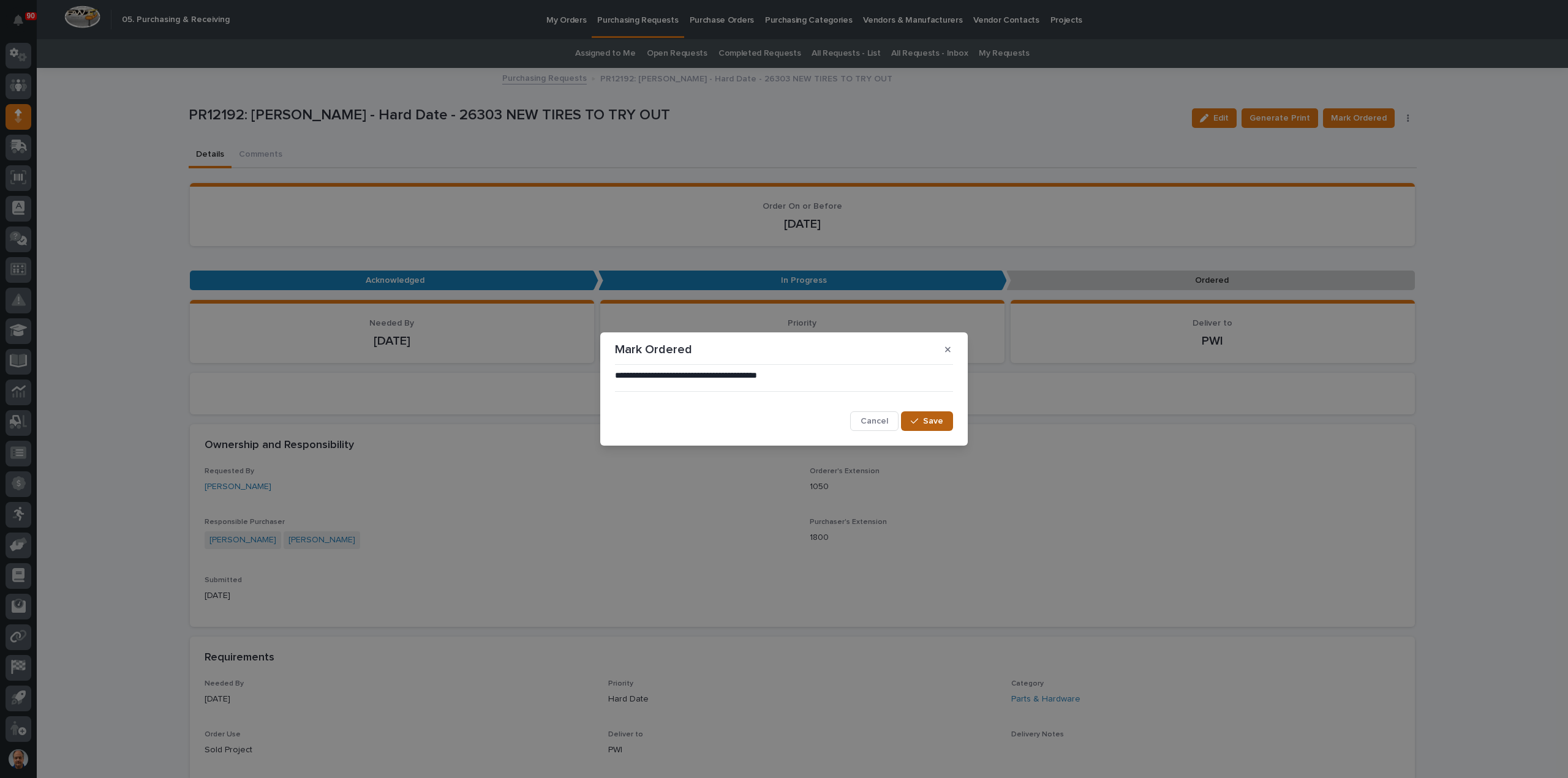
click at [936, 416] on button "Save" at bounding box center [927, 421] width 52 height 20
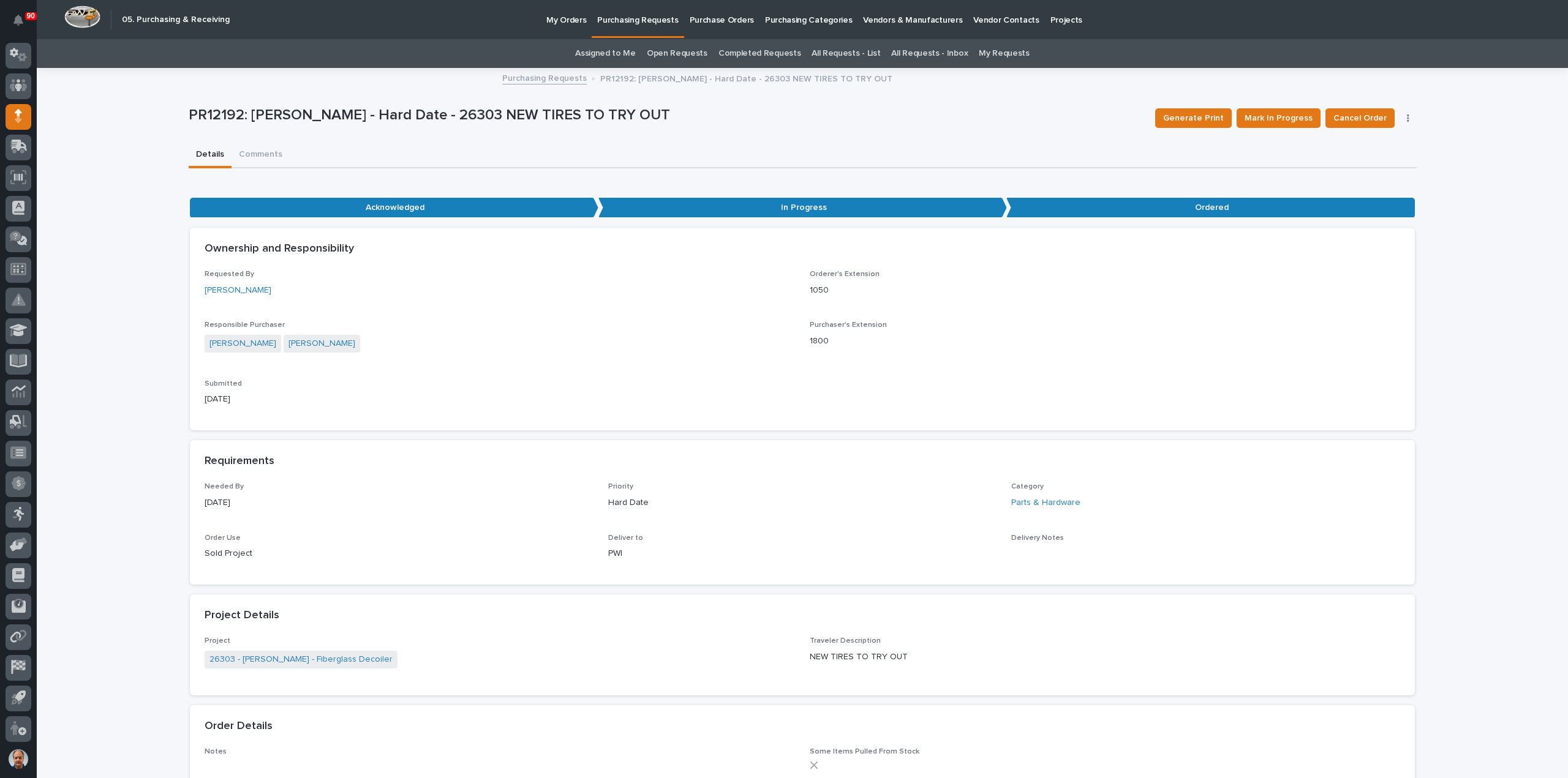
click at [635, 16] on p "Purchasing Requests" at bounding box center [638, 12] width 81 height 25
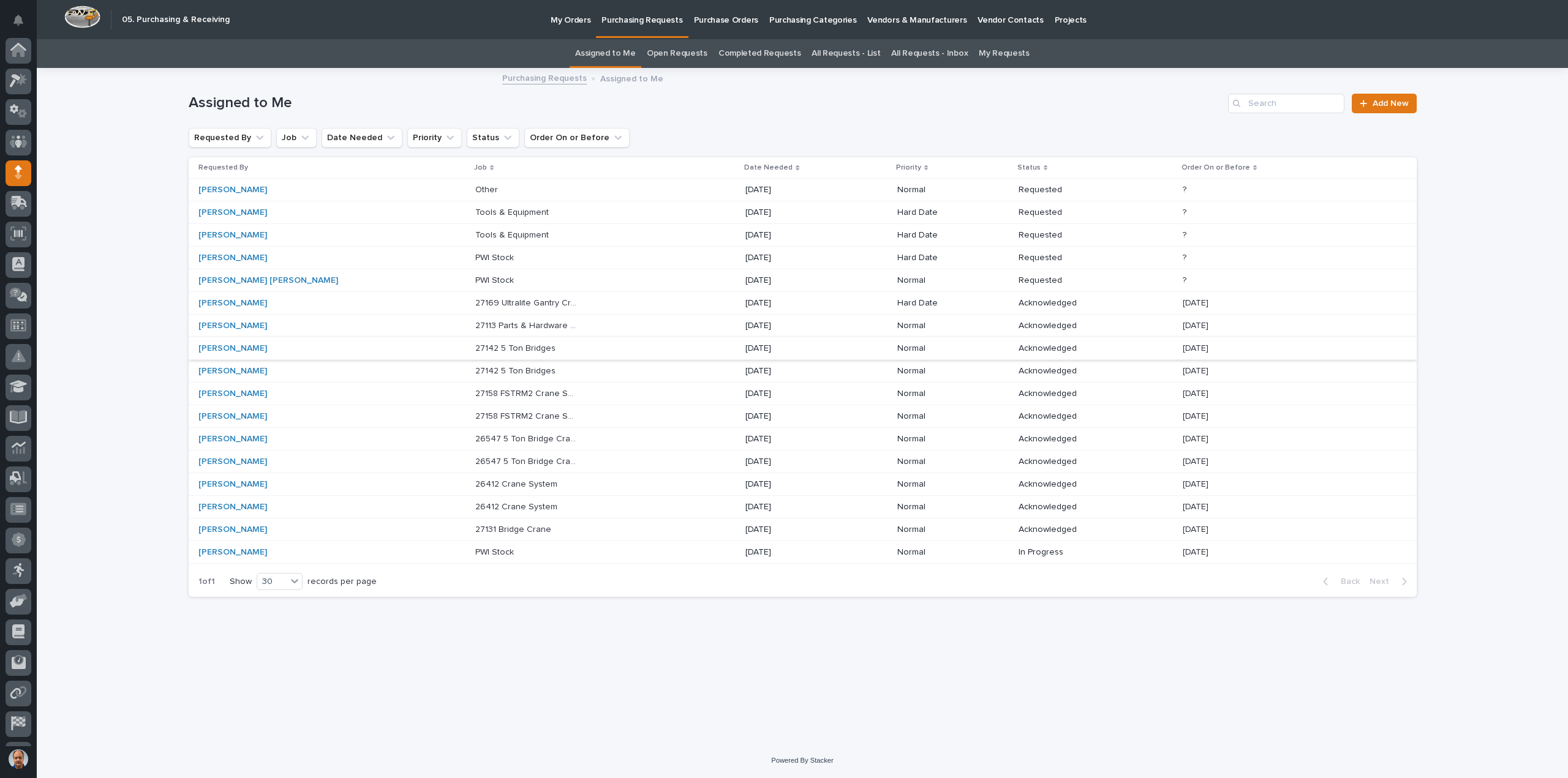
scroll to position [56, 0]
click at [509, 255] on p at bounding box center [526, 258] width 102 height 10
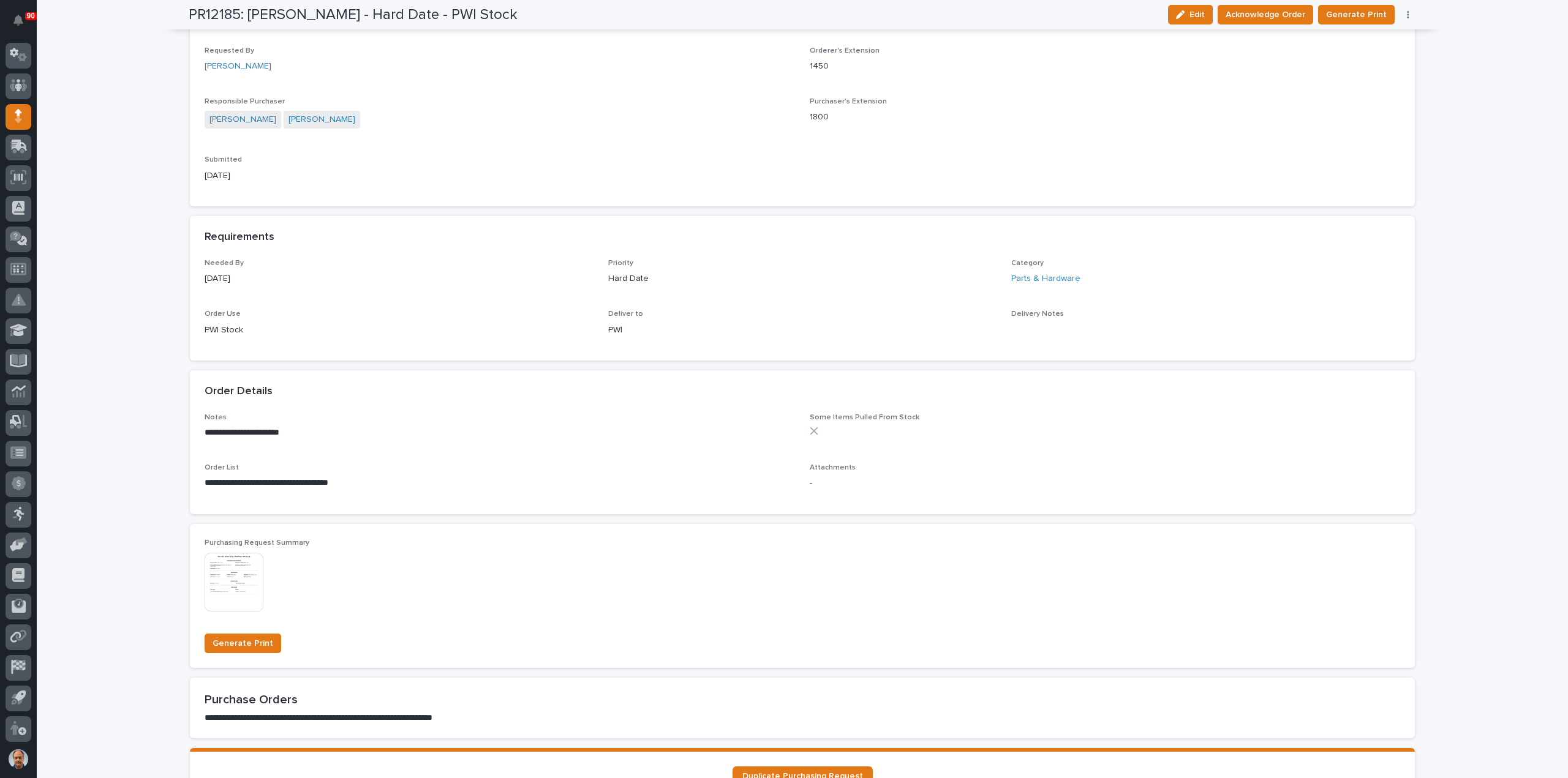
scroll to position [367, 0]
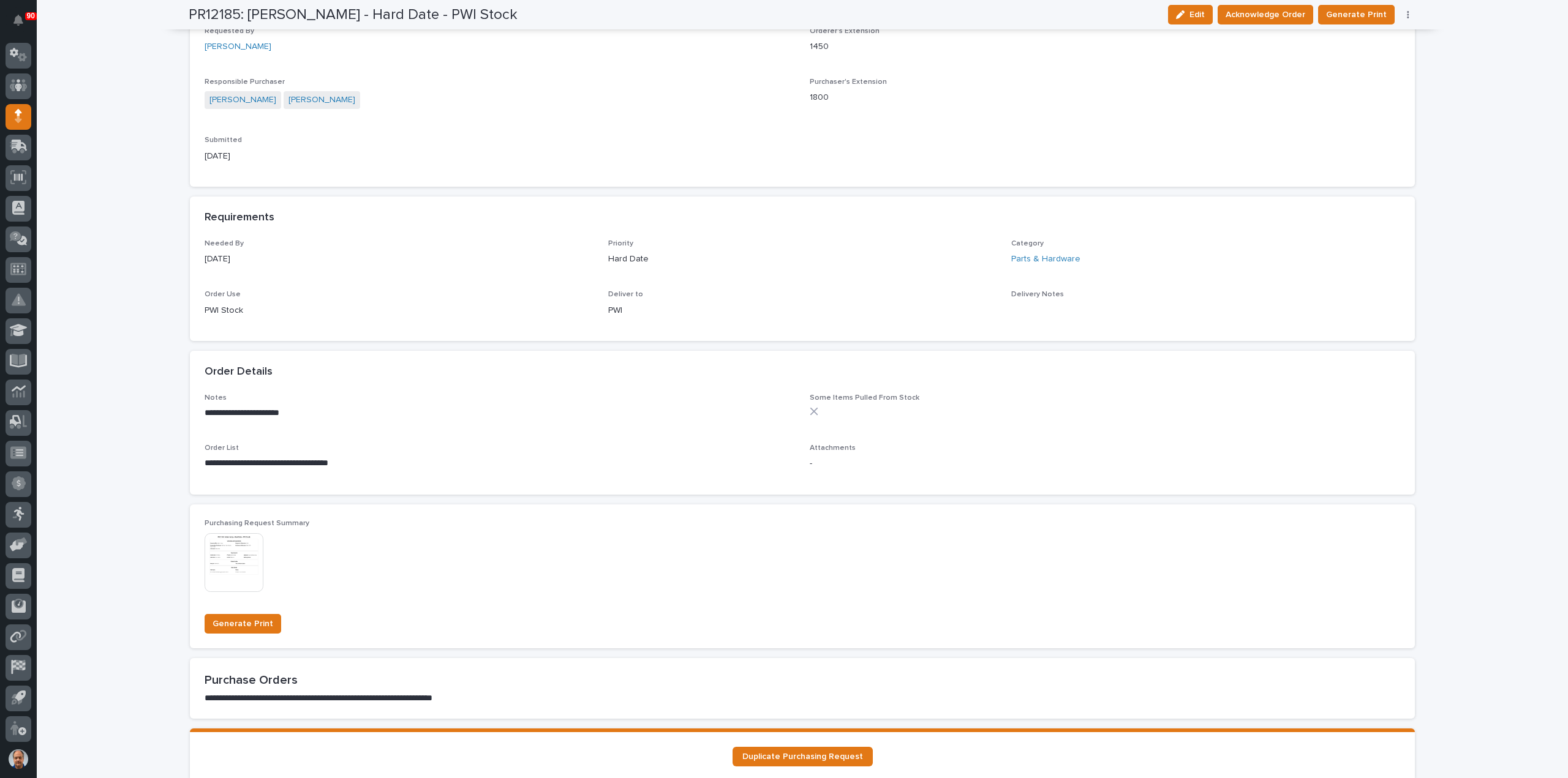
click at [266, 465] on p "**********" at bounding box center [500, 463] width 590 height 12
drag, startPoint x: 264, startPoint y: 464, endPoint x: 216, endPoint y: 464, distance: 48.0
click at [216, 464] on p "**********" at bounding box center [500, 463] width 590 height 12
copy p "**********"
click at [1277, 13] on span "Acknowledge Order" at bounding box center [1265, 14] width 79 height 15
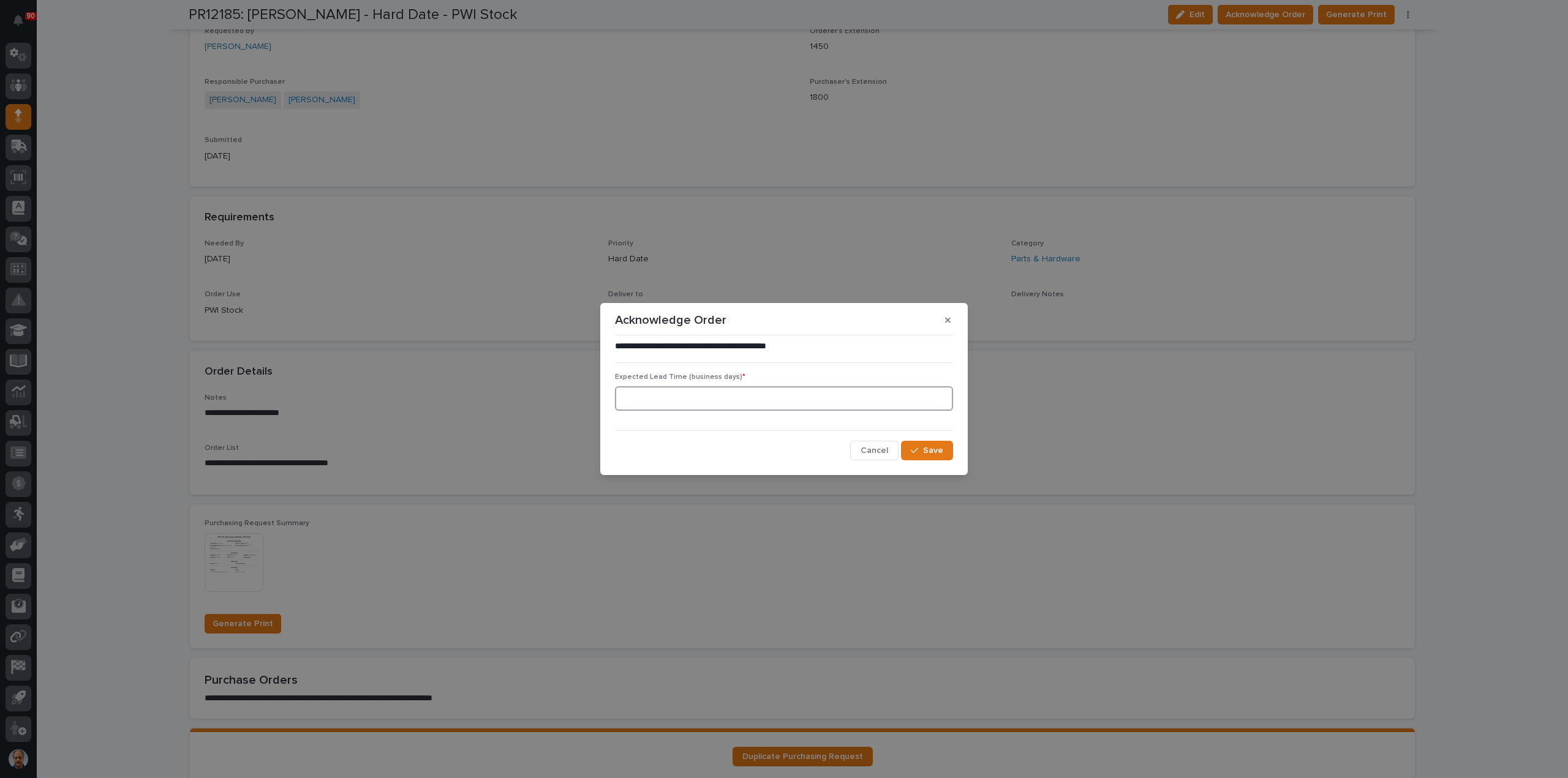
click at [767, 395] on input at bounding box center [784, 398] width 338 height 25
type input "1"
click at [931, 445] on span "Save" at bounding box center [933, 450] width 20 height 11
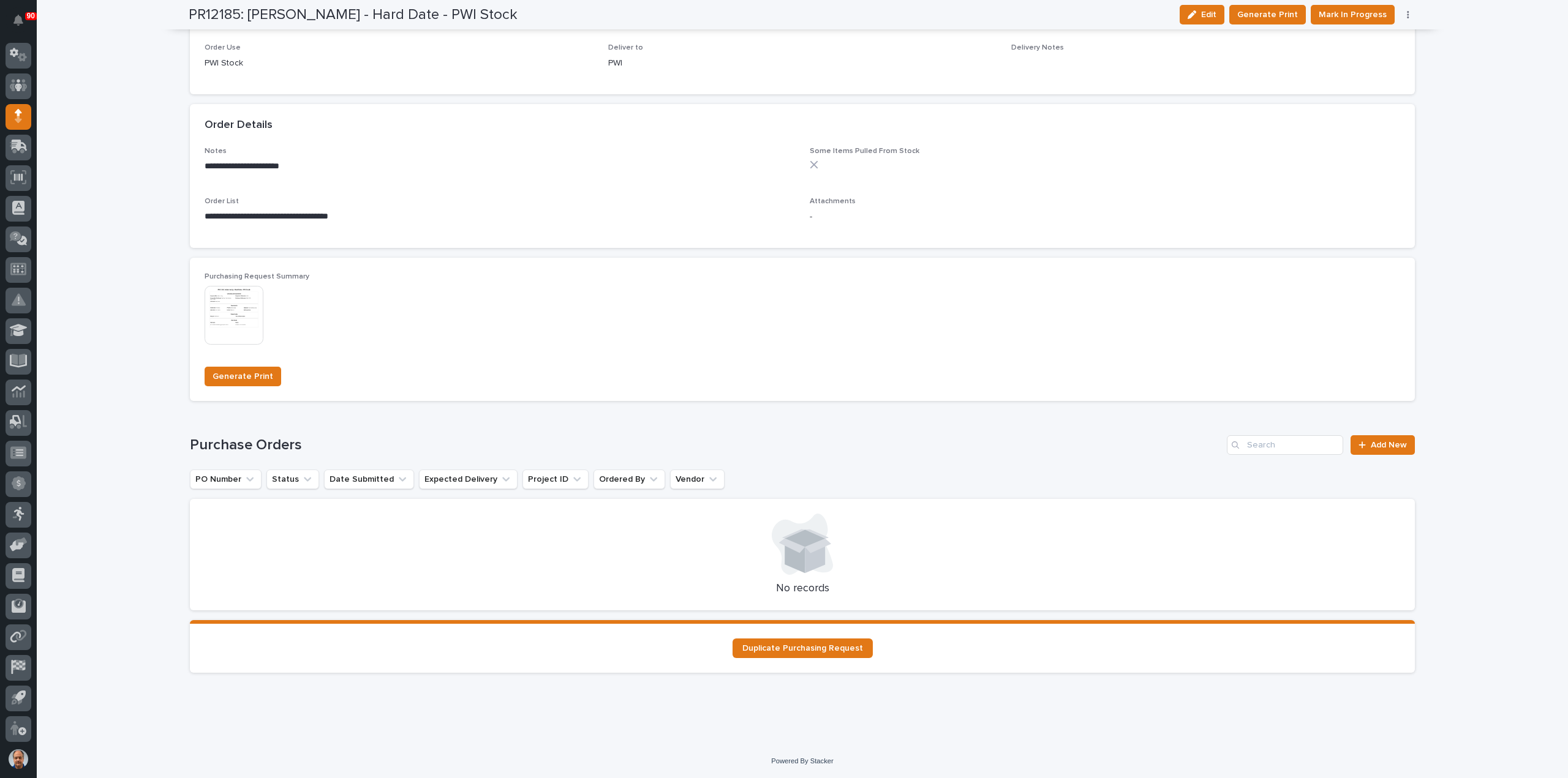
scroll to position [688, 0]
click at [1385, 445] on span "Add New" at bounding box center [1388, 444] width 36 height 8
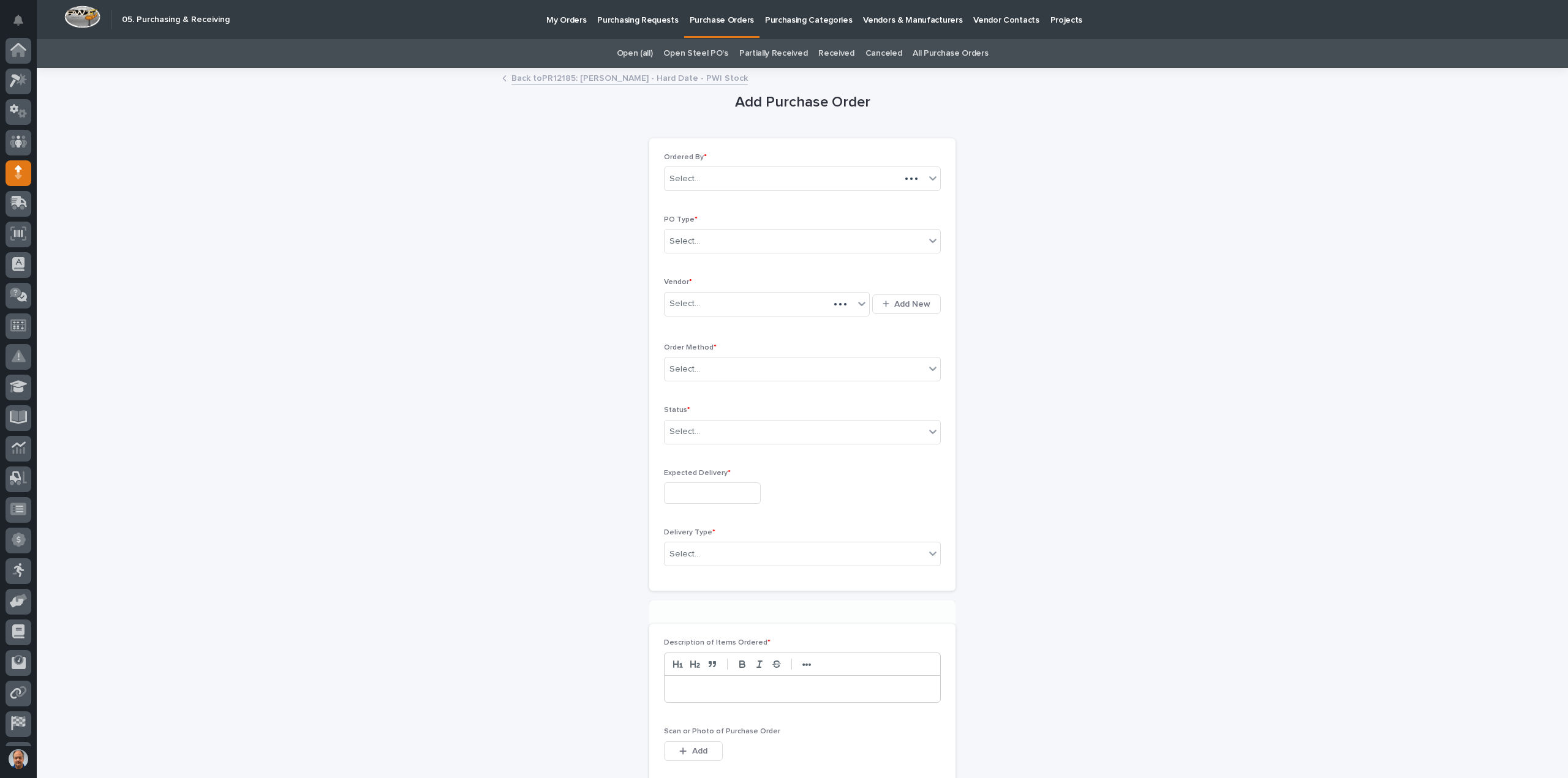
scroll to position [56, 0]
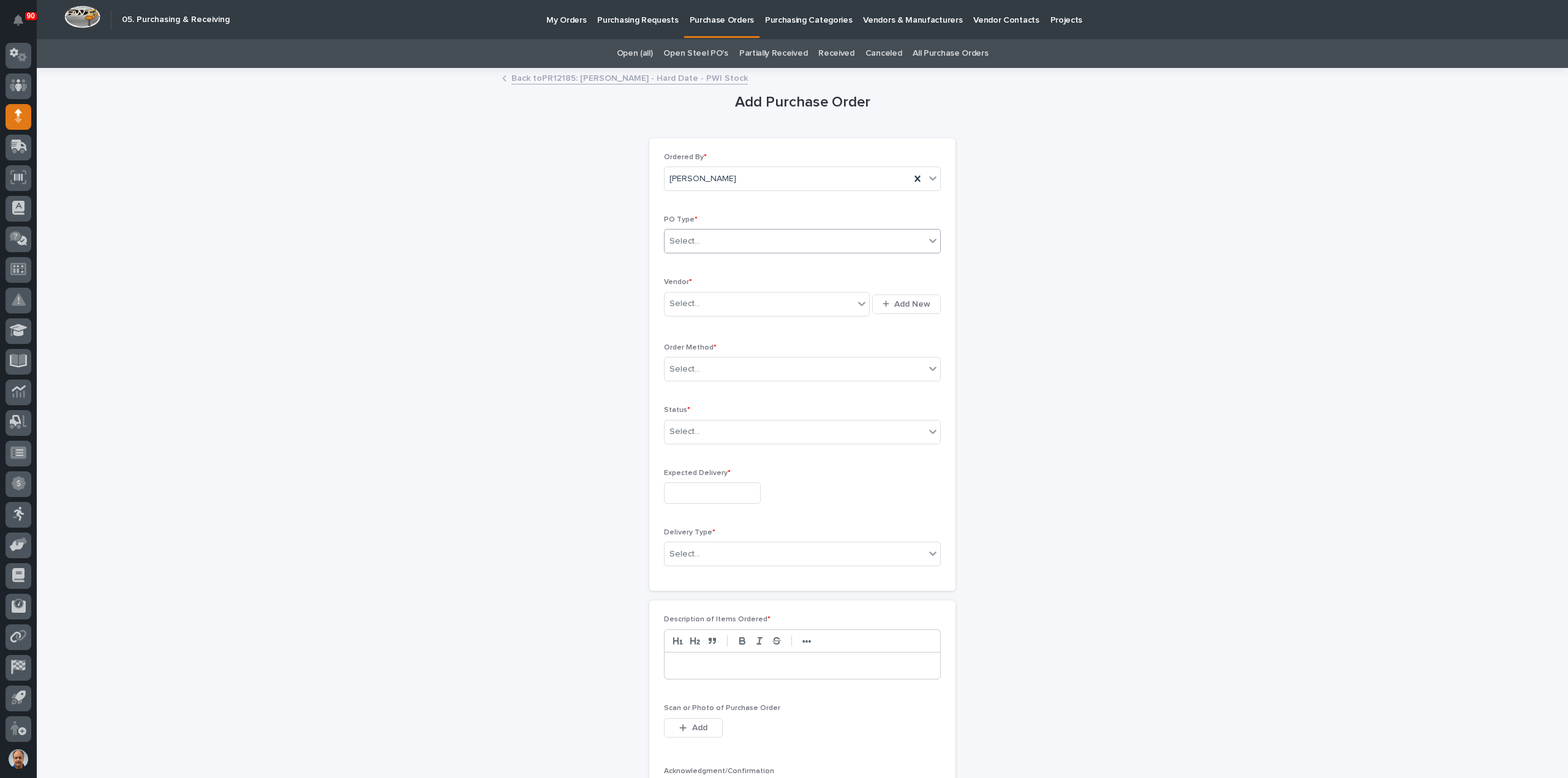
click at [719, 233] on div "Select..." at bounding box center [795, 241] width 261 height 20
click at [684, 279] on div "Paper" at bounding box center [797, 285] width 276 height 21
click at [714, 301] on div "Select..." at bounding box center [759, 303] width 189 height 20
type input "***"
click at [711, 322] on div "McMaster-Carr" at bounding box center [762, 326] width 206 height 21
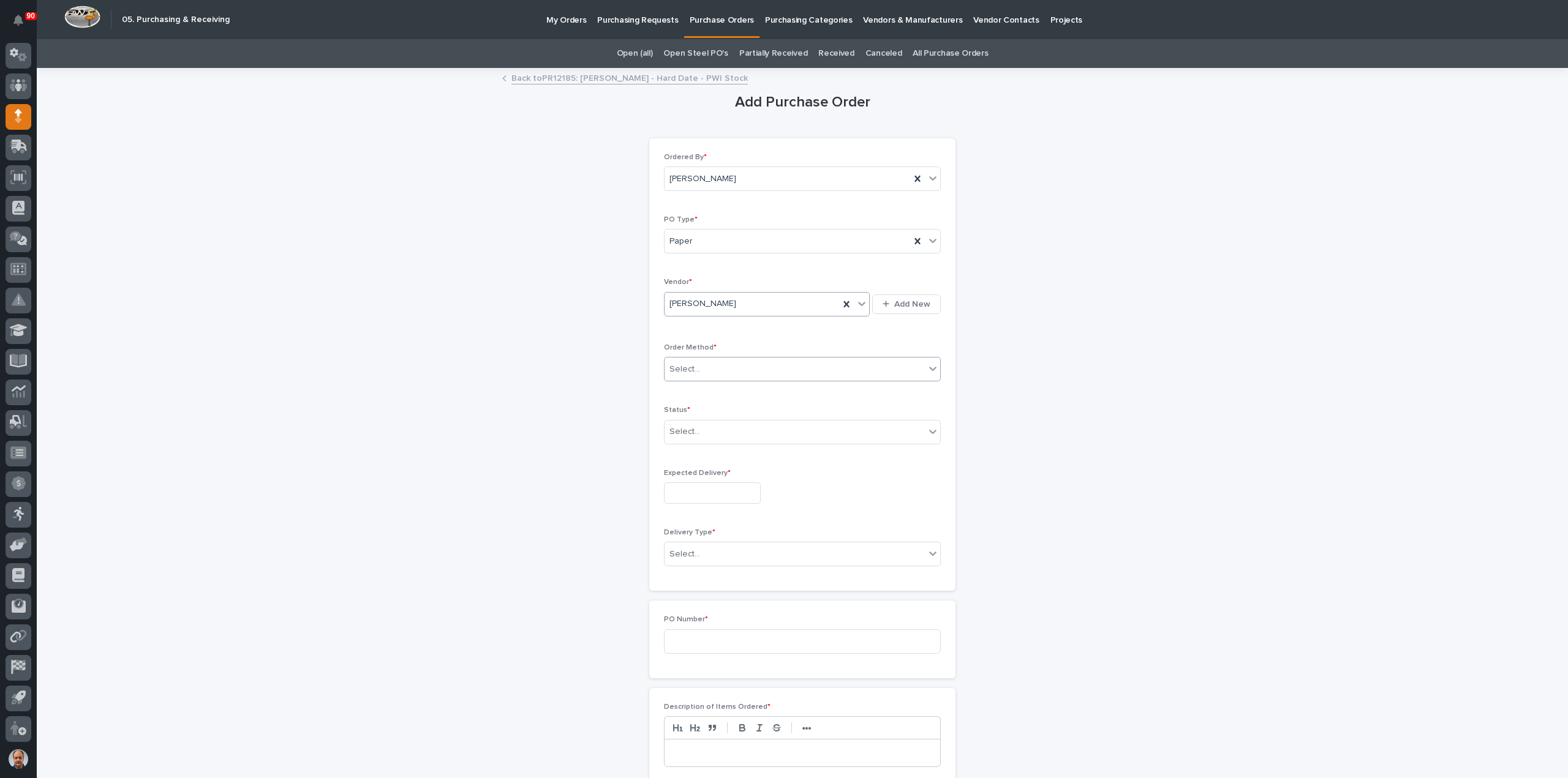
click at [720, 364] on div "Select..." at bounding box center [795, 369] width 261 height 20
click at [698, 393] on div "Online Order" at bounding box center [797, 391] width 276 height 21
click at [706, 430] on div "Select..." at bounding box center [795, 432] width 261 height 20
click at [691, 471] on div "Submitted" at bounding box center [797, 475] width 276 height 21
click at [704, 496] on input "text" at bounding box center [712, 493] width 97 height 21
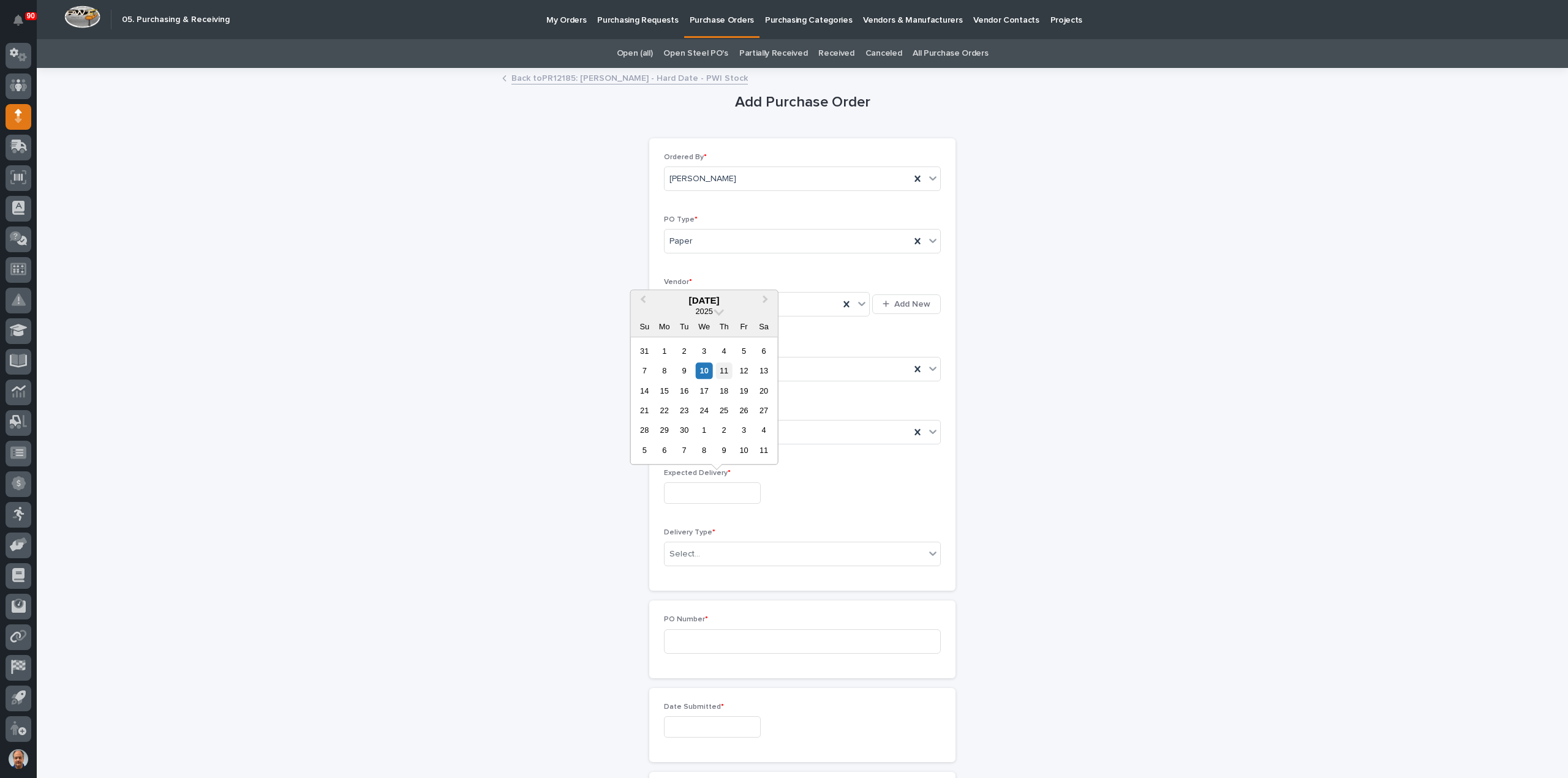
click at [720, 372] on div "11" at bounding box center [724, 370] width 16 height 16
type input "**********"
click at [707, 555] on div "Select..." at bounding box center [795, 554] width 261 height 20
drag, startPoint x: 700, startPoint y: 567, endPoint x: 706, endPoint y: 574, distance: 9.2
click at [700, 567] on div "Deliver to PWI" at bounding box center [797, 574] width 276 height 21
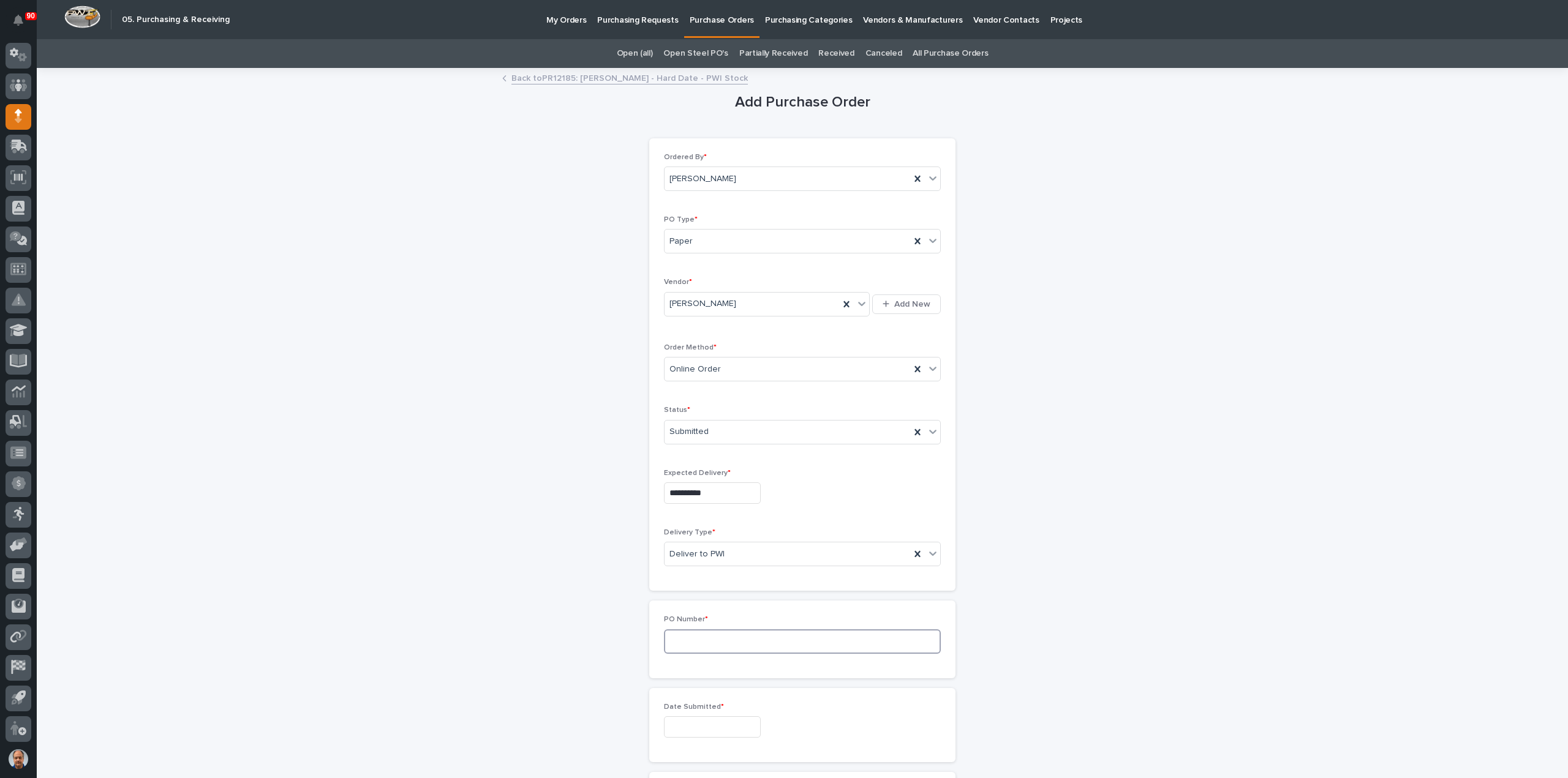
click at [717, 637] on input at bounding box center [802, 641] width 277 height 25
type input "18940"
click at [711, 721] on input "text" at bounding box center [712, 727] width 97 height 21
click at [701, 610] on div "10" at bounding box center [704, 604] width 16 height 16
type input "**********"
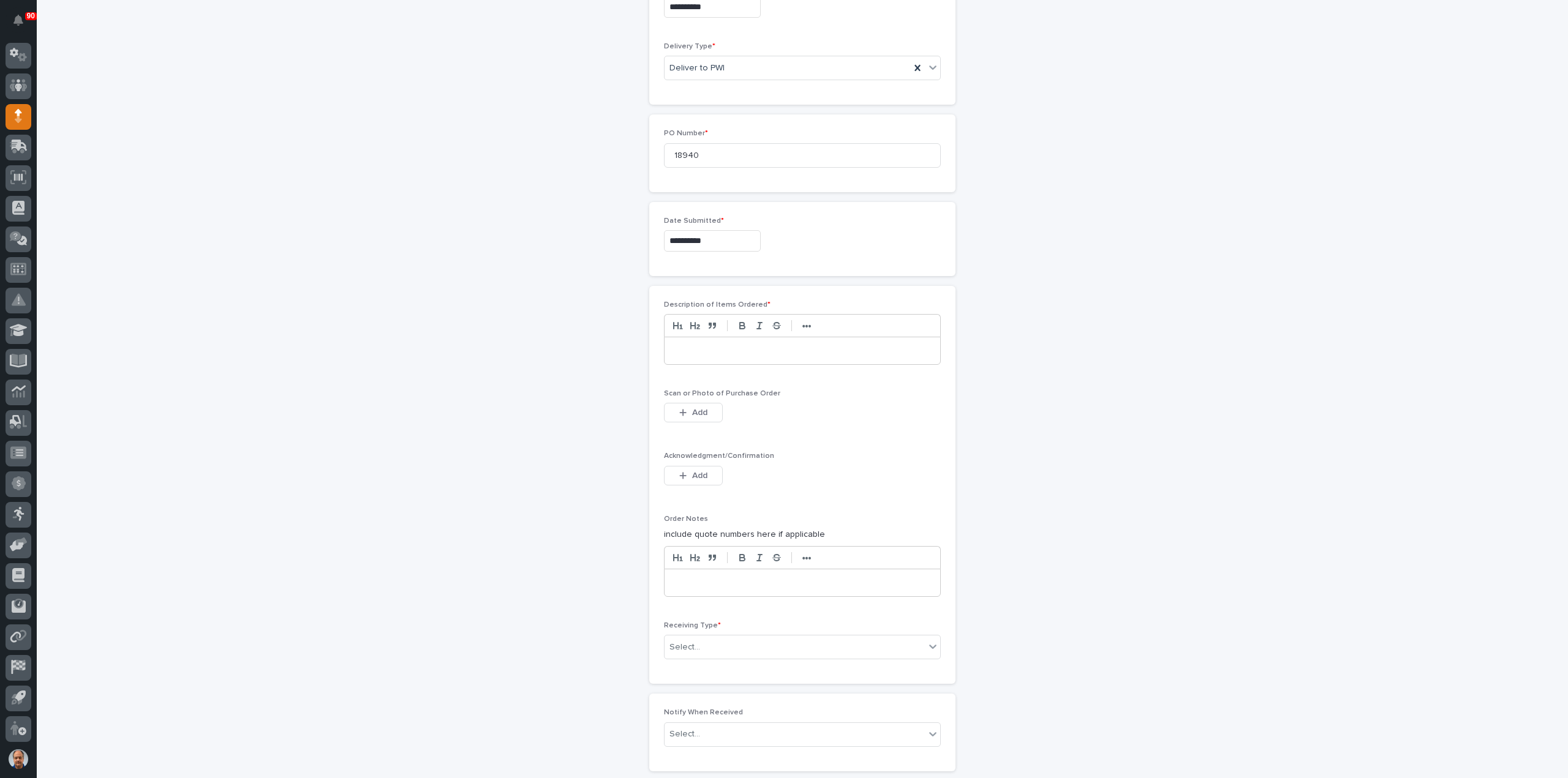
scroll to position [490, 0]
click at [704, 342] on p at bounding box center [802, 347] width 257 height 12
click at [697, 403] on span "Add" at bounding box center [700, 408] width 16 height 11
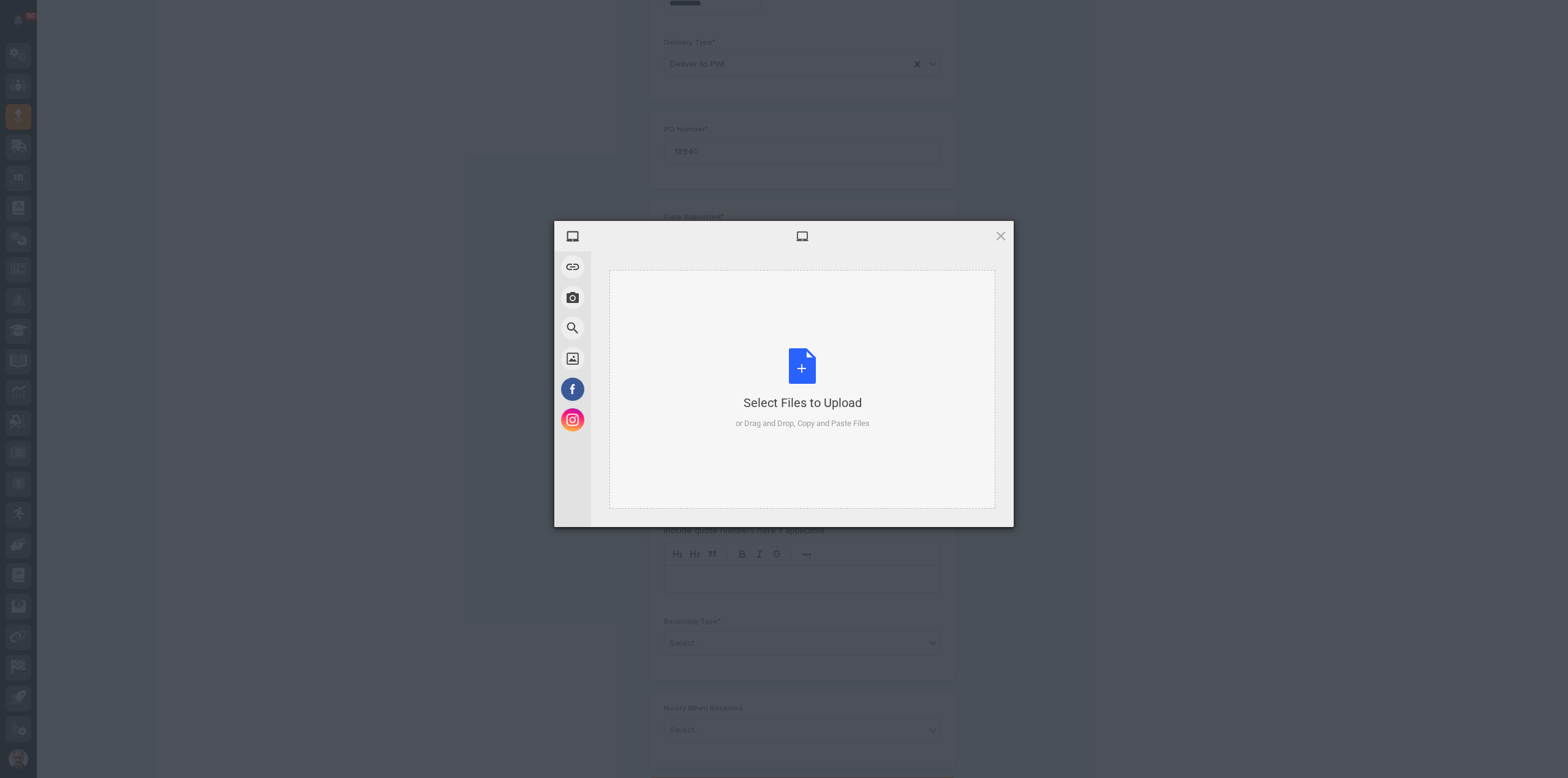
click at [801, 363] on div "Select Files to Upload or Drag and Drop, Copy and Paste Files" at bounding box center [803, 389] width 134 height 81
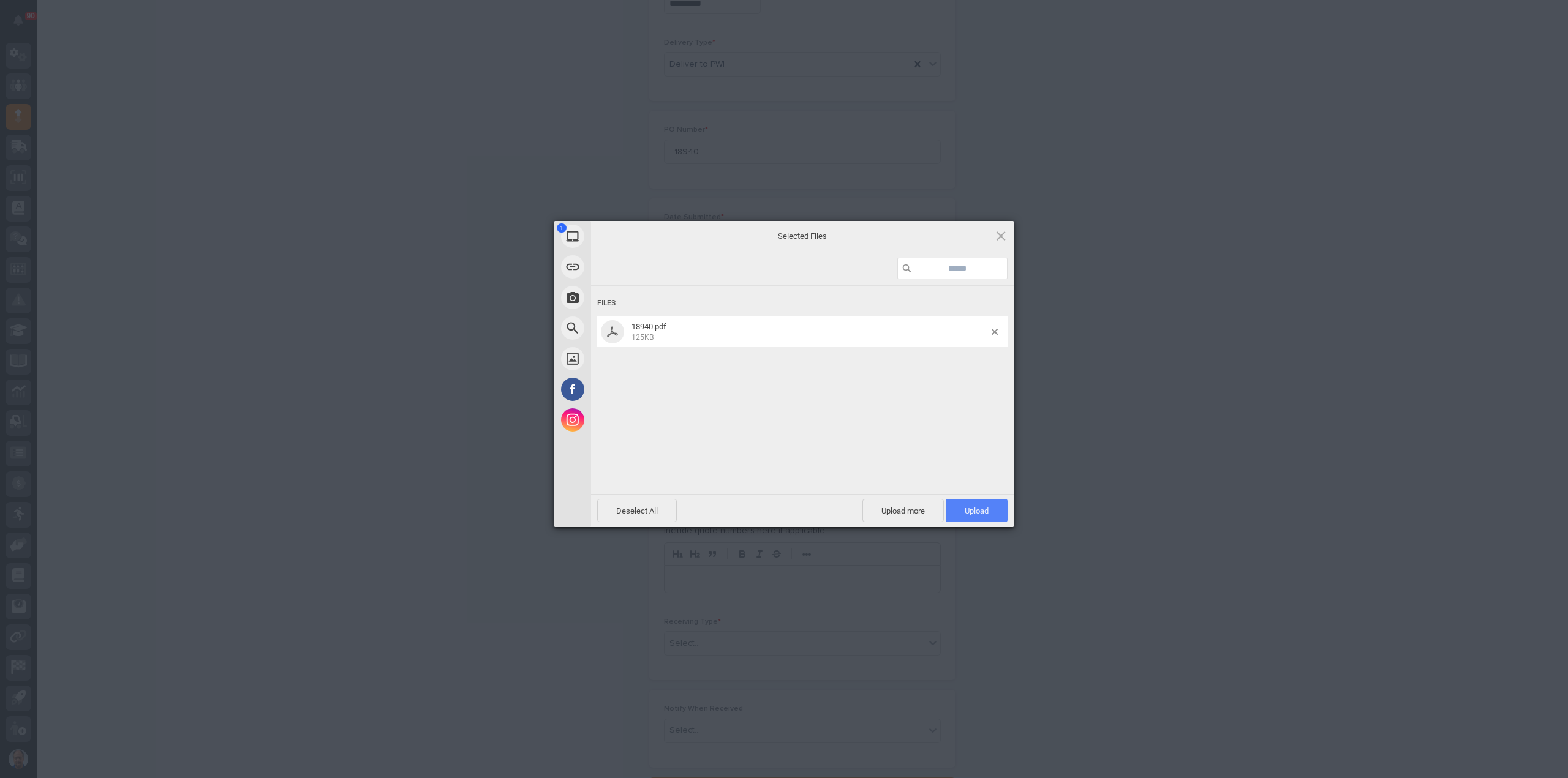
click at [980, 514] on span "Upload 1" at bounding box center [976, 510] width 24 height 9
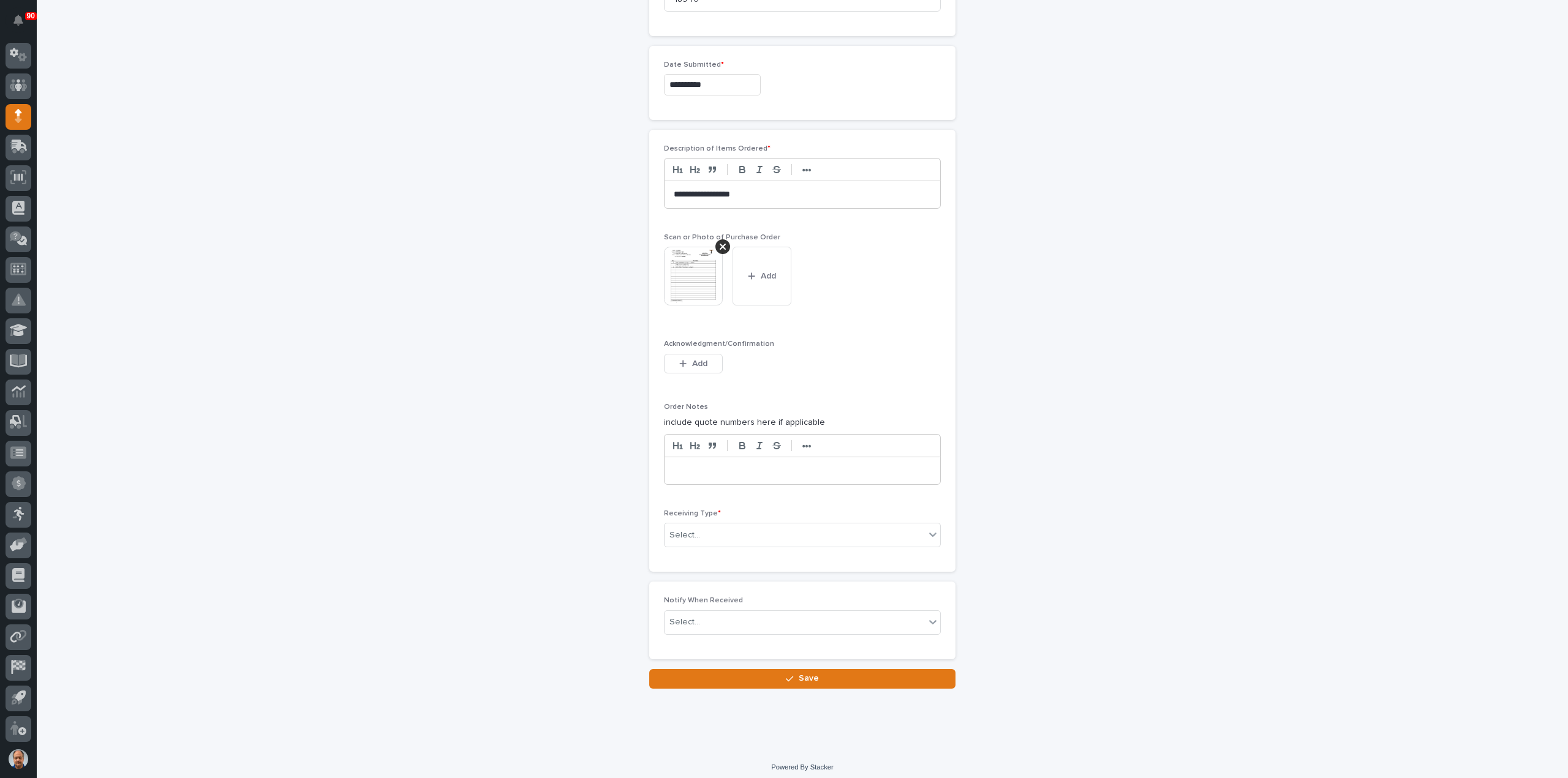
scroll to position [643, 0]
click at [779, 527] on div "Select..." at bounding box center [795, 535] width 261 height 20
click at [700, 614] on div "Deliver to" at bounding box center [797, 617] width 276 height 21
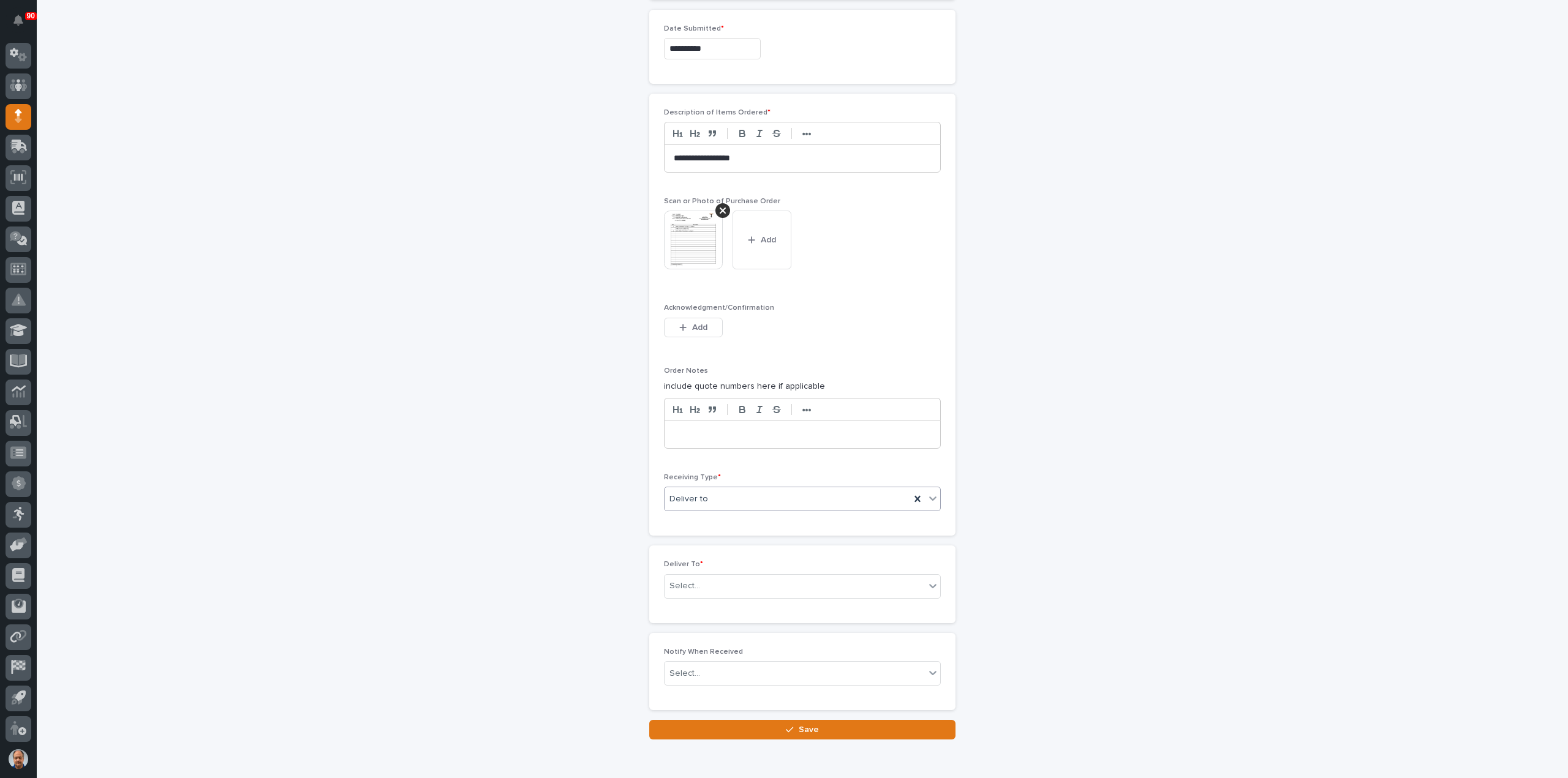
scroll to position [686, 0]
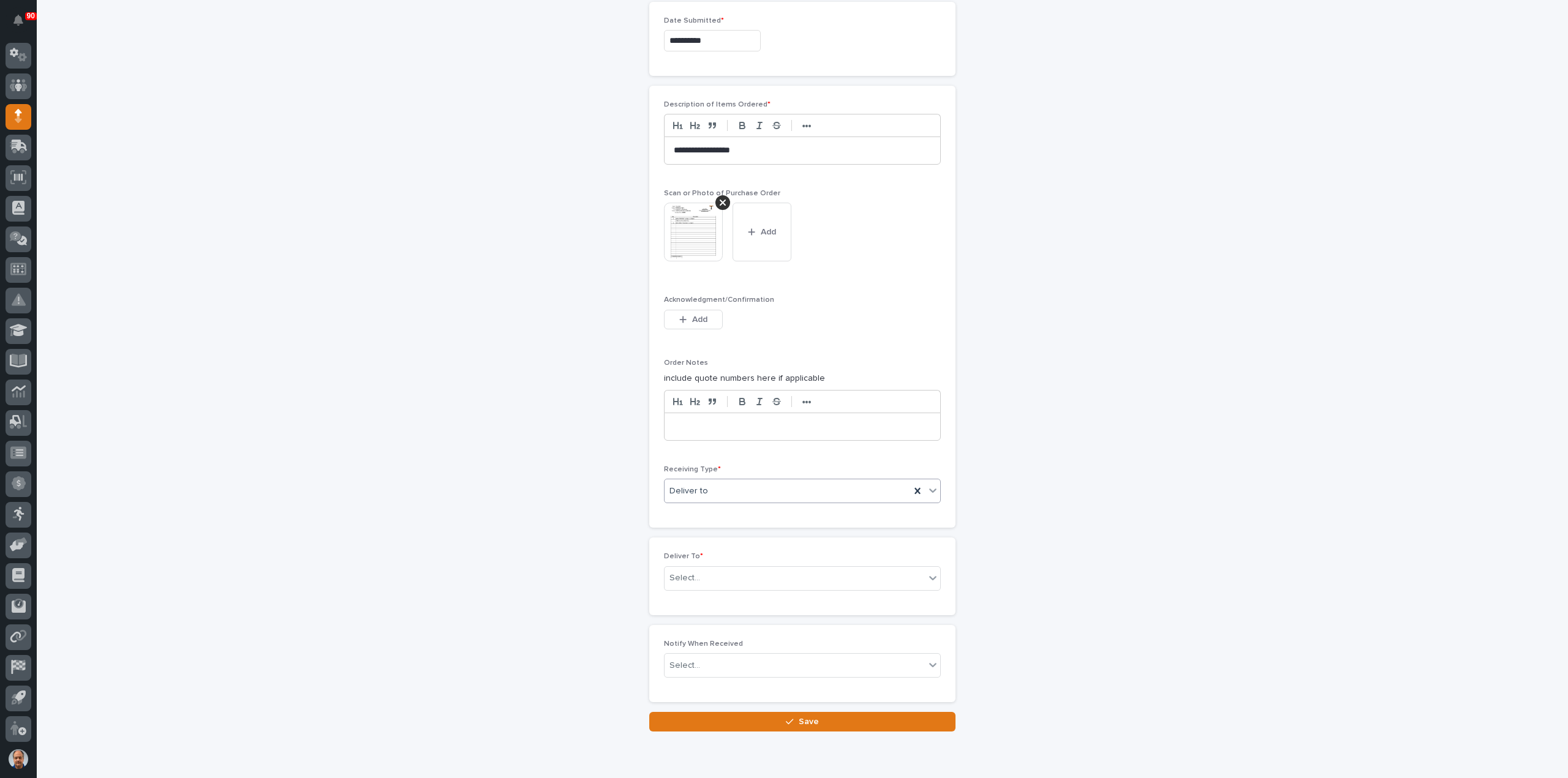
click at [728, 490] on div "Deliver to" at bounding box center [787, 491] width 246 height 20
click at [700, 590] on div "Other" at bounding box center [797, 595] width 276 height 21
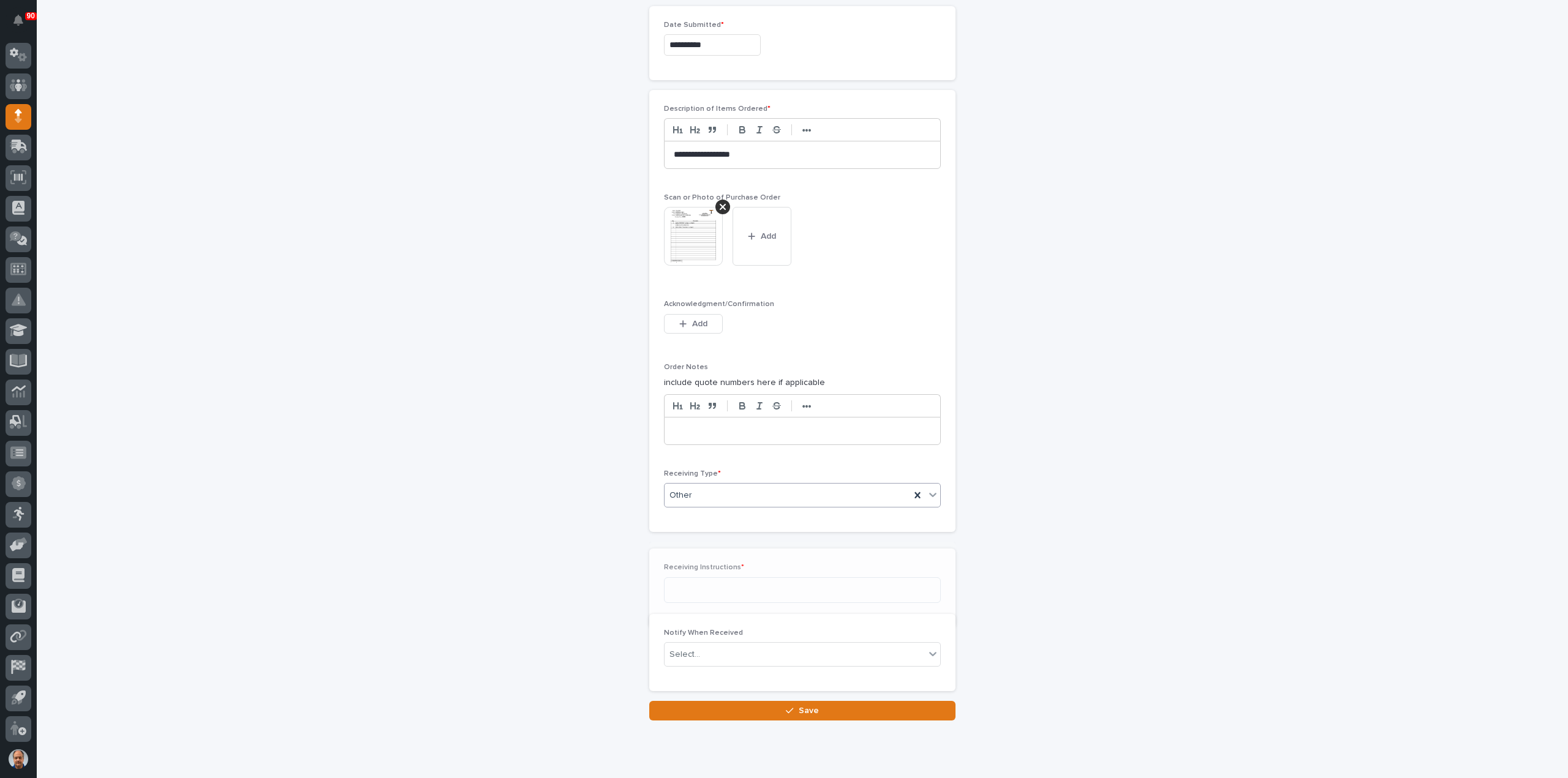
scroll to position [687, 0]
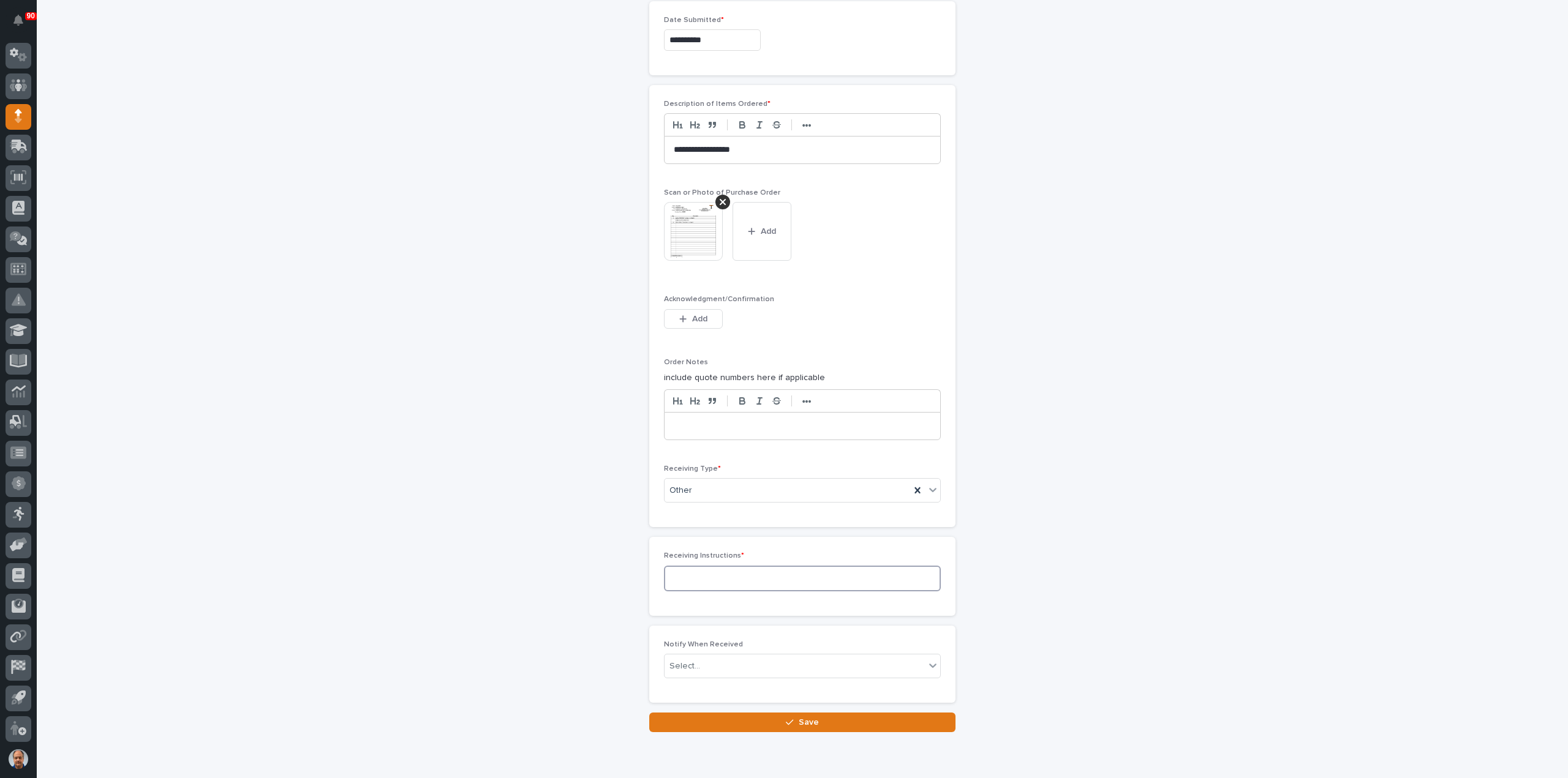
click at [700, 577] on textarea at bounding box center [802, 578] width 277 height 25
type textarea "******"
click at [806, 719] on span "Save" at bounding box center [808, 722] width 20 height 11
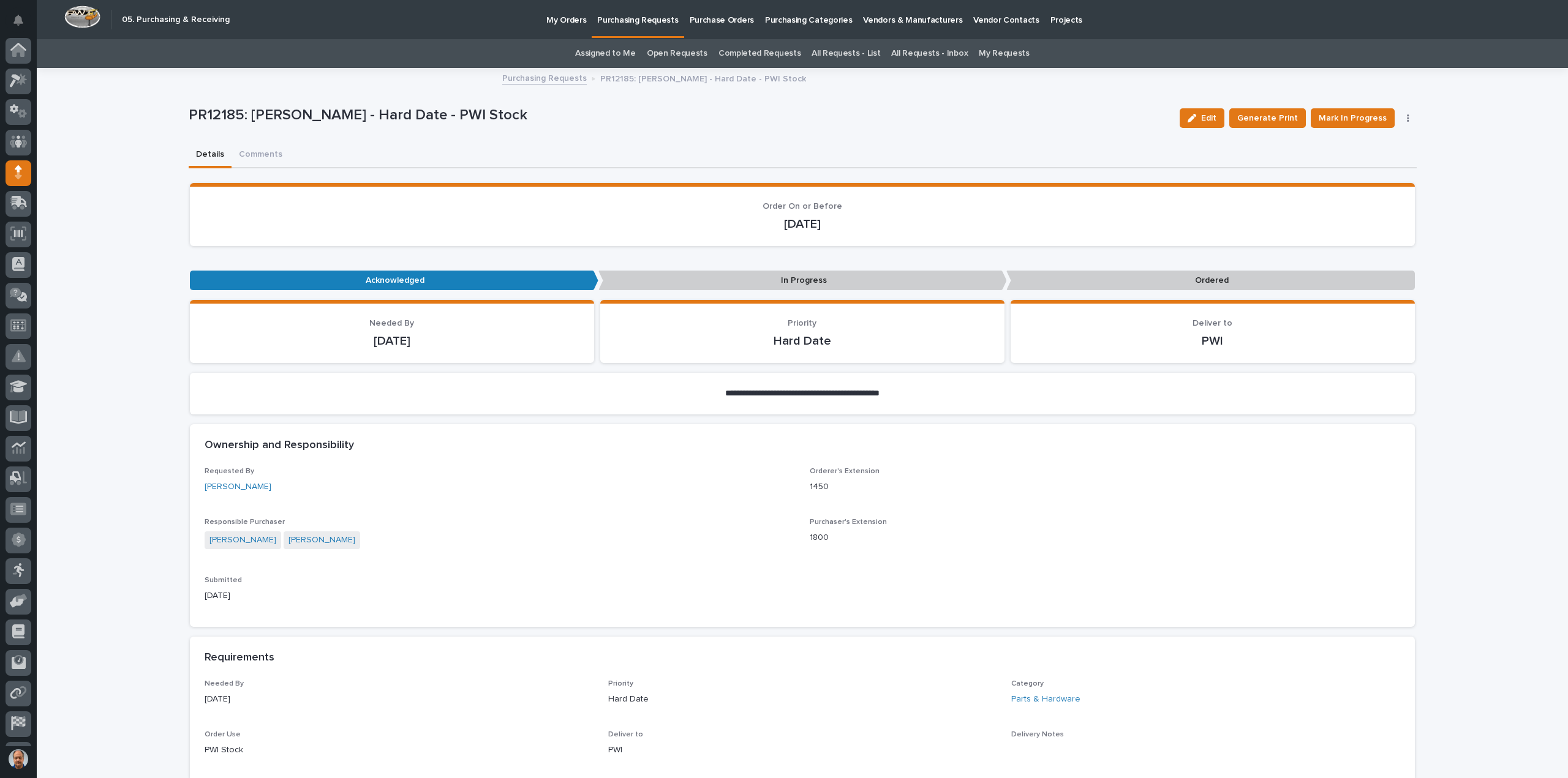
scroll to position [56, 0]
click at [1362, 119] on span "Mark In Progress" at bounding box center [1352, 118] width 68 height 15
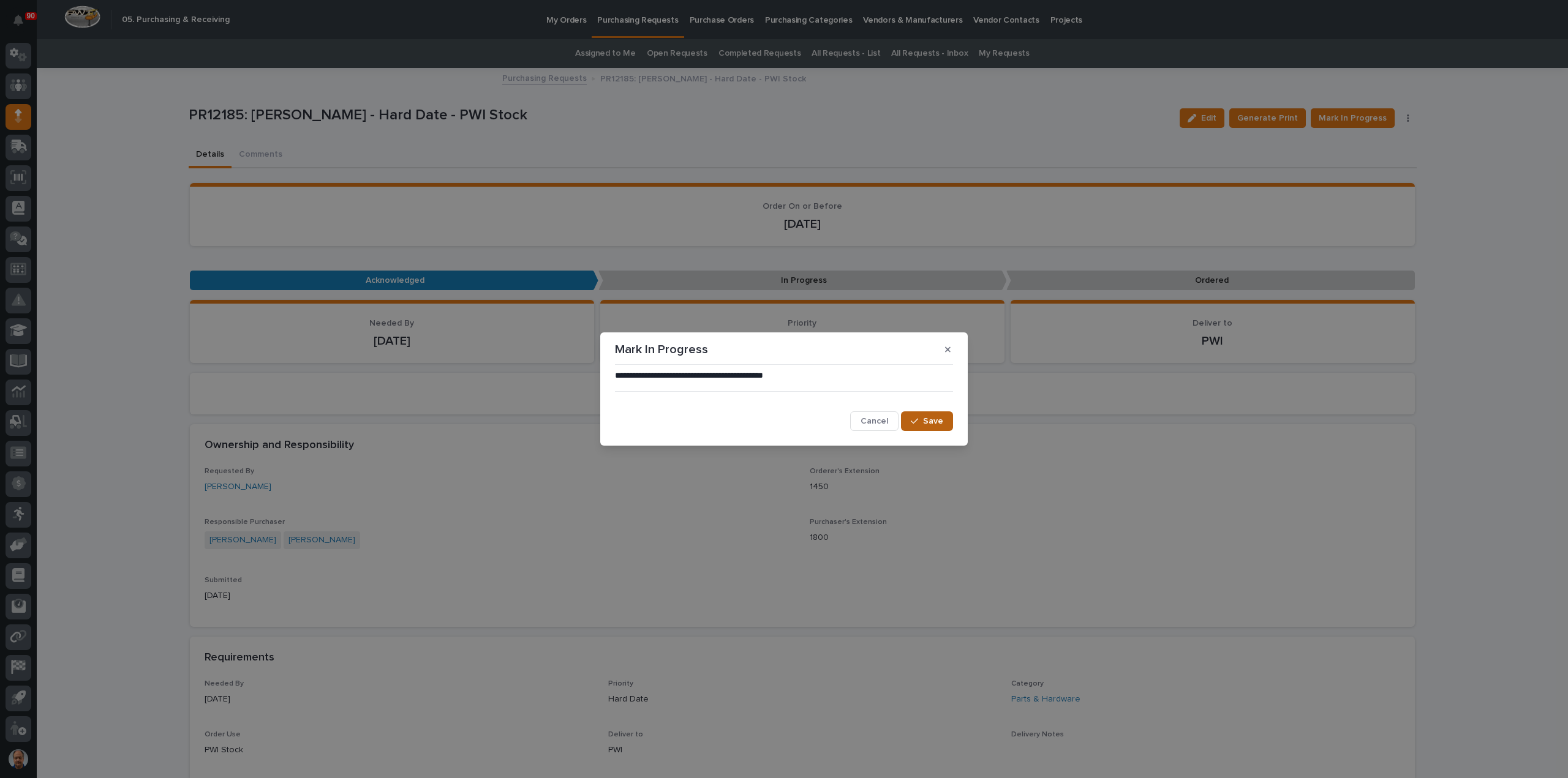
click at [920, 414] on button "Save" at bounding box center [927, 421] width 52 height 20
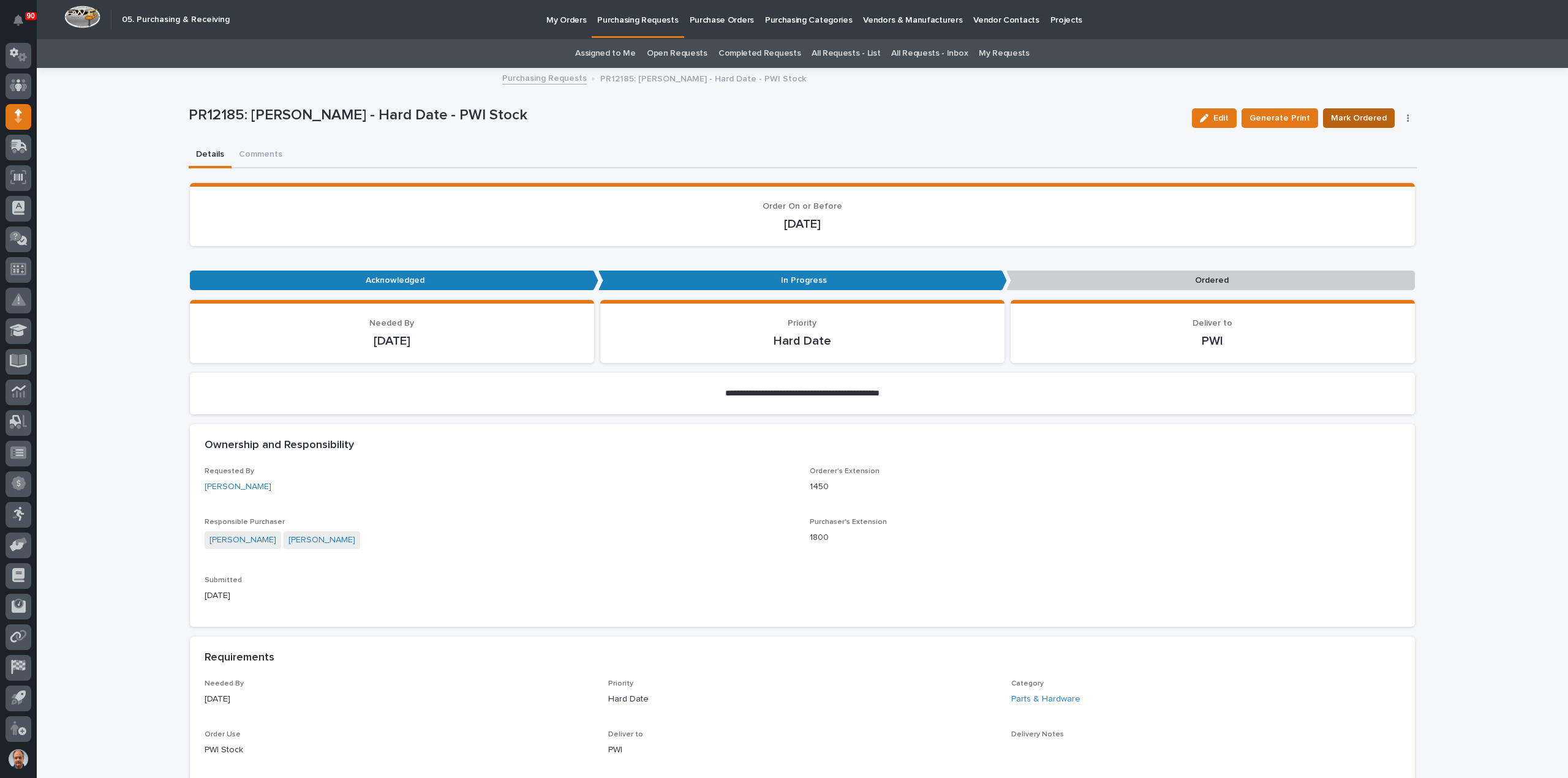
click at [1353, 114] on span "Mark Ordered" at bounding box center [1359, 118] width 56 height 15
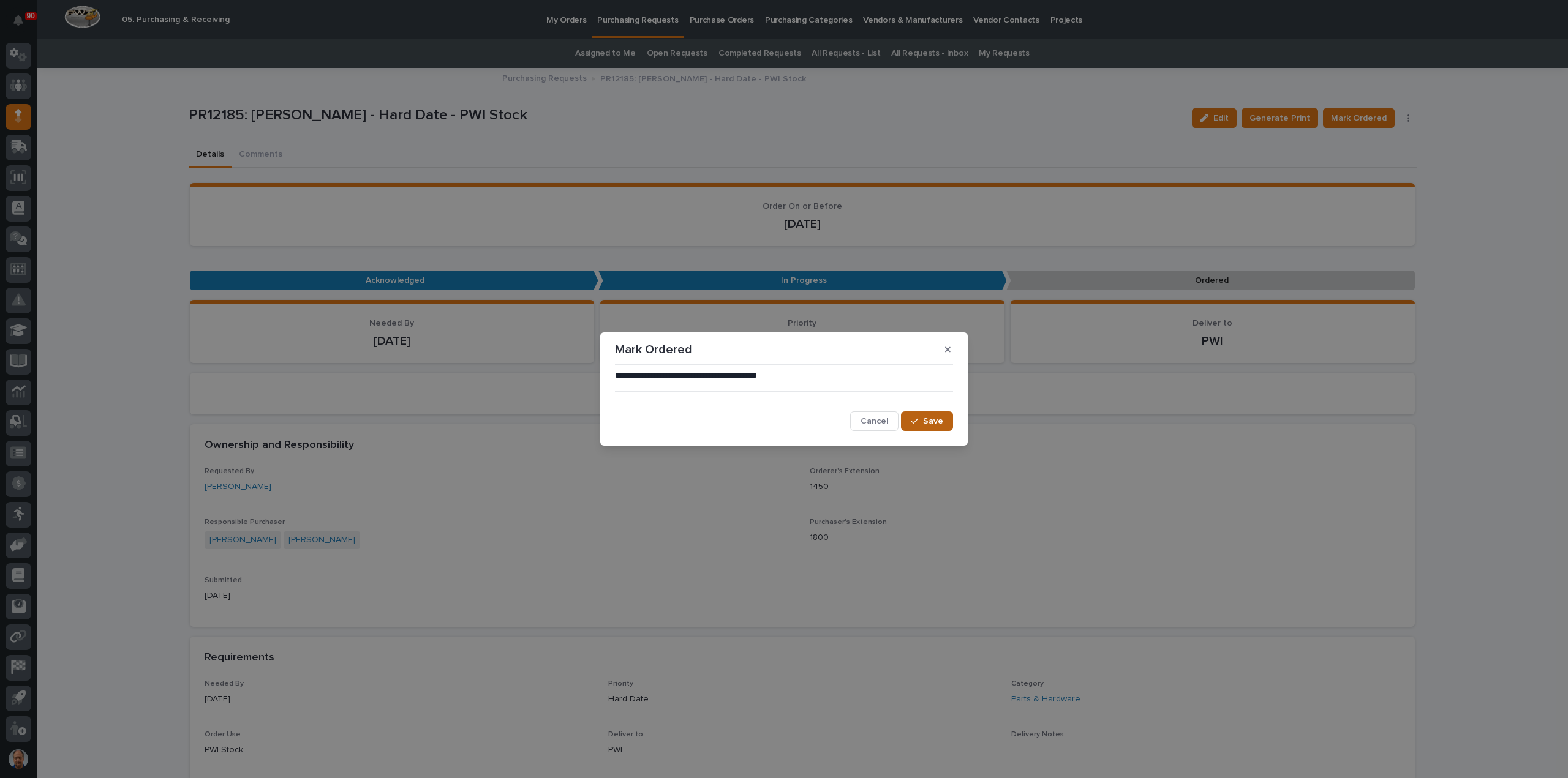
click at [925, 418] on span "Save" at bounding box center [933, 421] width 20 height 11
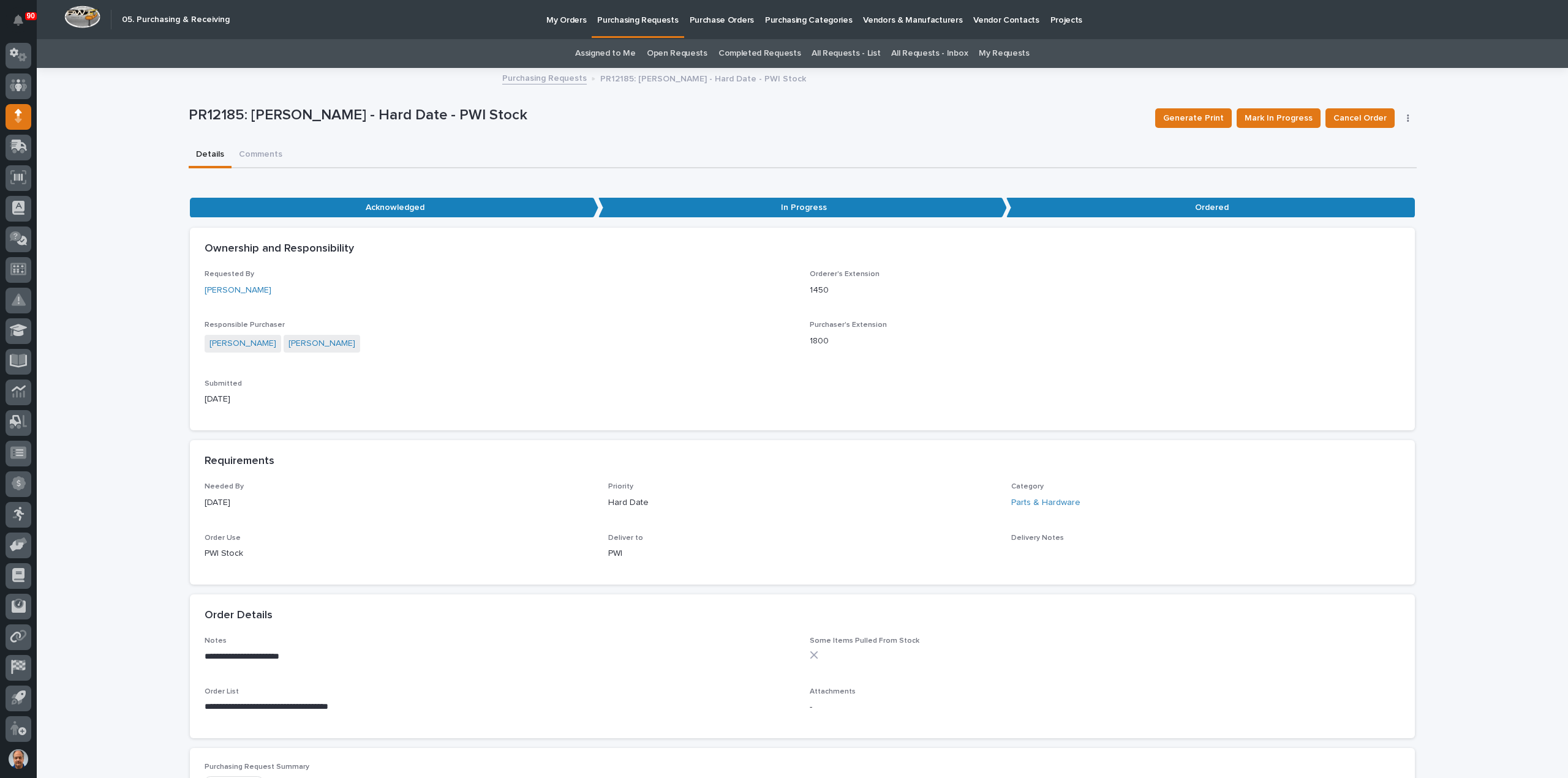
click at [643, 21] on p "Purchasing Requests" at bounding box center [638, 12] width 81 height 25
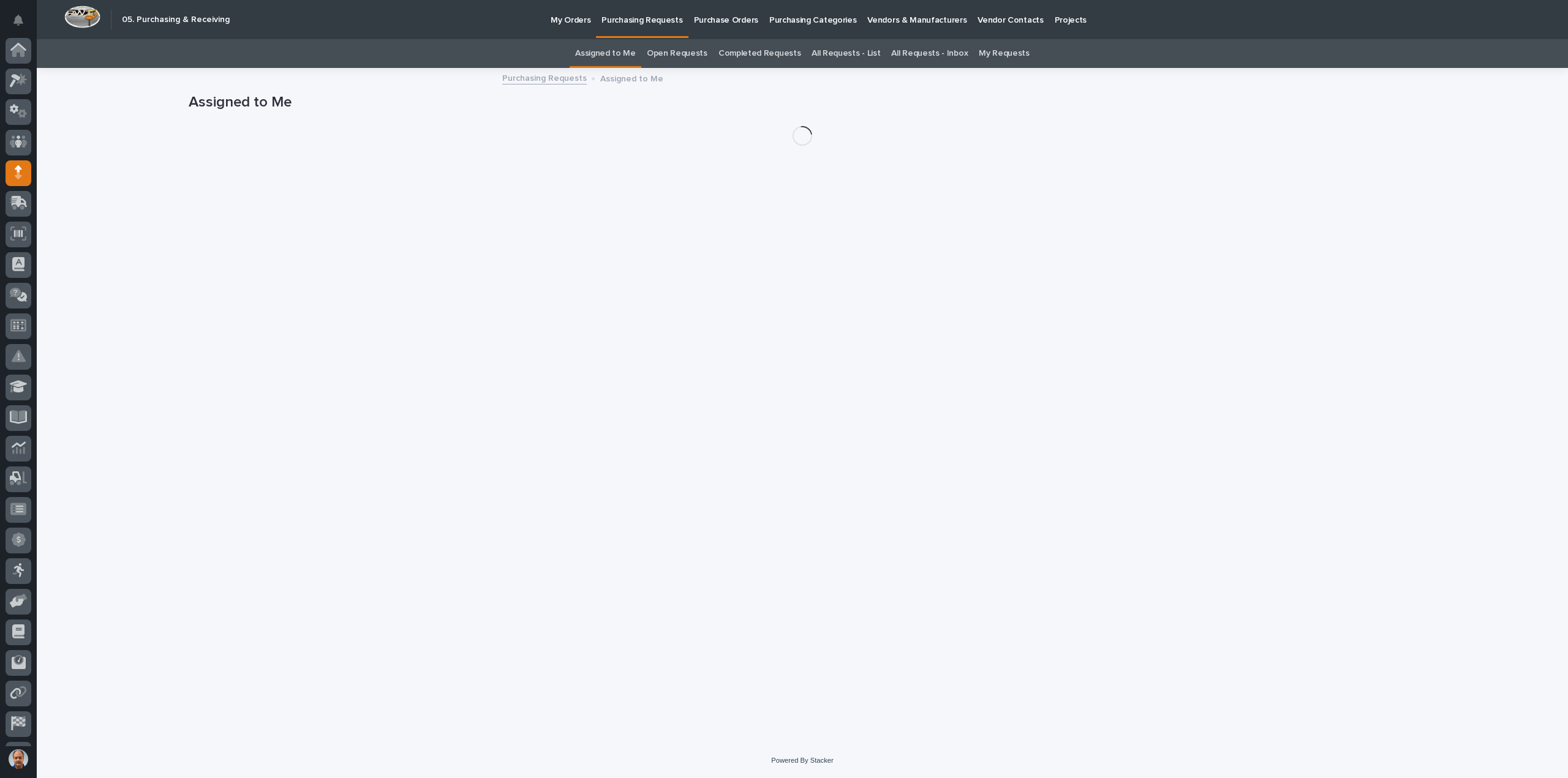
scroll to position [56, 0]
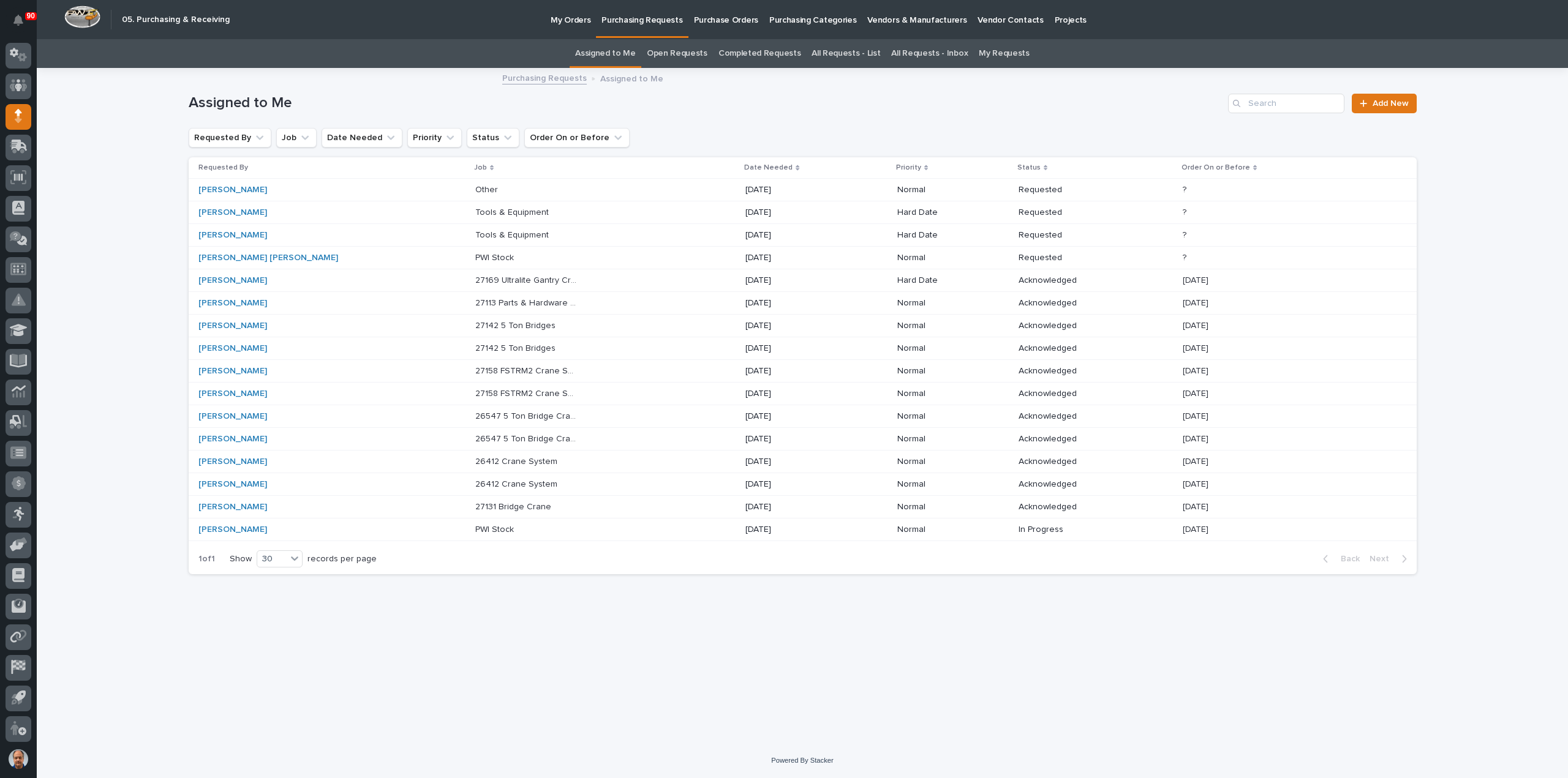
click at [475, 258] on p at bounding box center [526, 258] width 102 height 10
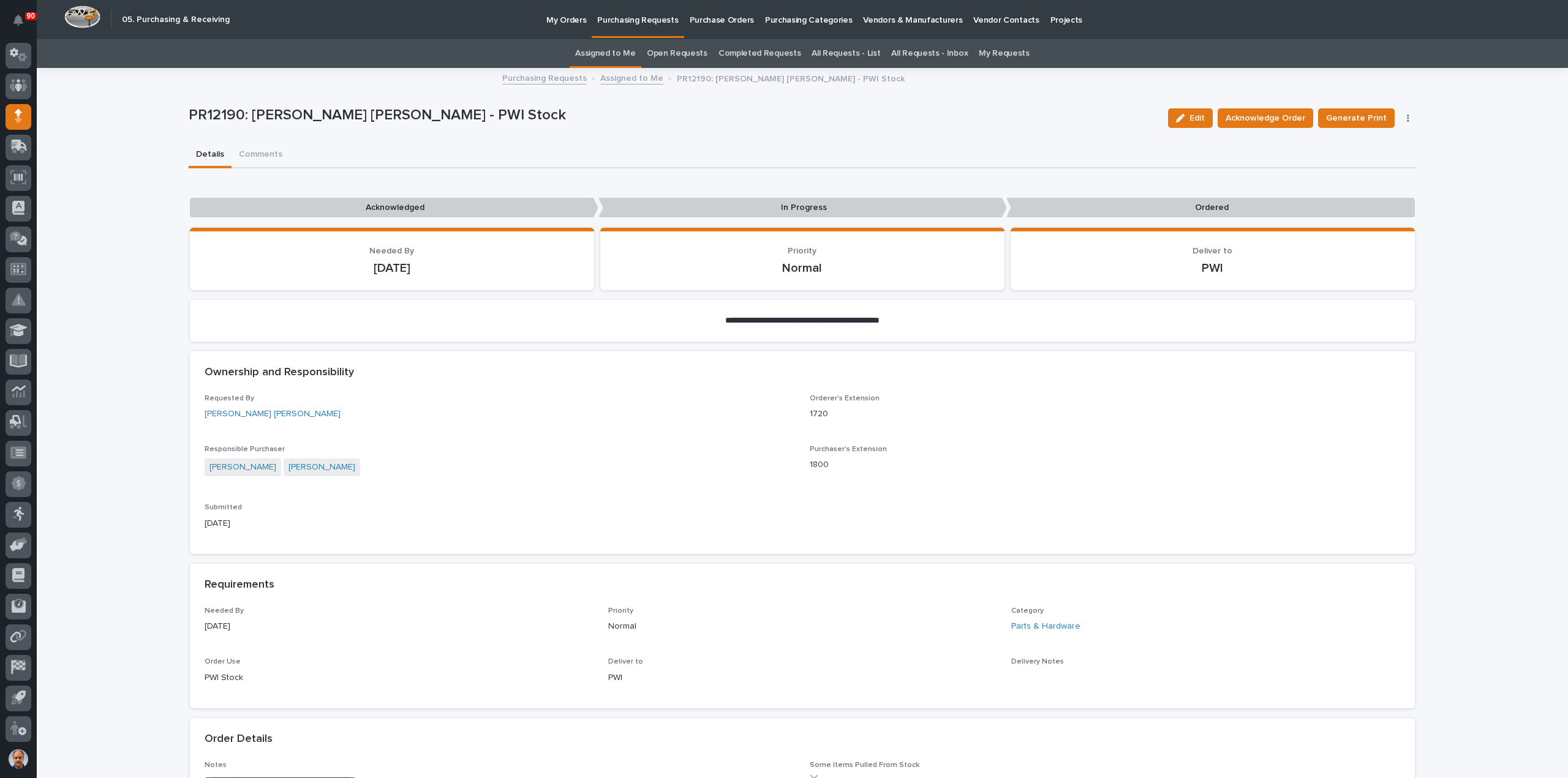
click at [629, 16] on p "Purchasing Requests" at bounding box center [638, 12] width 81 height 25
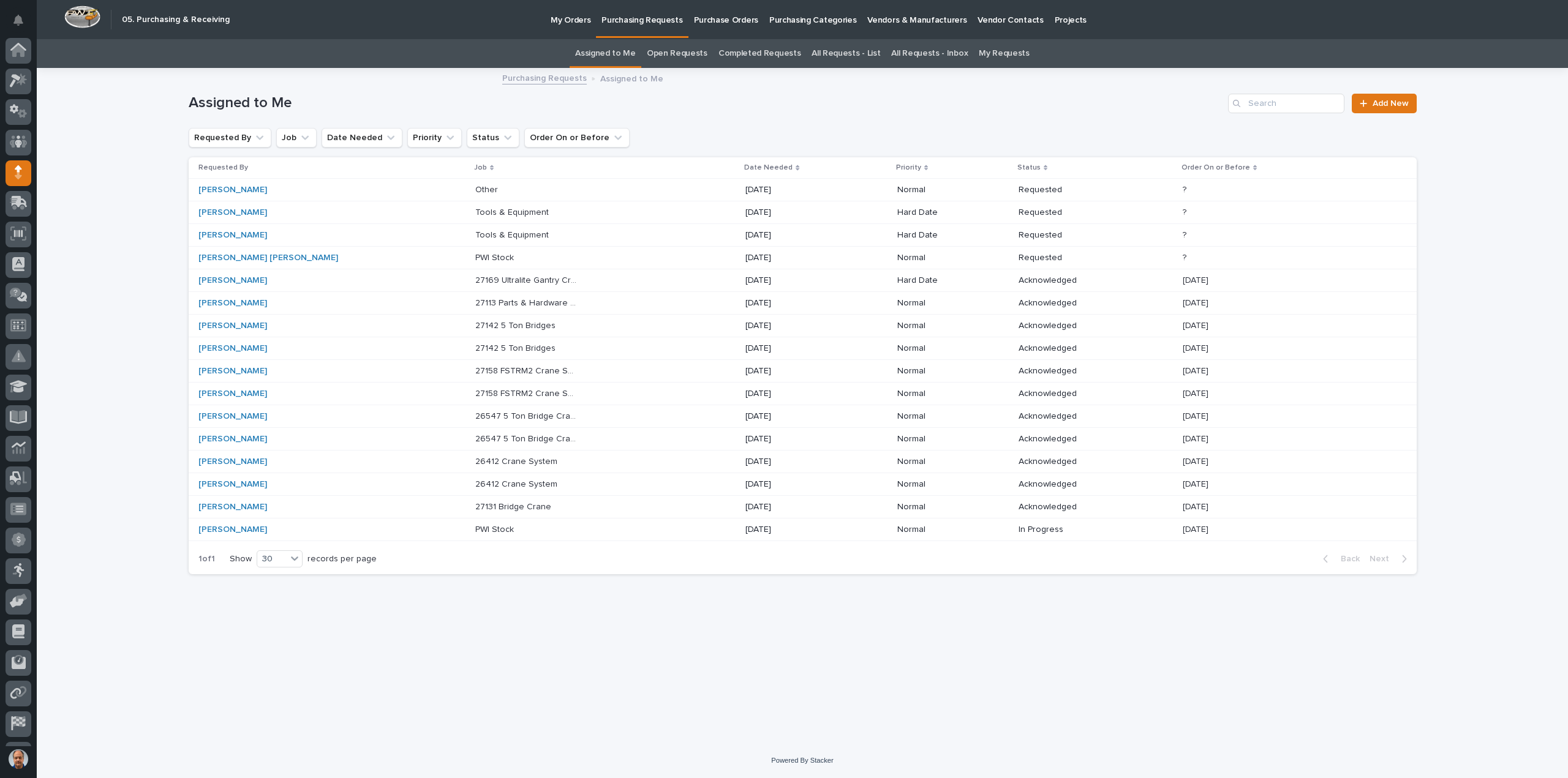
scroll to position [56, 0]
click at [492, 209] on p at bounding box center [526, 213] width 102 height 10
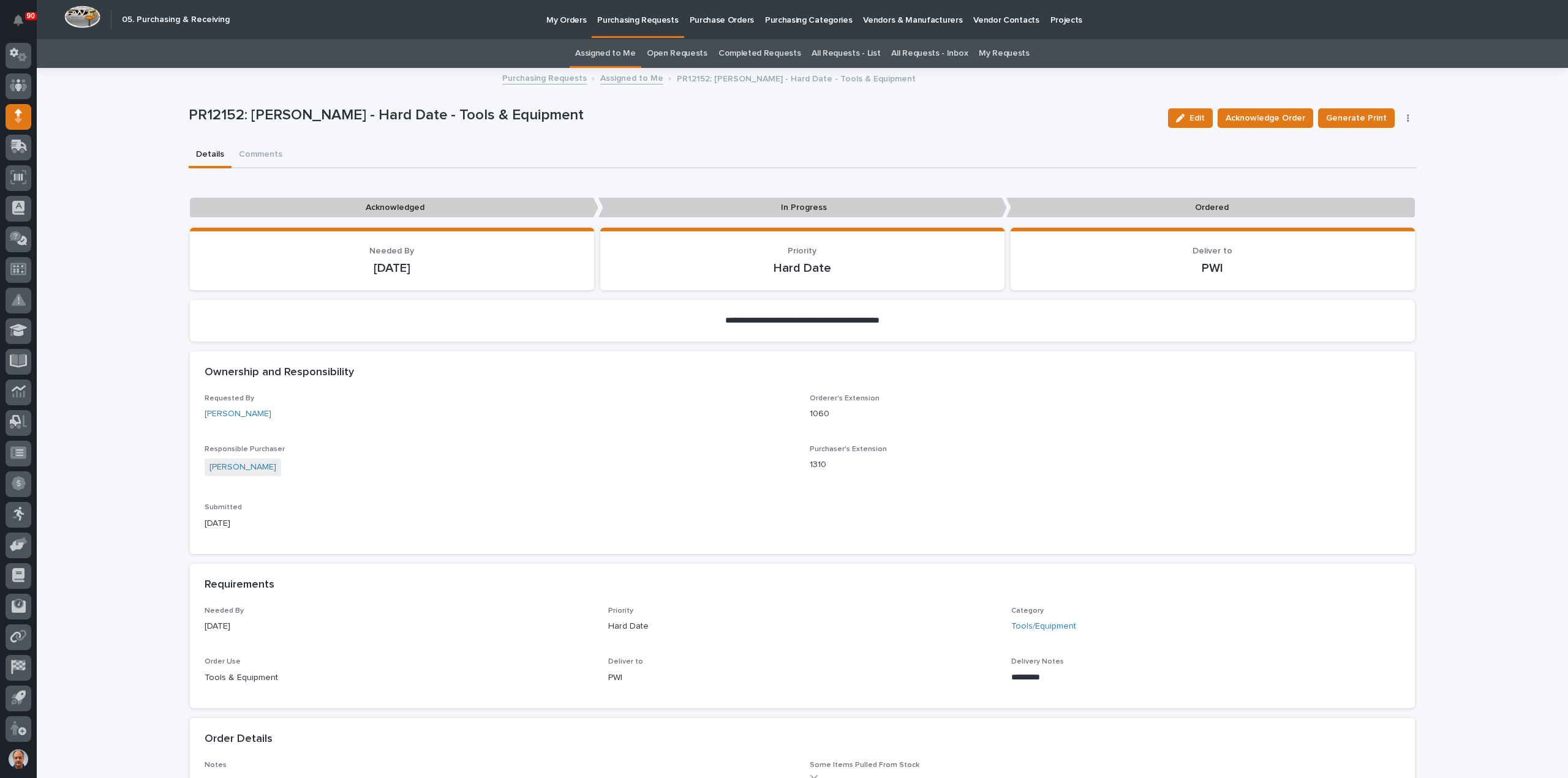
click at [642, 19] on p "Purchasing Requests" at bounding box center [638, 12] width 81 height 25
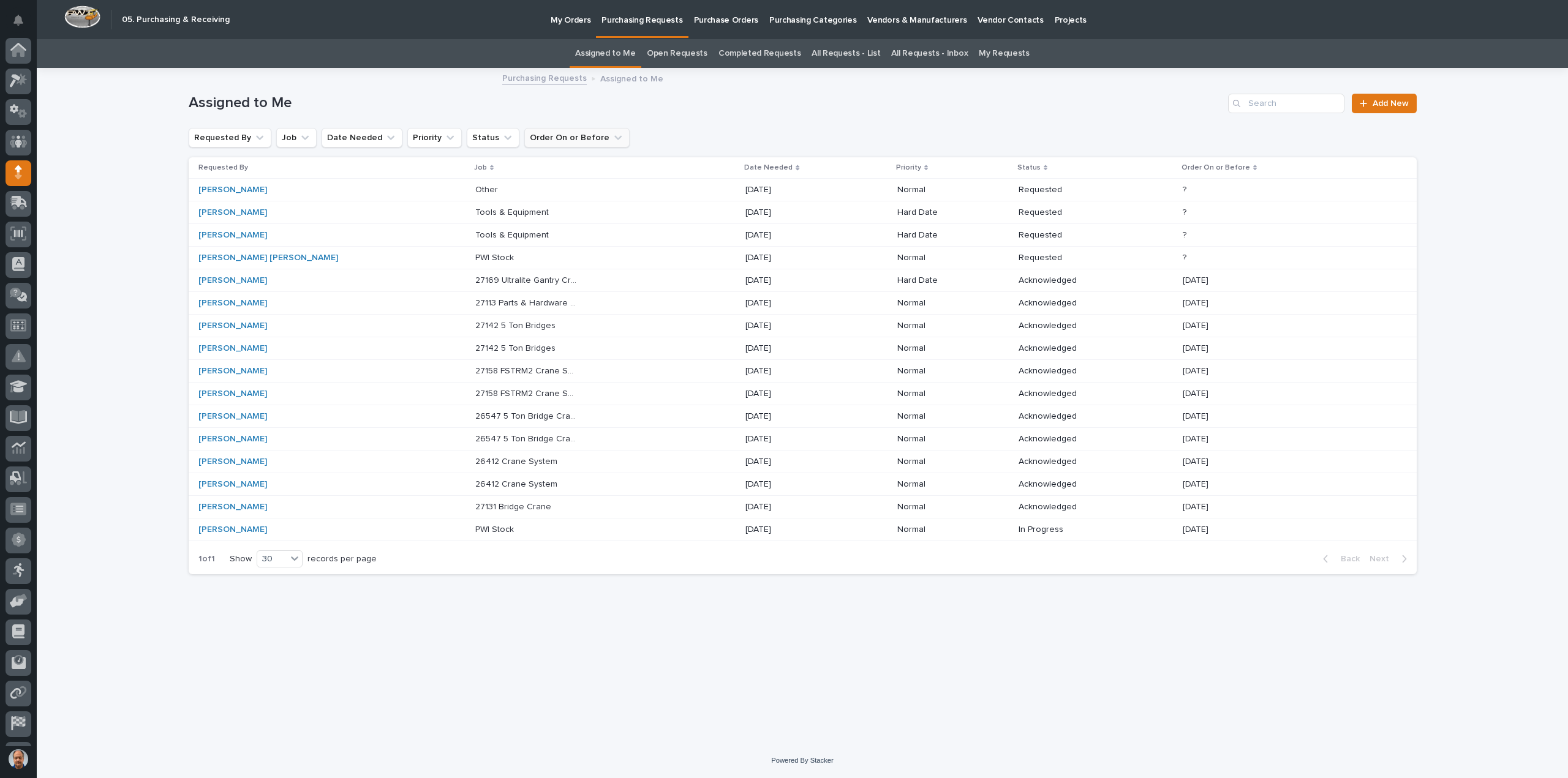
scroll to position [56, 0]
click at [475, 229] on p "Tools & Equipment" at bounding box center [513, 234] width 76 height 13
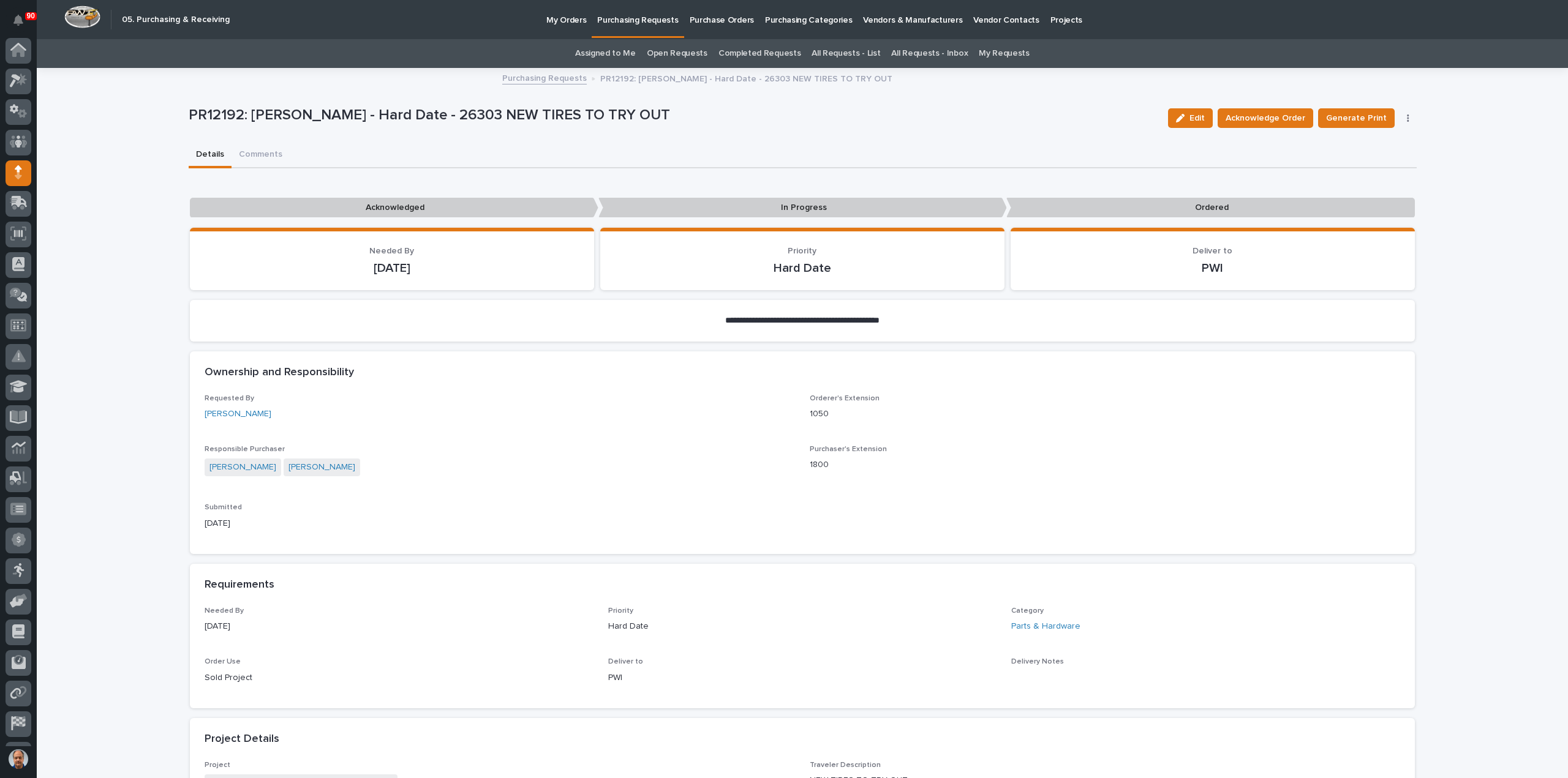
scroll to position [56, 0]
